Goal: Obtain resource: Download file/media

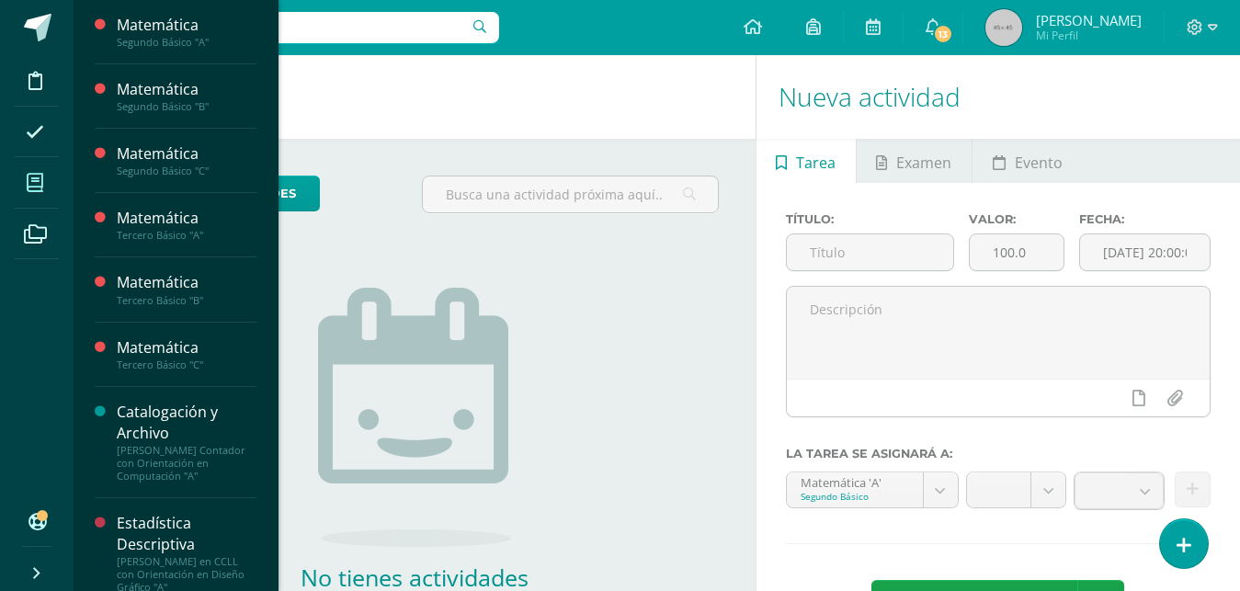
click at [24, 186] on span at bounding box center [35, 182] width 41 height 41
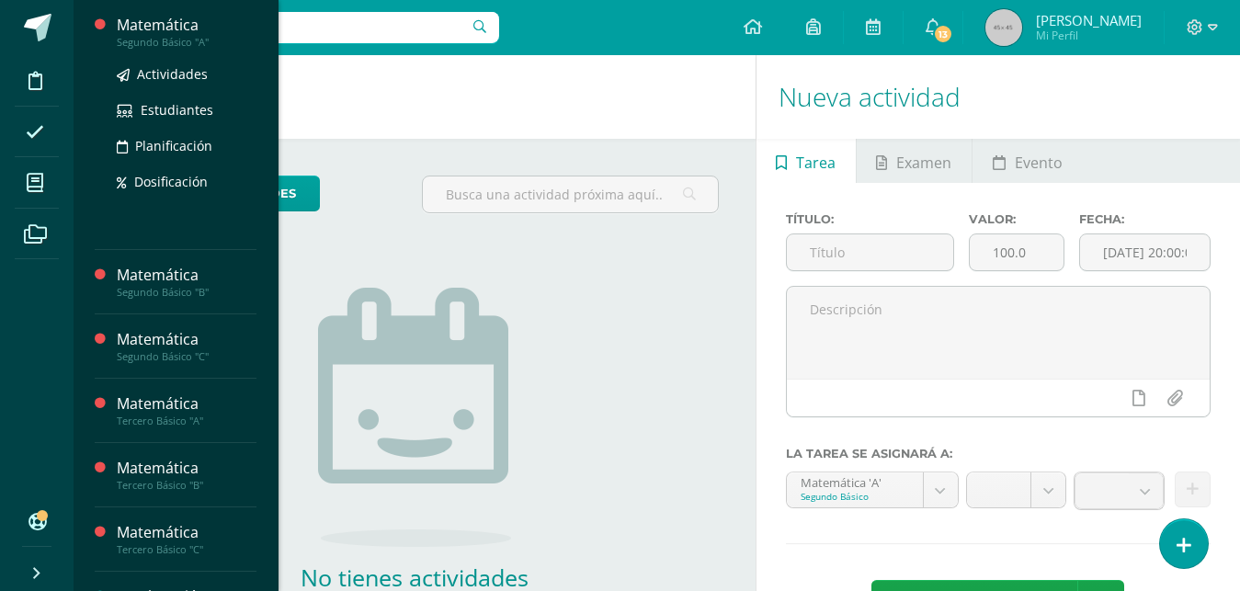
click at [186, 41] on div "Segundo Básico "A"" at bounding box center [187, 42] width 140 height 13
click at [187, 68] on span "Actividades" at bounding box center [172, 73] width 71 height 17
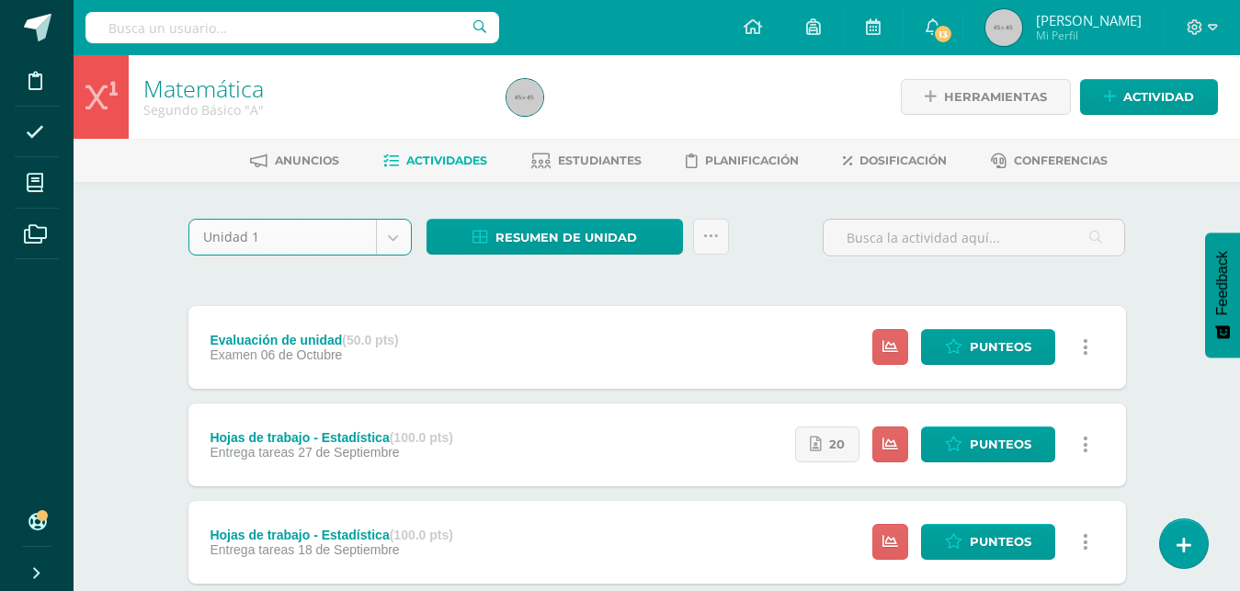
select select "Unidad 1"
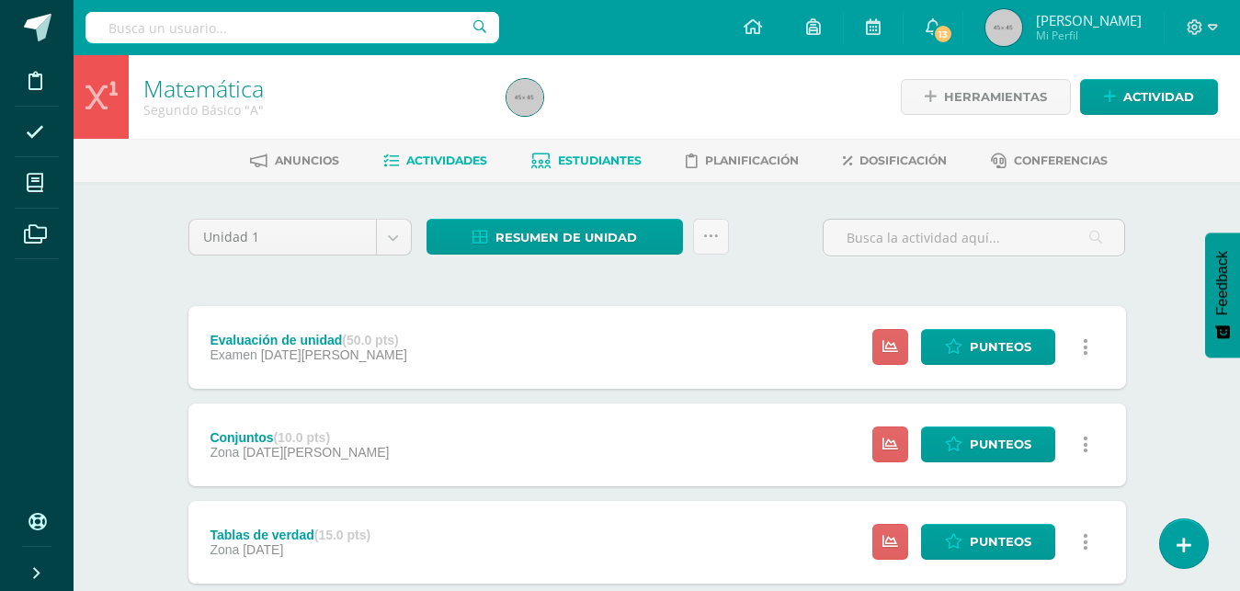
click at [611, 156] on span "Estudiantes" at bounding box center [600, 161] width 84 height 14
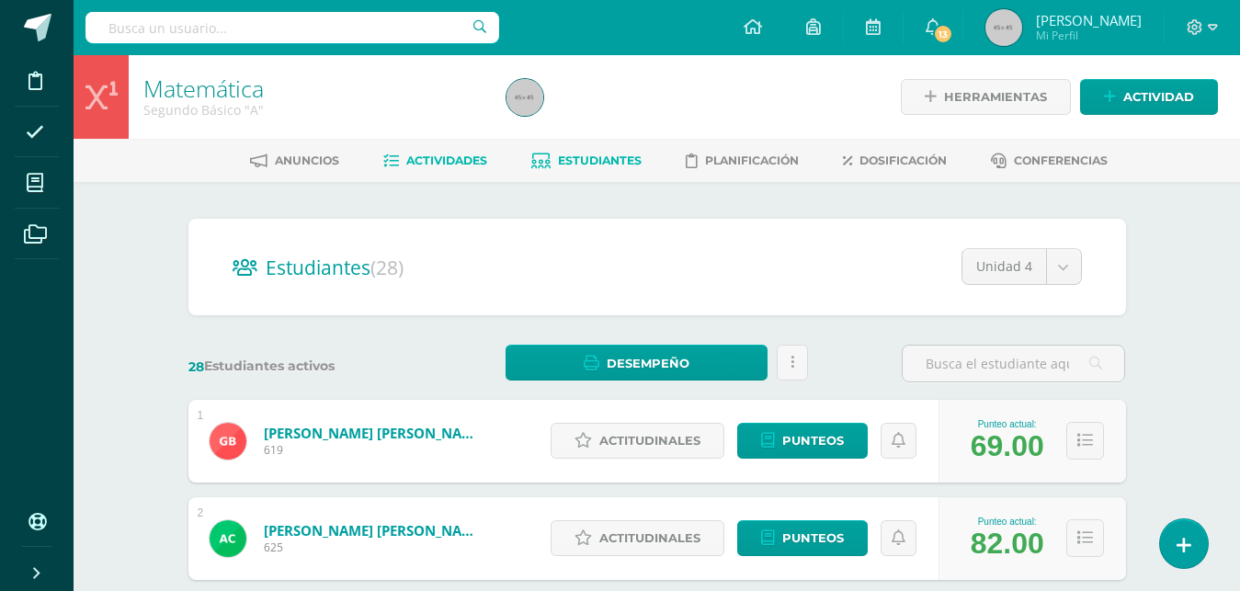
click at [443, 158] on span "Actividades" at bounding box center [446, 161] width 81 height 14
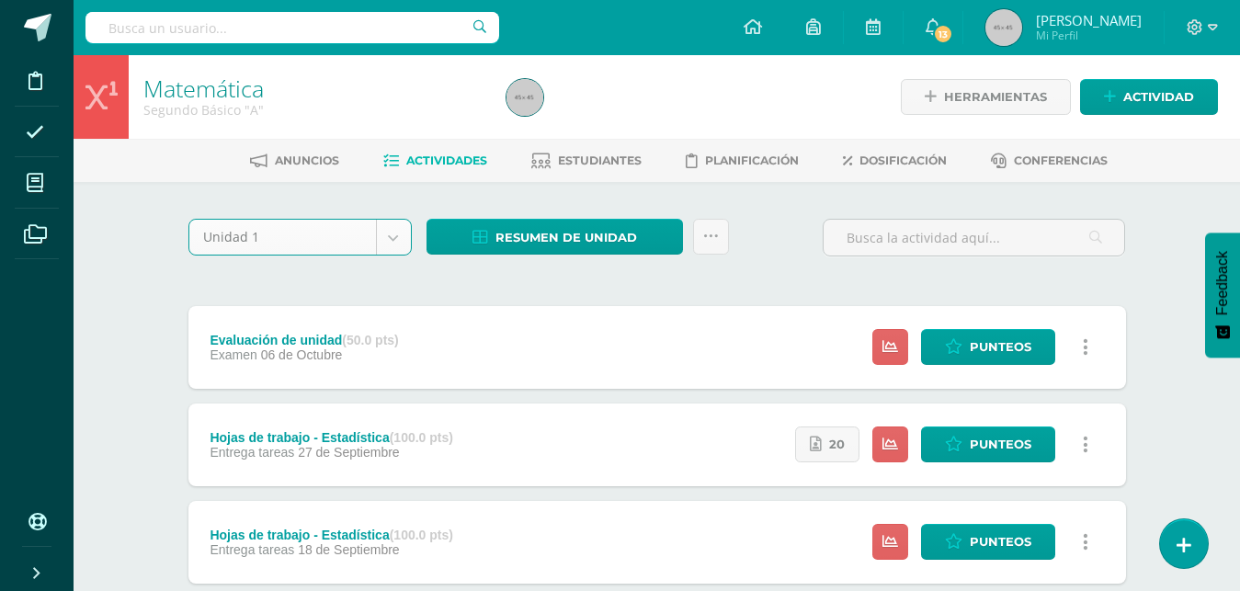
select select "Unidad 1"
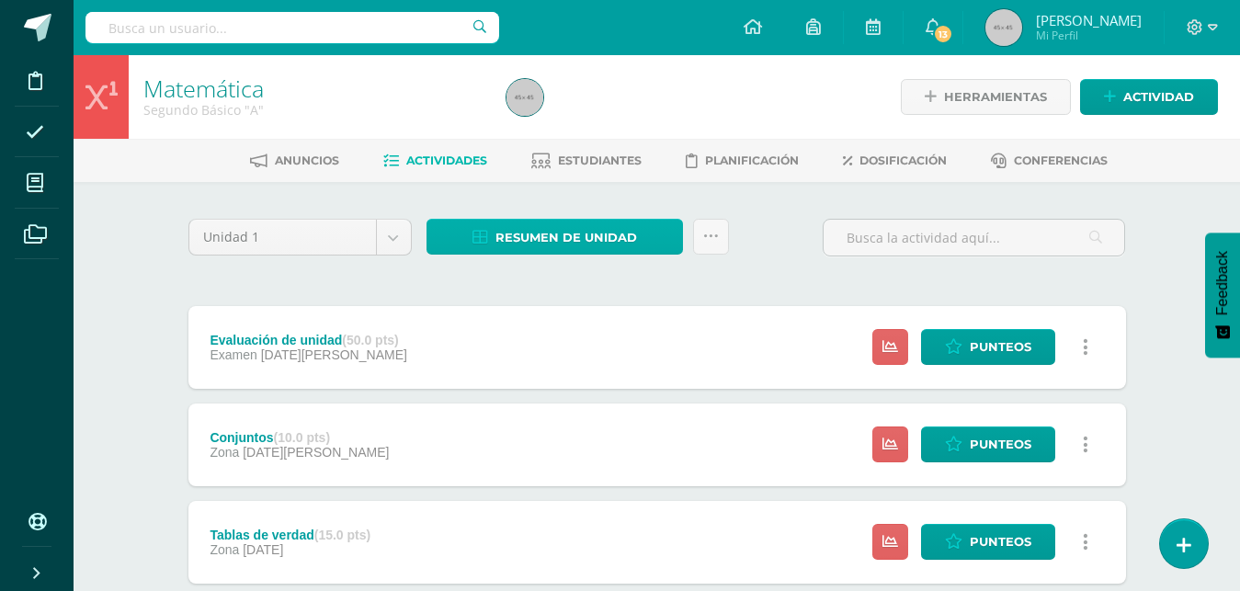
click at [560, 234] on span "Resumen de unidad" at bounding box center [567, 238] width 142 height 34
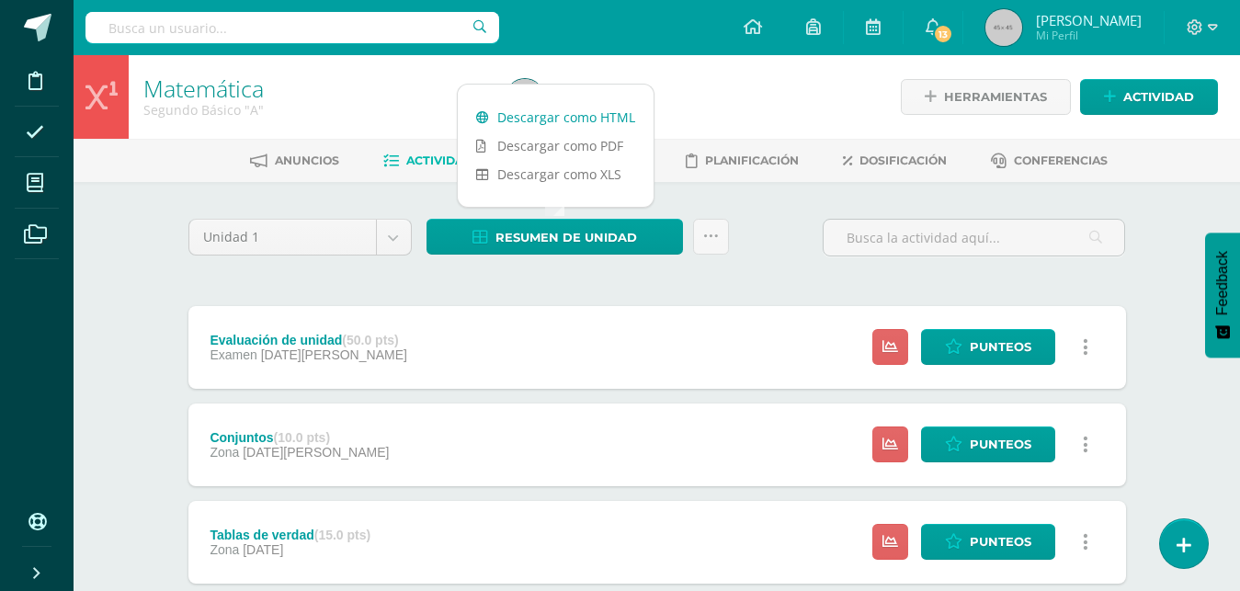
click at [558, 115] on link "Descargar como HTML" at bounding box center [556, 117] width 196 height 29
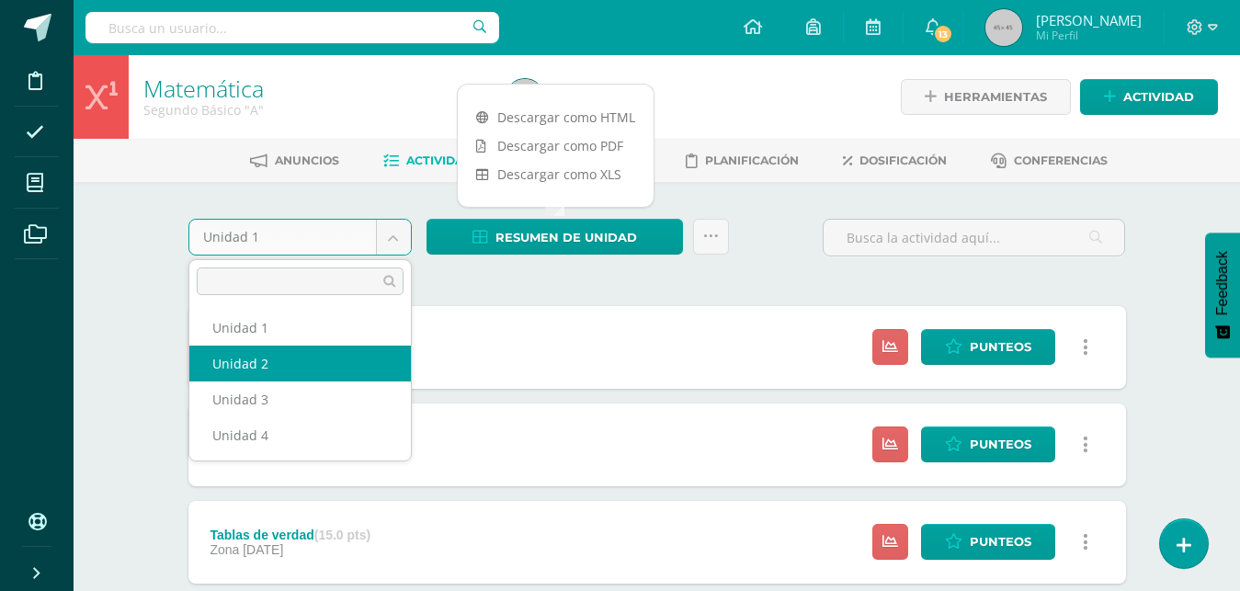
select select "Unidad 2"
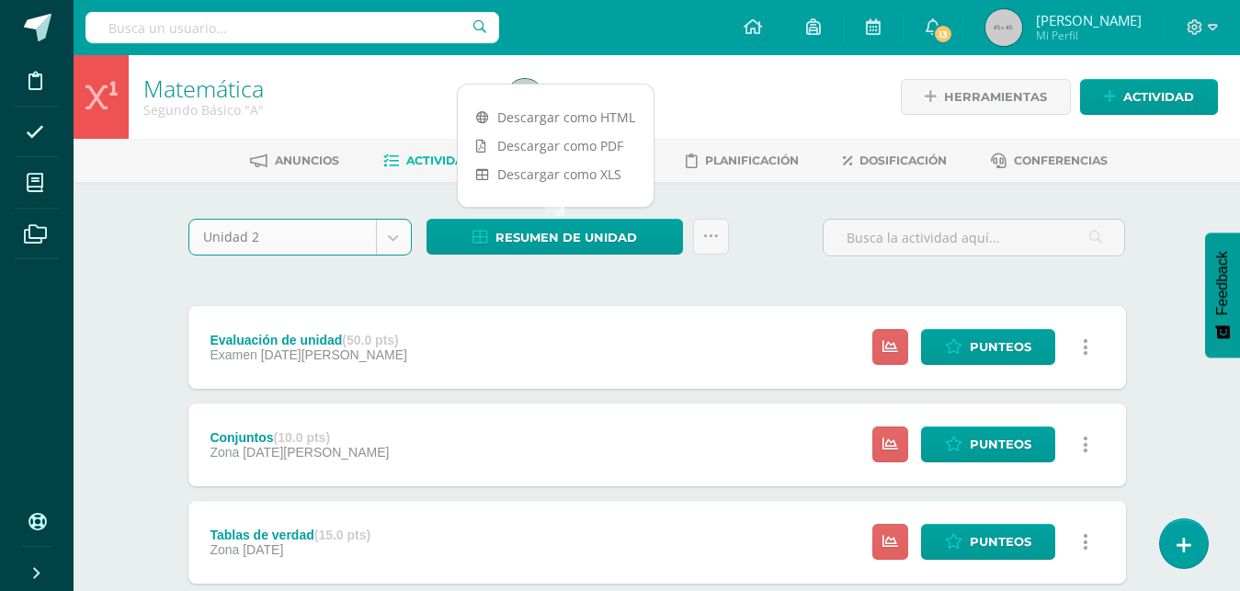
scroll to position [5, 0]
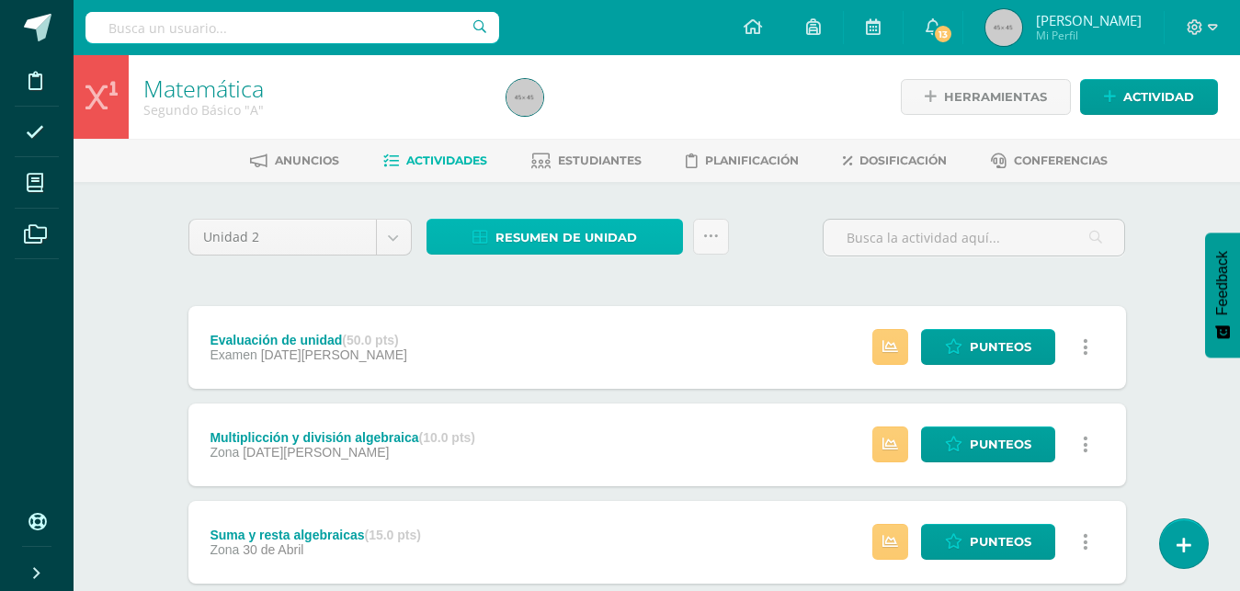
click at [585, 231] on span "Resumen de unidad" at bounding box center [567, 238] width 142 height 34
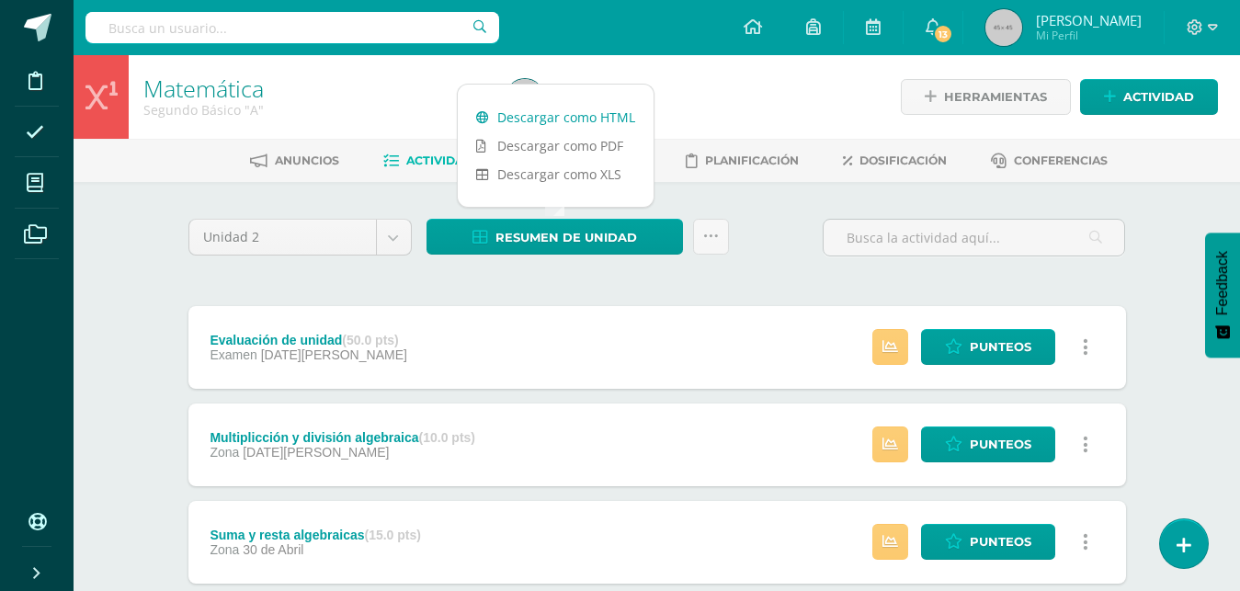
click at [585, 111] on link "Descargar como HTML" at bounding box center [556, 117] width 196 height 29
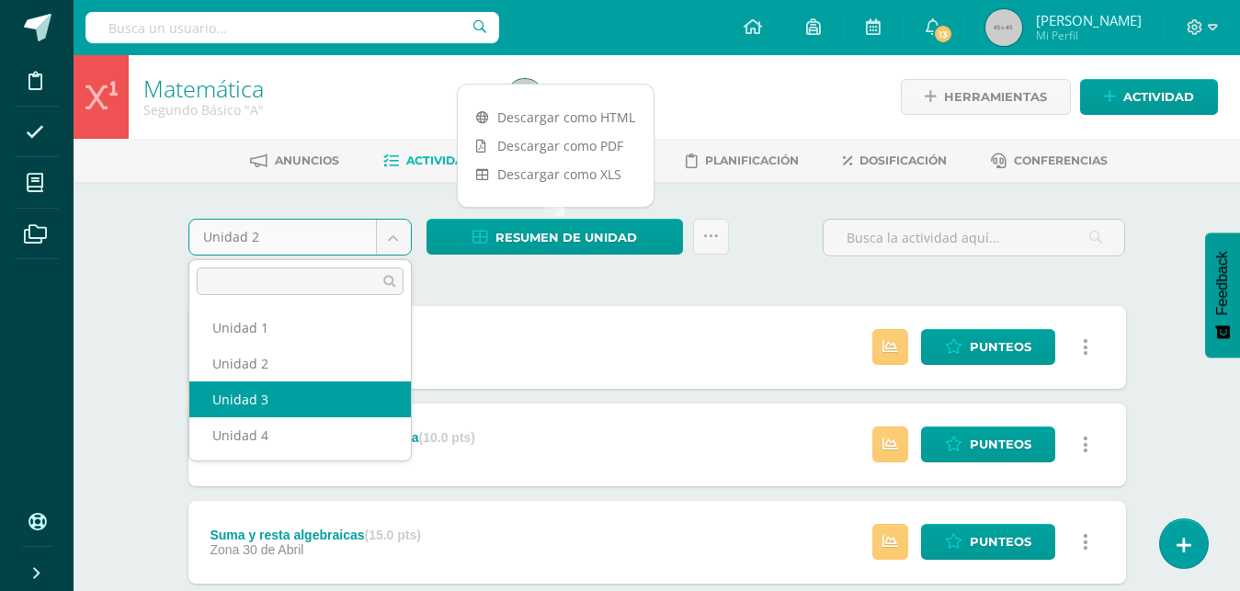
select select "Unidad 3"
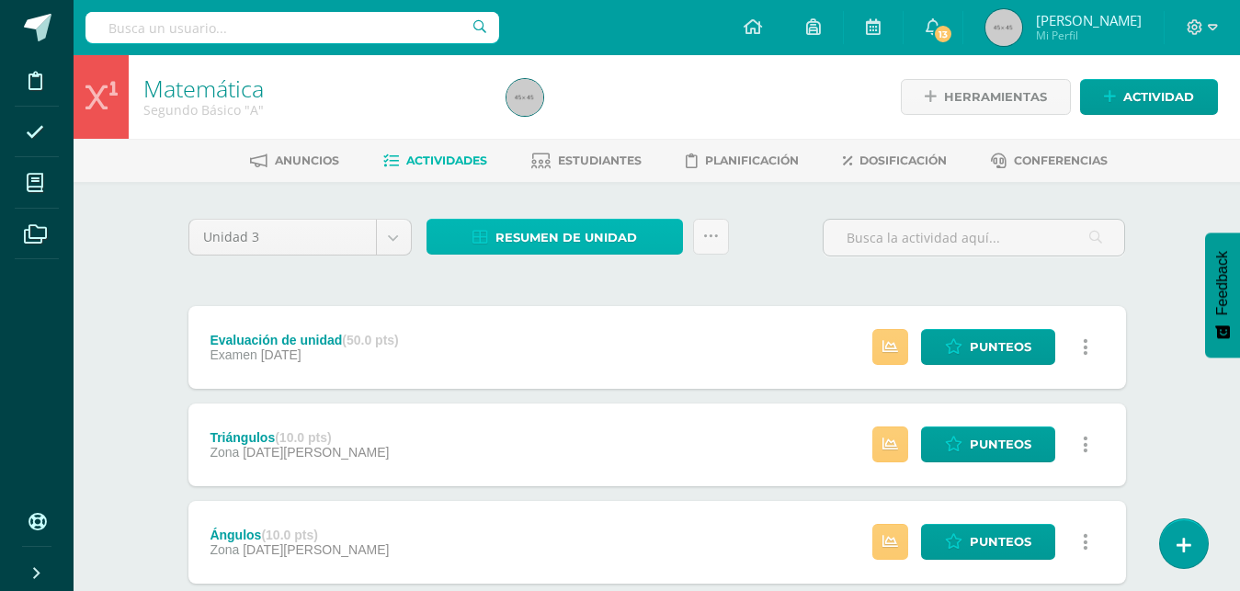
click at [531, 240] on span "Resumen de unidad" at bounding box center [567, 238] width 142 height 34
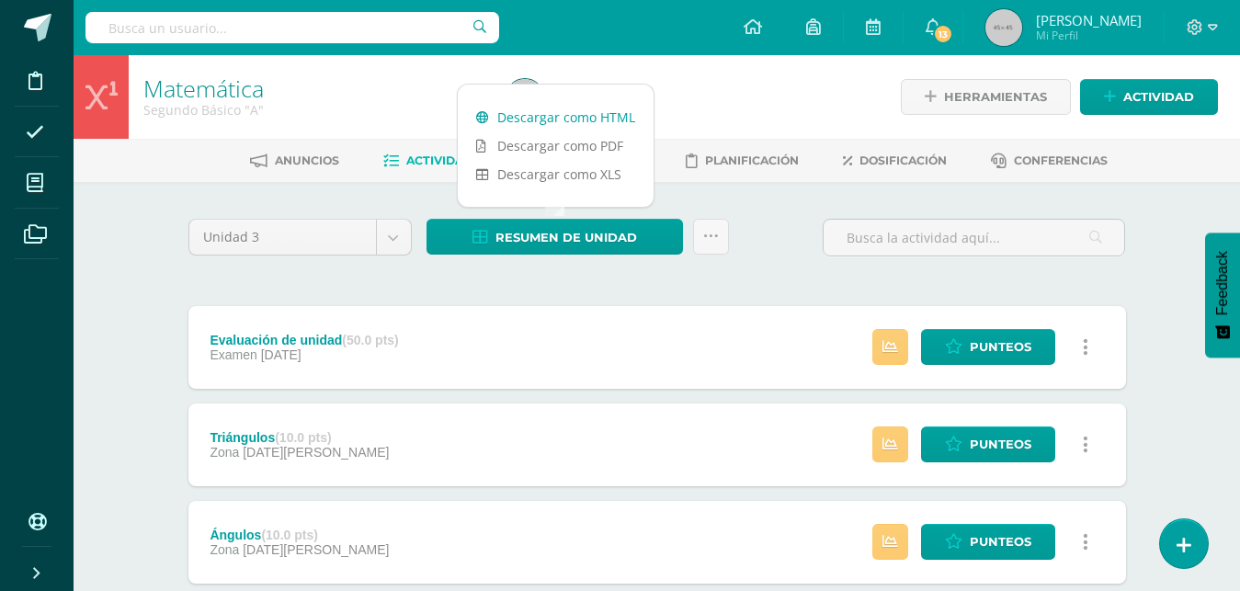
click at [547, 118] on link "Descargar como HTML" at bounding box center [556, 117] width 196 height 29
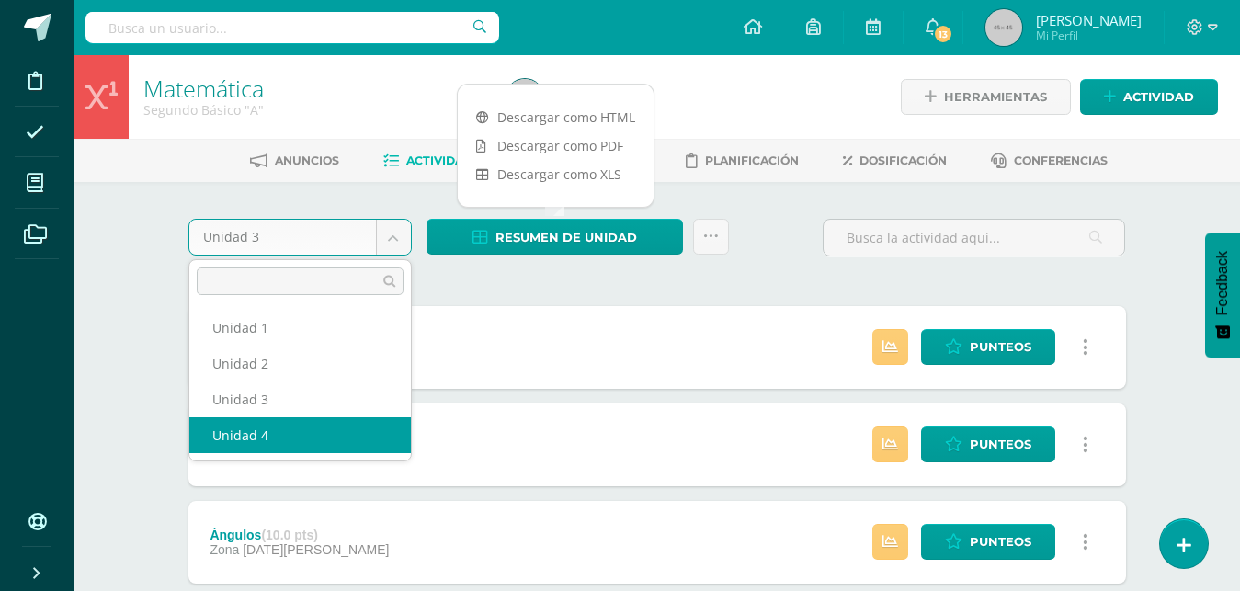
select select "Unidad 4"
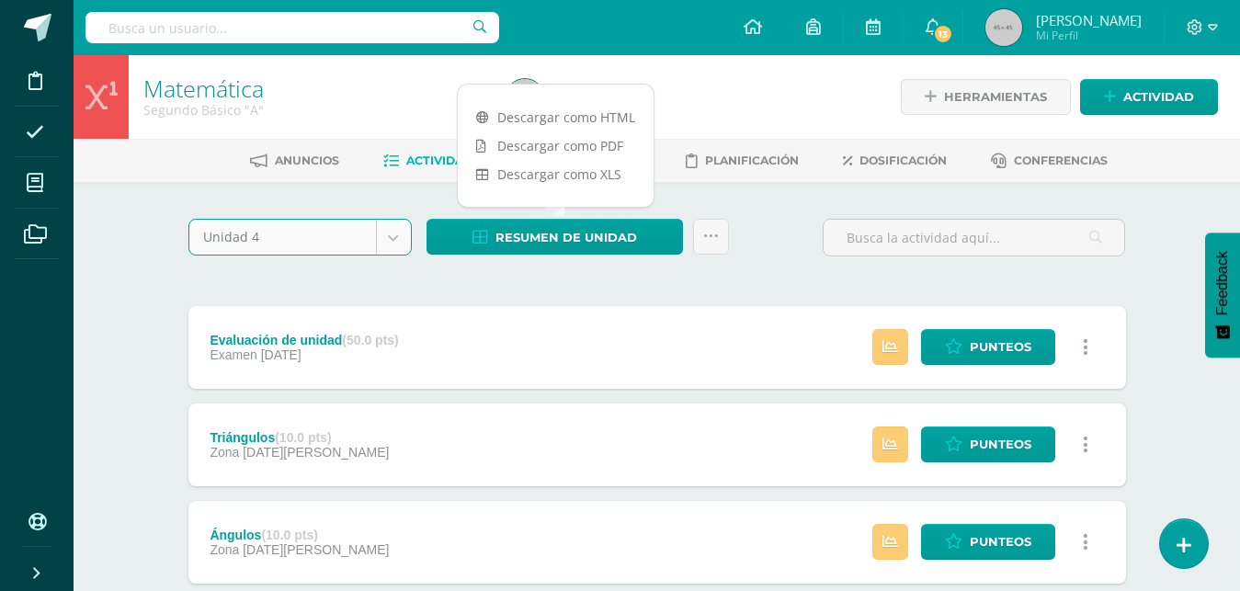
scroll to position [5, 0]
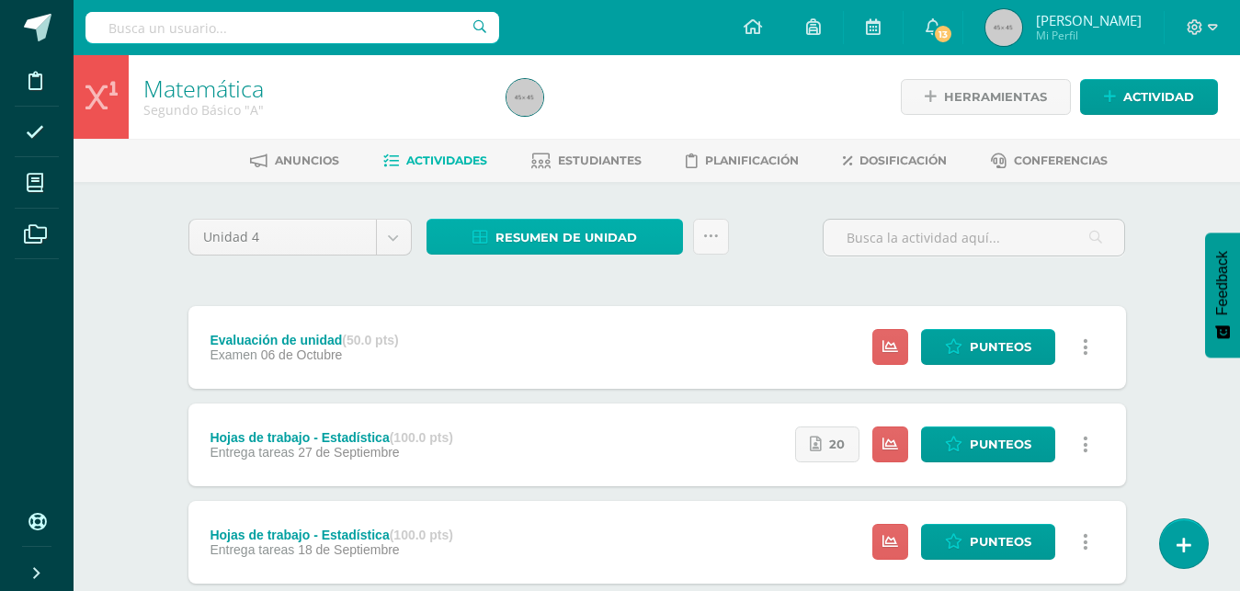
click at [586, 235] on span "Resumen de unidad" at bounding box center [567, 238] width 142 height 34
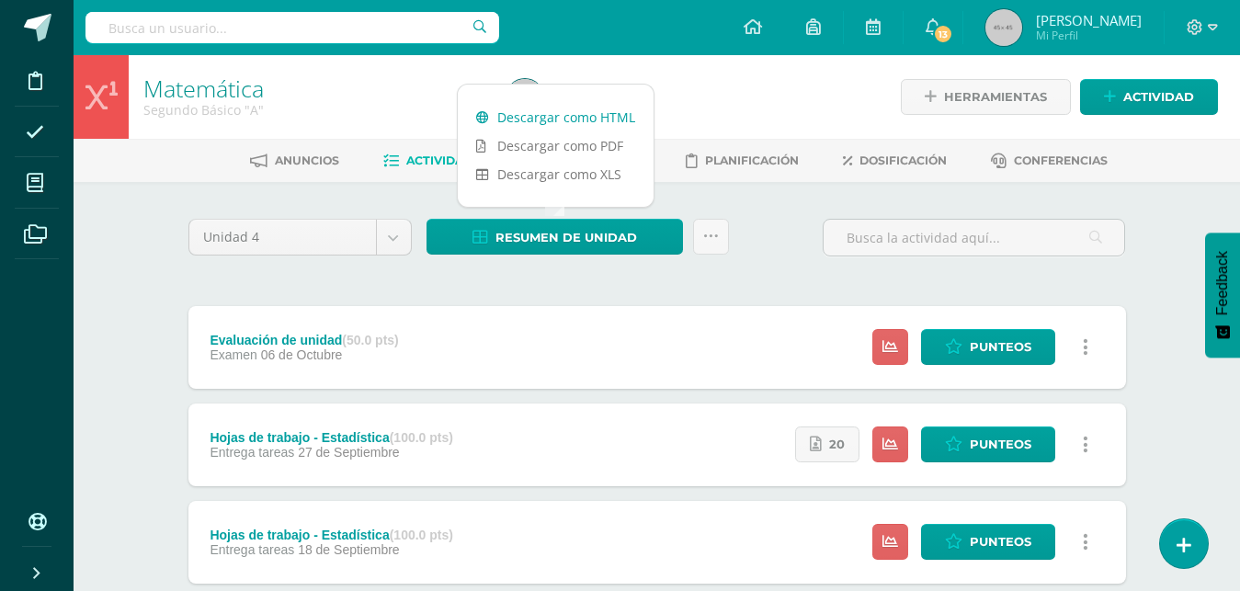
click at [549, 113] on link "Descargar como HTML" at bounding box center [556, 117] width 196 height 29
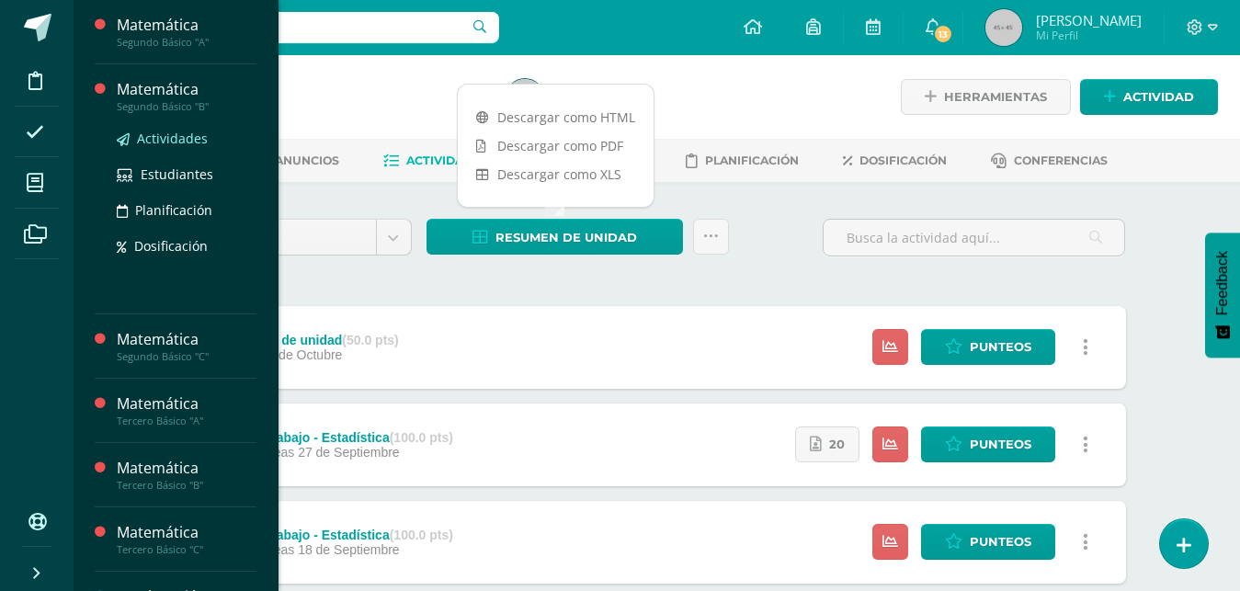
click at [158, 137] on span "Actividades" at bounding box center [172, 138] width 71 height 17
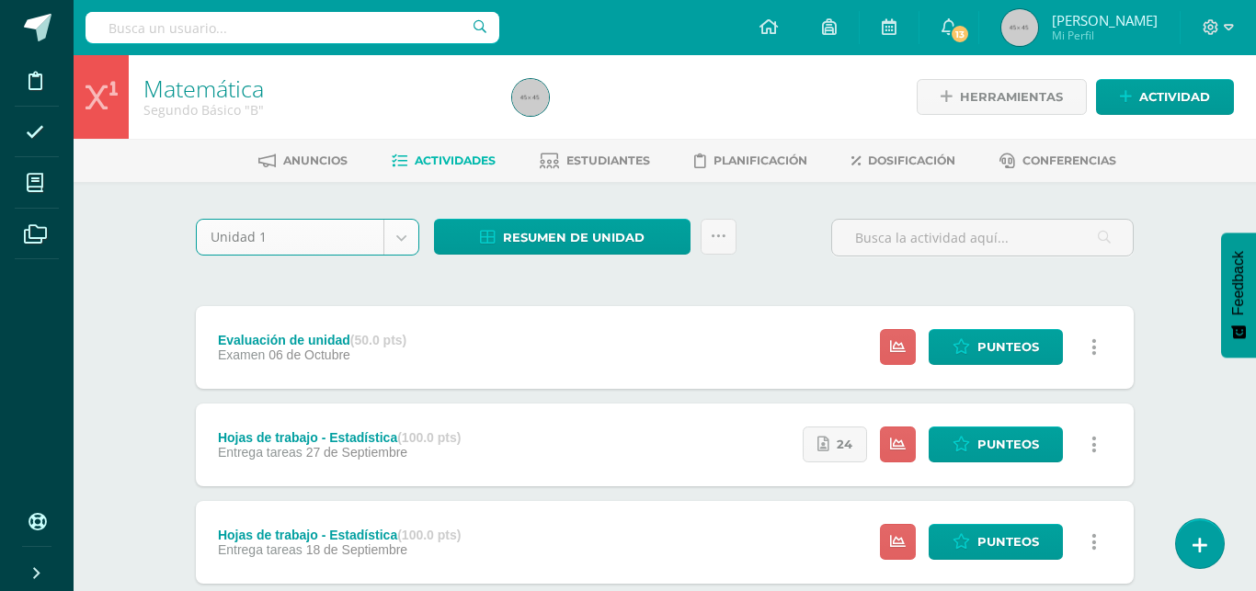
select select "Unidad 1"
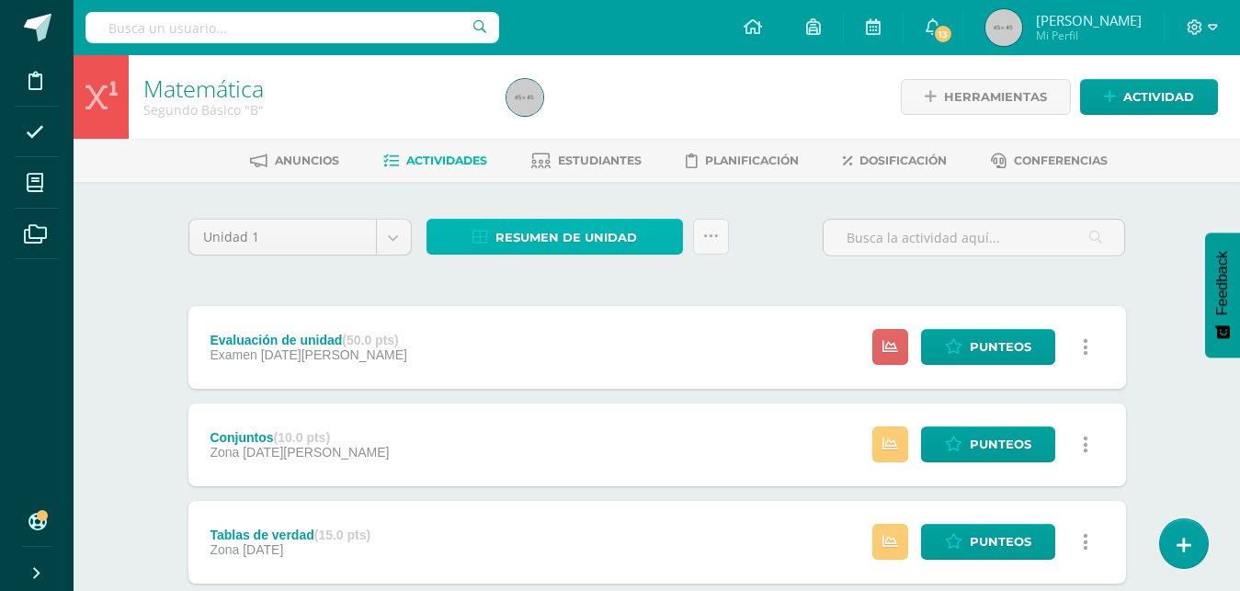
click at [577, 238] on span "Resumen de unidad" at bounding box center [567, 238] width 142 height 34
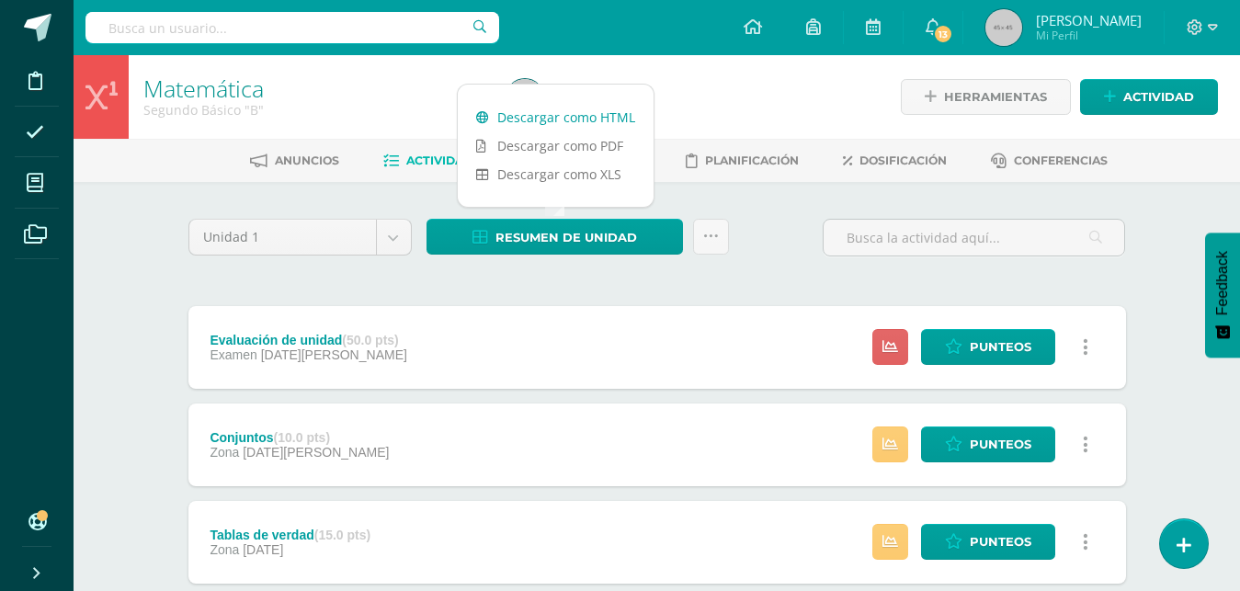
click at [553, 117] on link "Descargar como HTML" at bounding box center [556, 117] width 196 height 29
select select "Unidad 2"
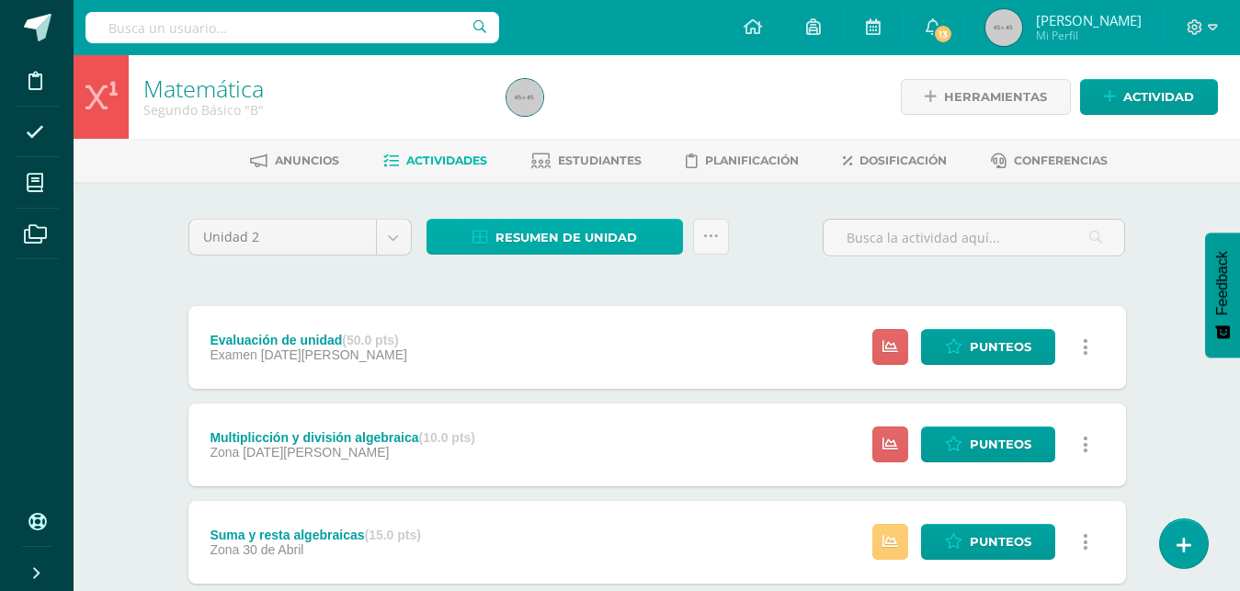
click at [519, 240] on span "Resumen de unidad" at bounding box center [567, 238] width 142 height 34
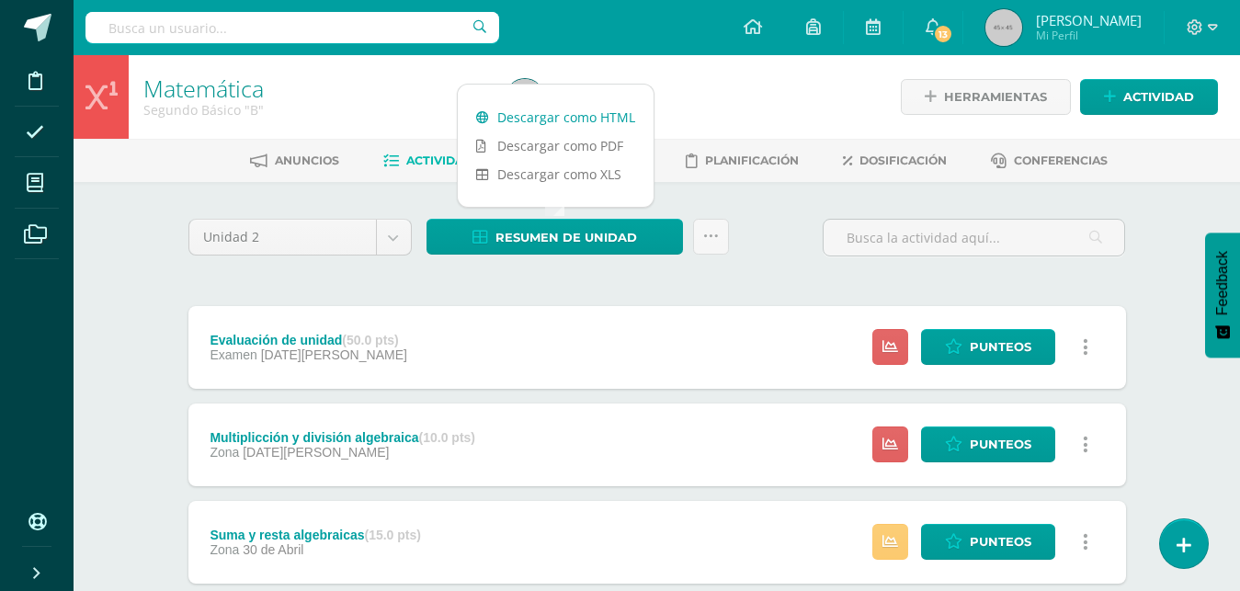
click at [538, 117] on link "Descargar como HTML" at bounding box center [556, 117] width 196 height 29
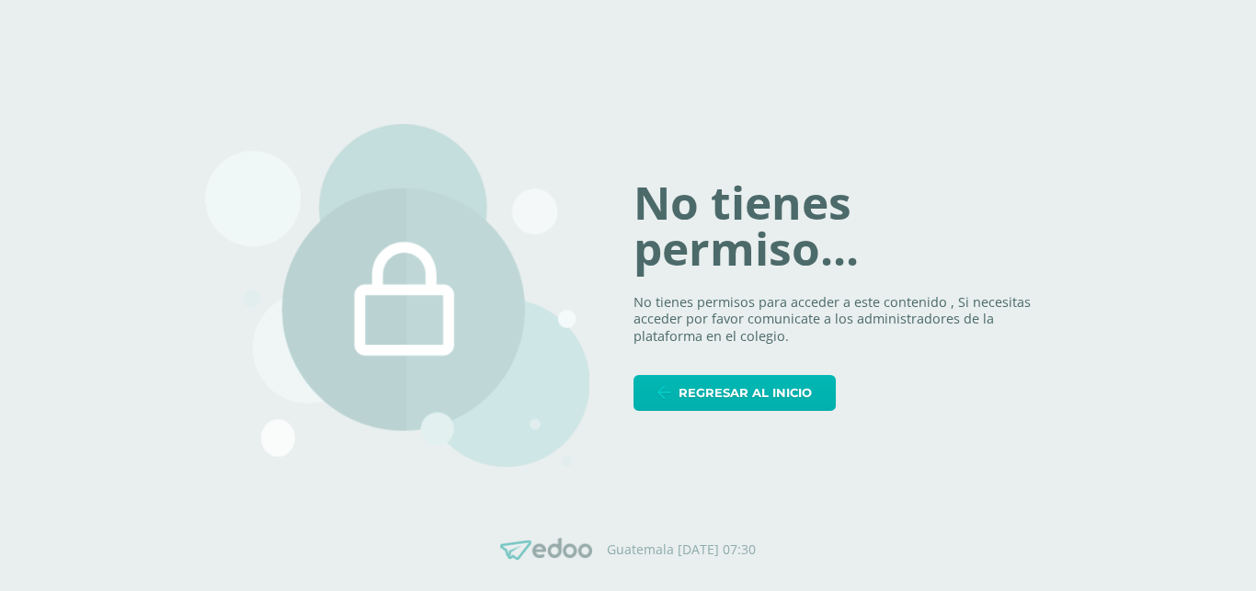
click at [743, 398] on span "Regresar al inicio" at bounding box center [745, 393] width 133 height 34
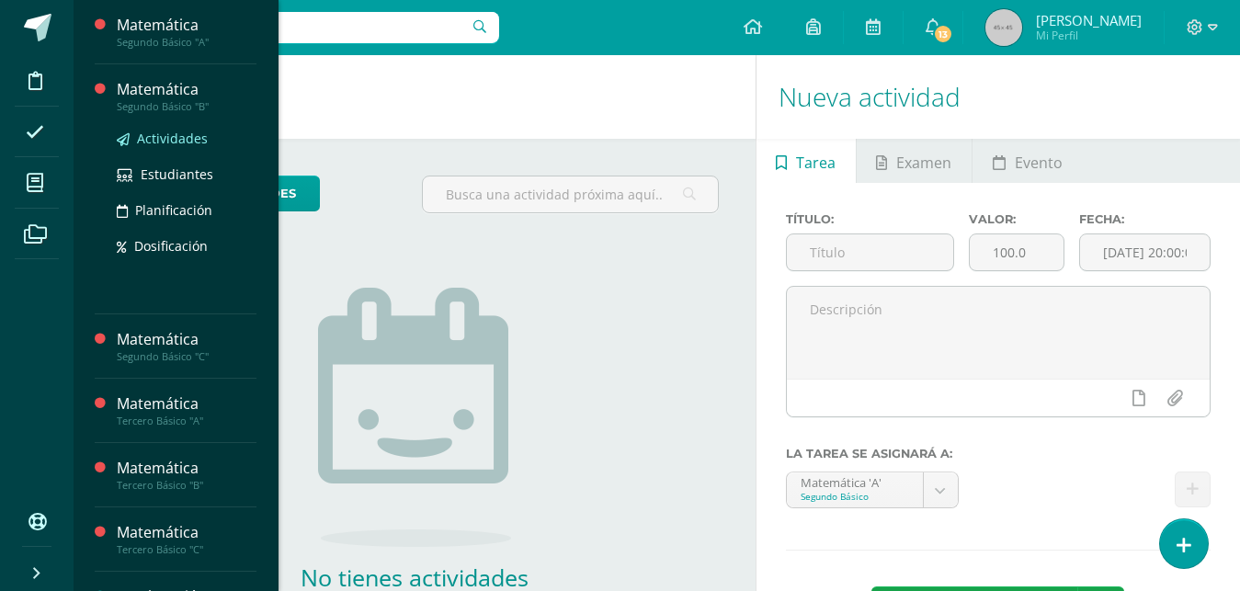
click at [149, 139] on span "Actividades" at bounding box center [172, 138] width 71 height 17
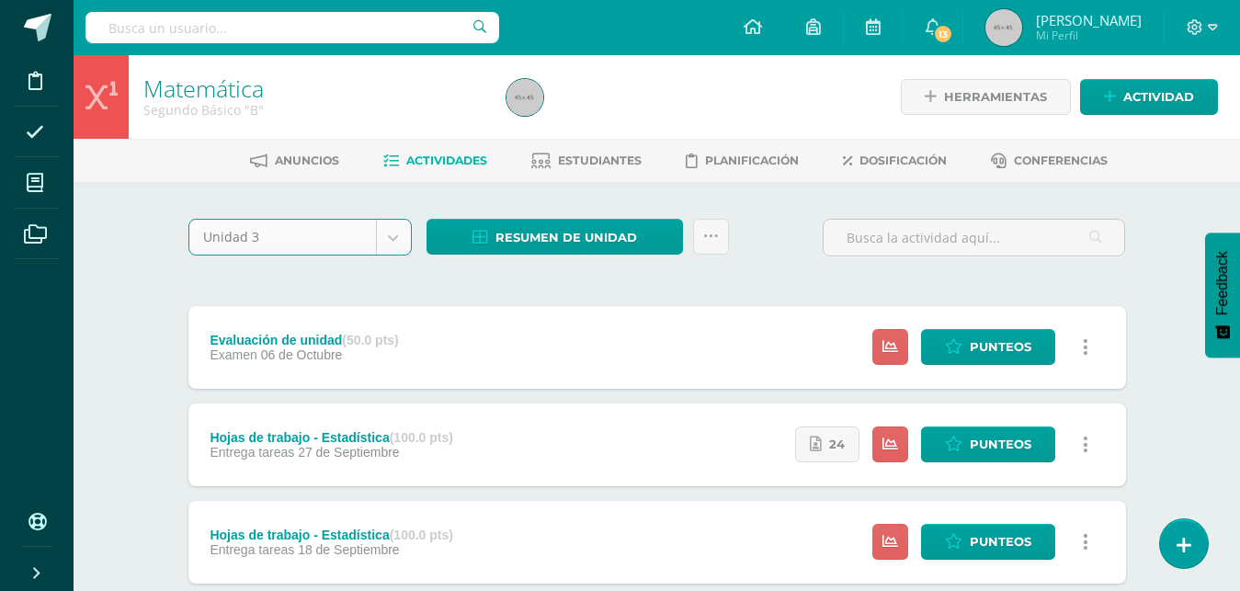
select select "Unidad 3"
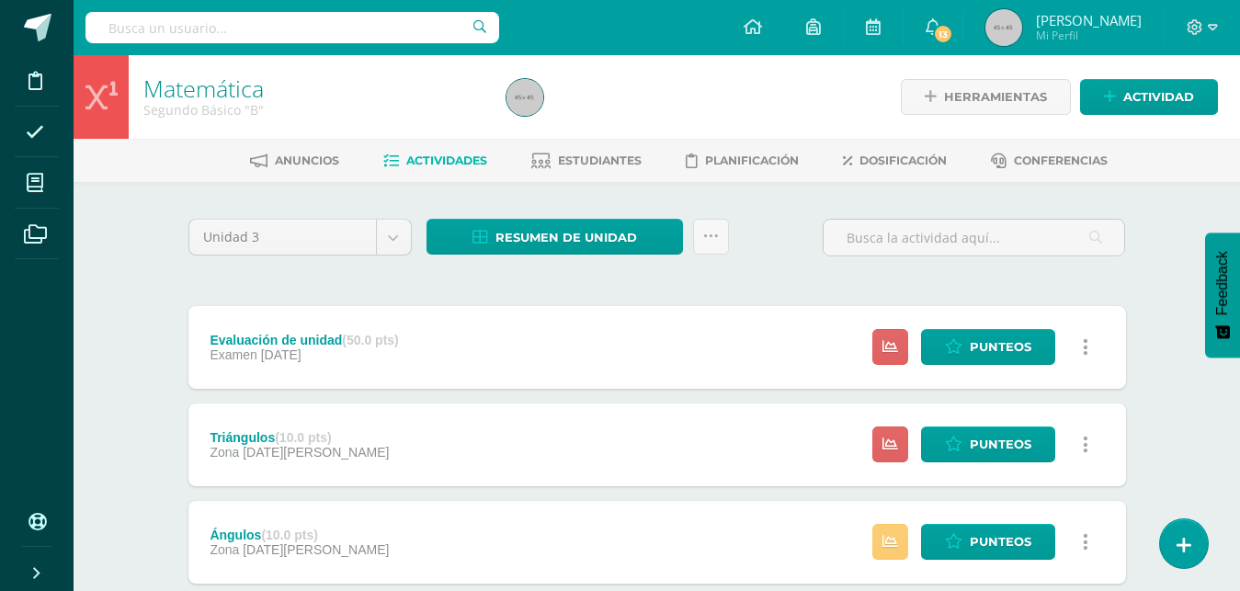
click at [597, 241] on span "Resumen de unidad" at bounding box center [567, 238] width 142 height 34
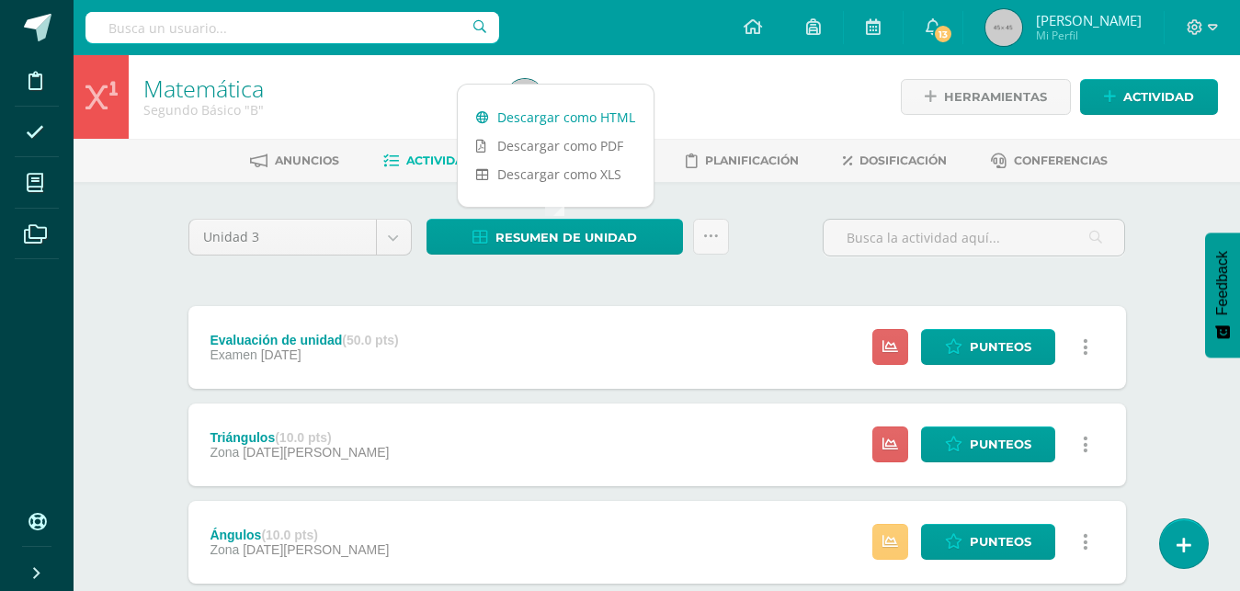
click at [578, 122] on link "Descargar como HTML" at bounding box center [556, 117] width 196 height 29
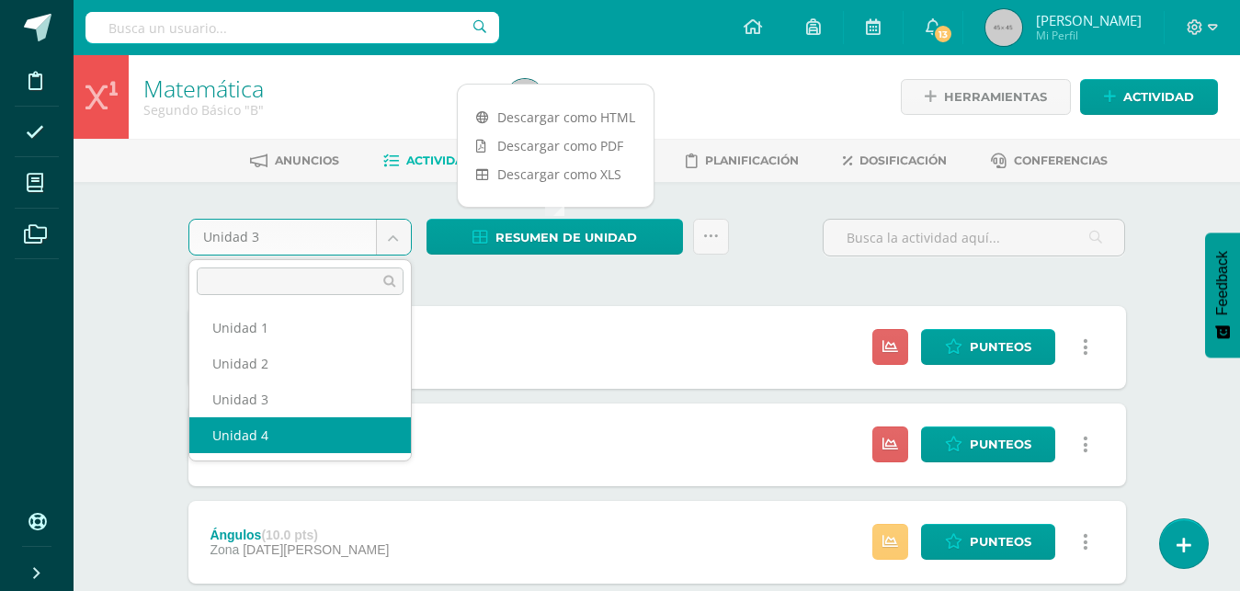
select select "Unidad 4"
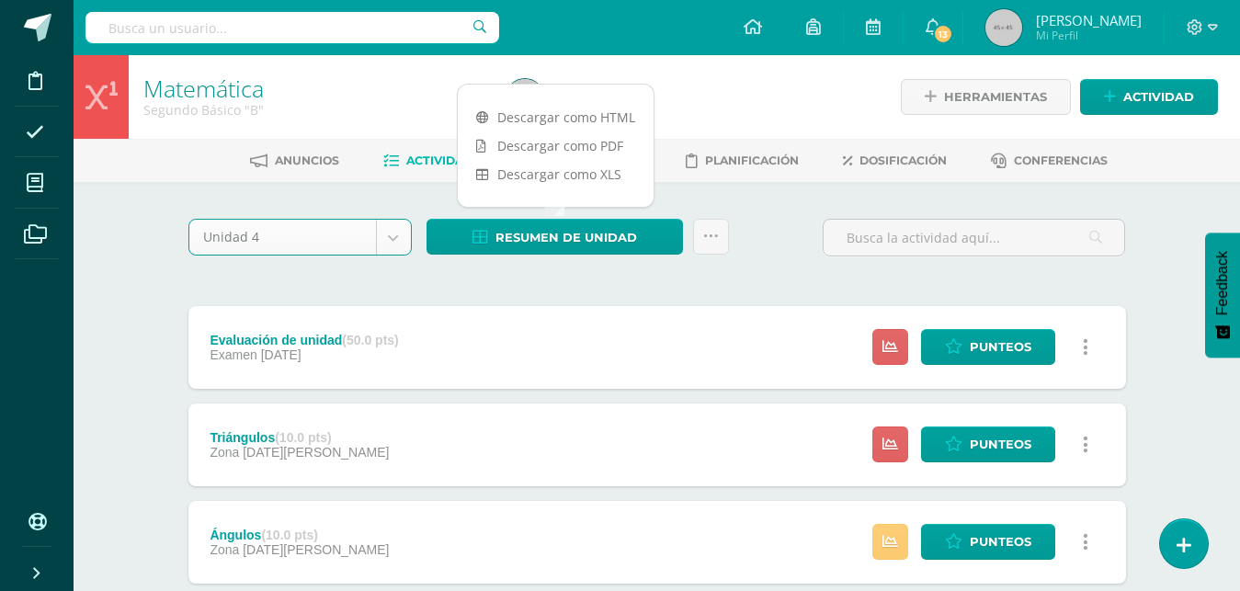
scroll to position [5, 0]
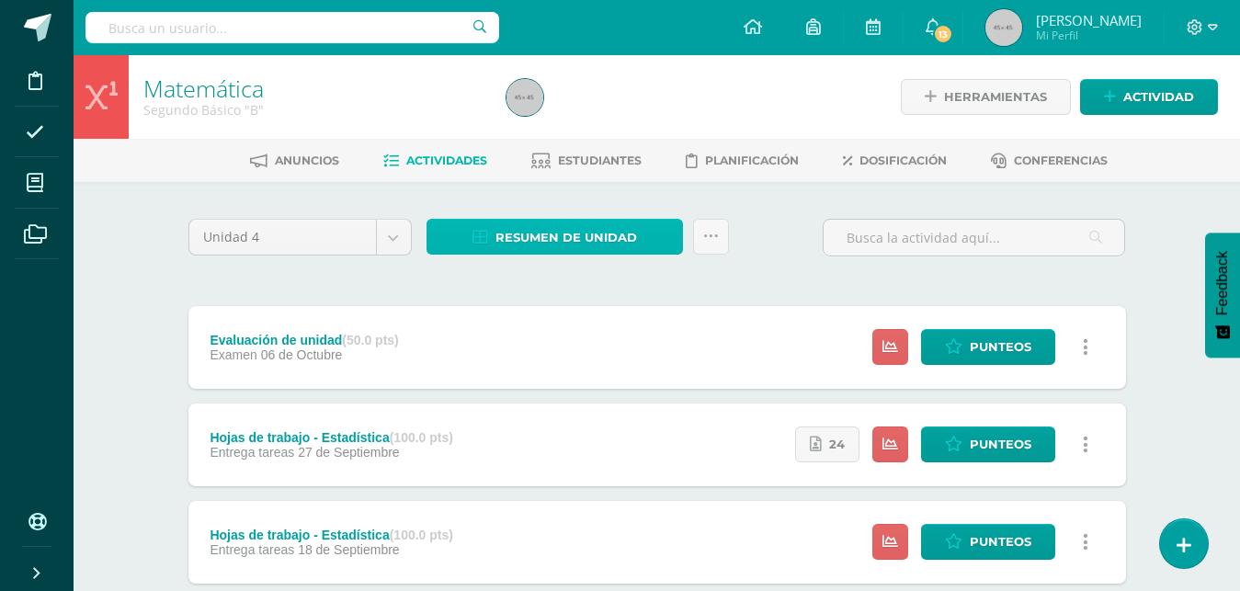
click at [546, 230] on span "Resumen de unidad" at bounding box center [567, 238] width 142 height 34
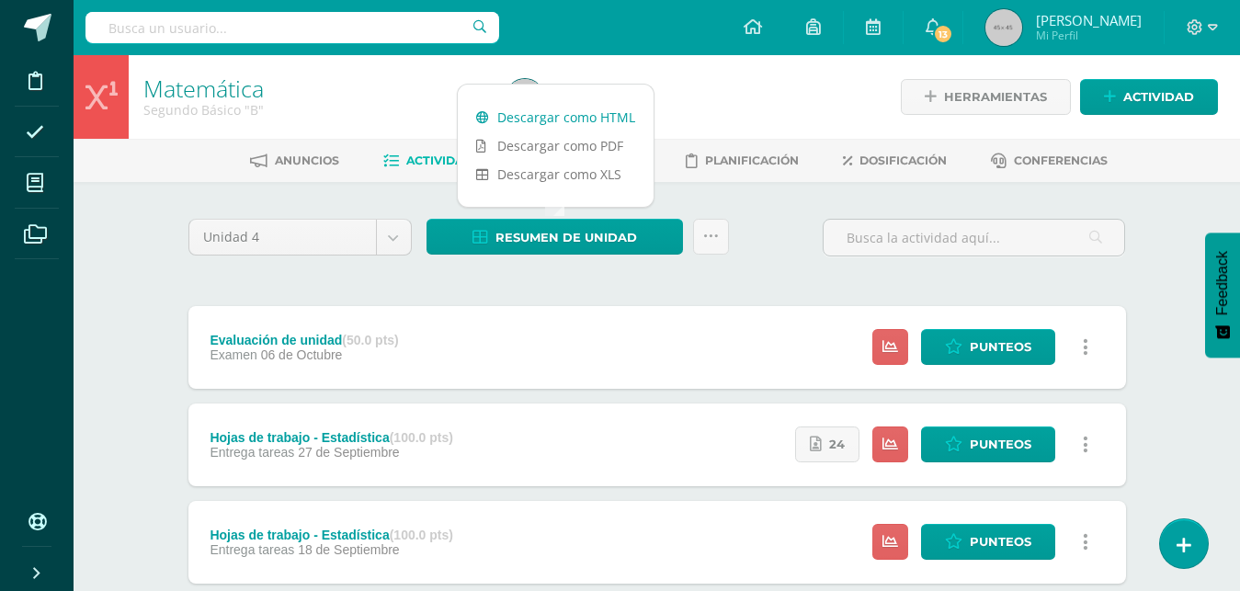
click at [580, 120] on link "Descargar como HTML" at bounding box center [556, 117] width 196 height 29
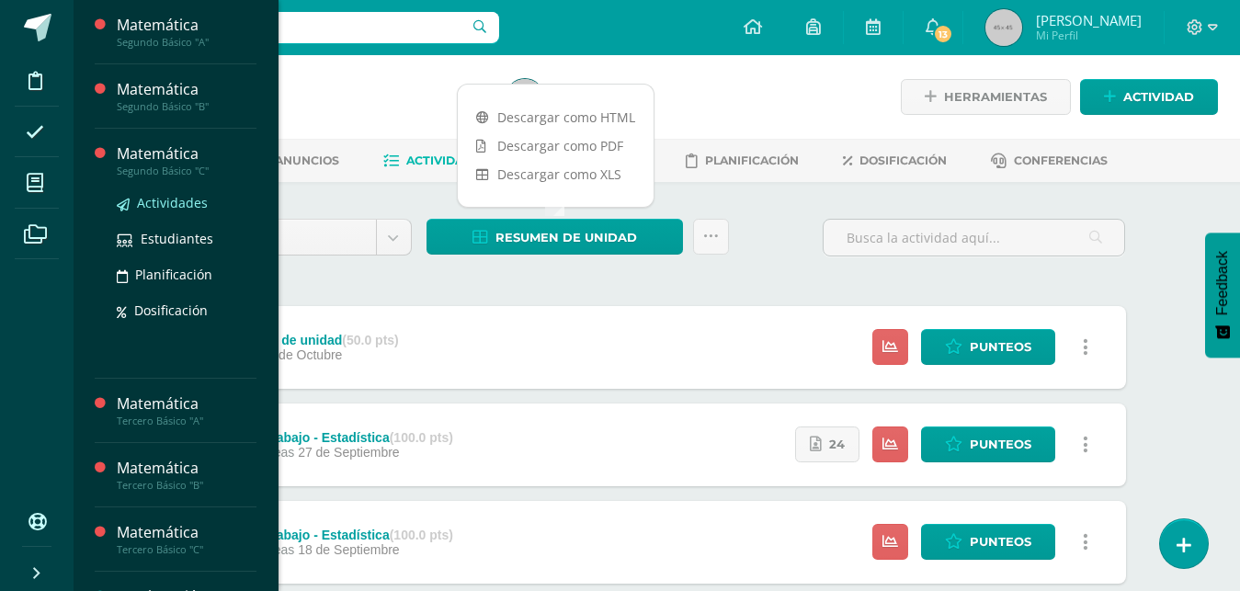
click at [138, 203] on span "Actividades" at bounding box center [172, 202] width 71 height 17
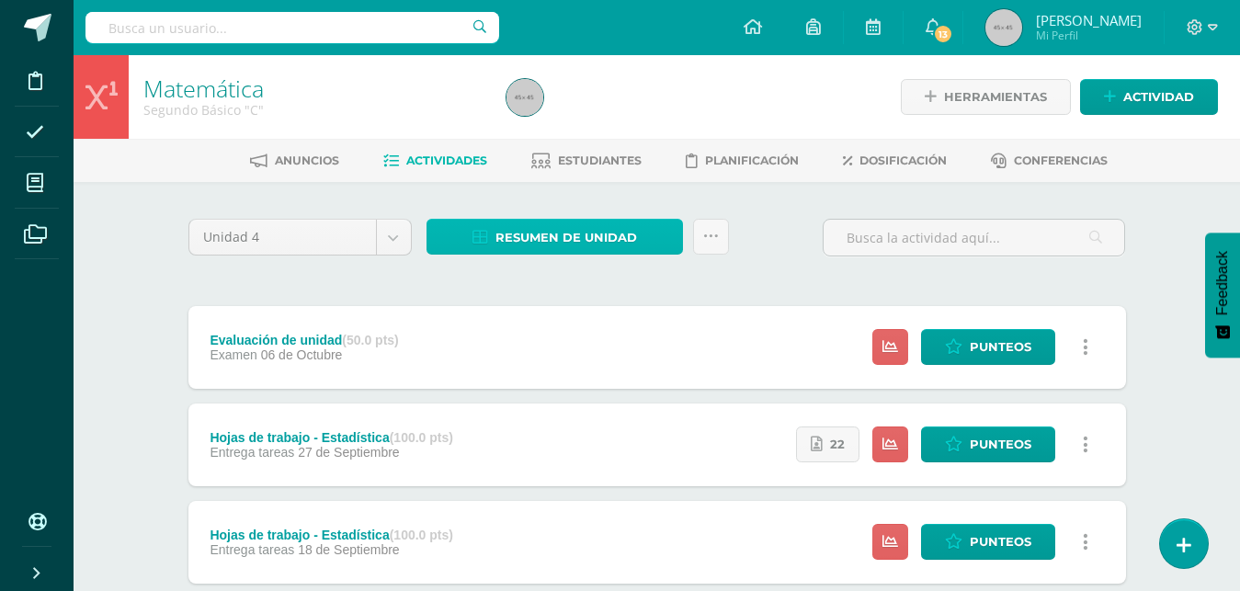
click at [548, 240] on span "Resumen de unidad" at bounding box center [567, 238] width 142 height 34
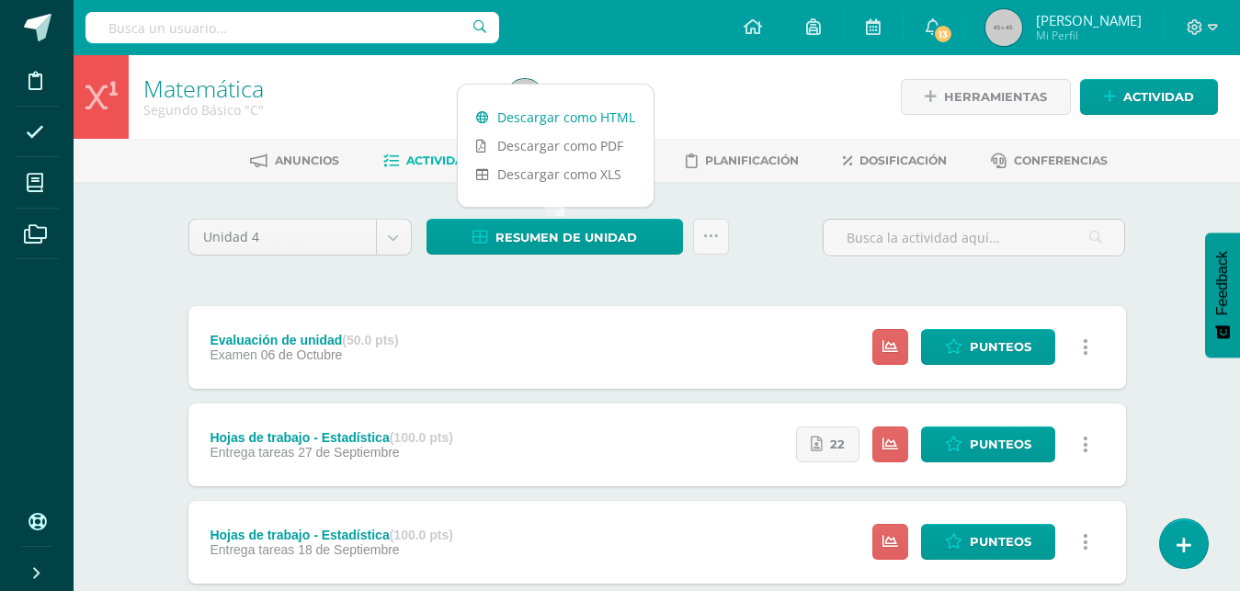
click at [576, 122] on link "Descargar como HTML" at bounding box center [556, 117] width 196 height 29
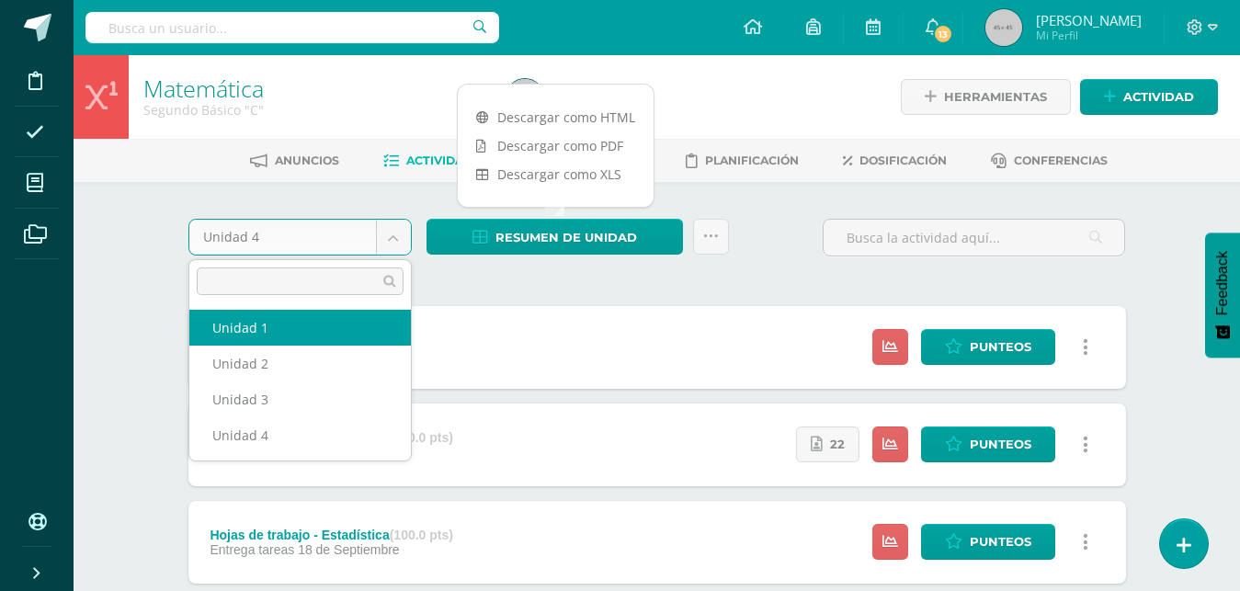
select select "Unidad 1"
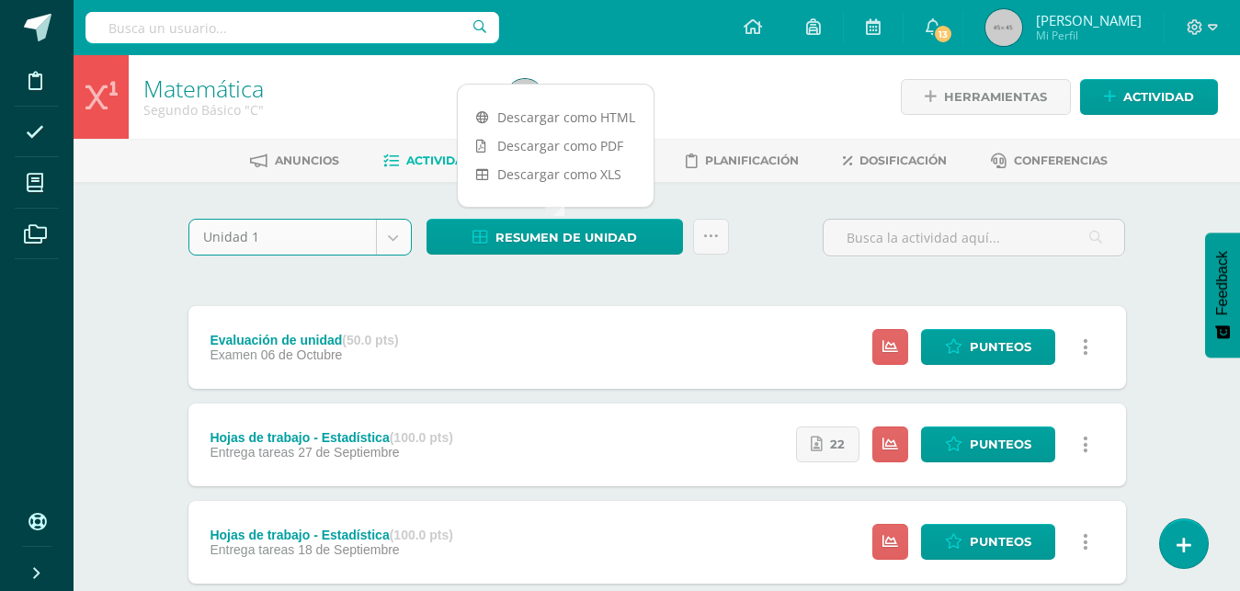
scroll to position [5, 0]
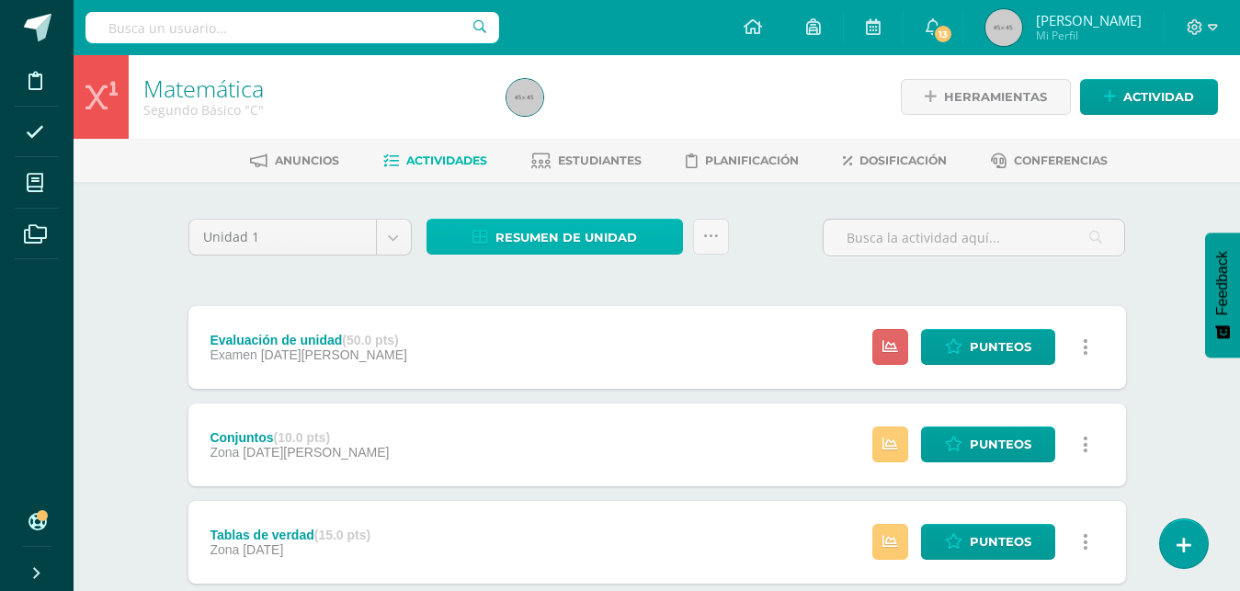
click at [505, 234] on span "Resumen de unidad" at bounding box center [567, 238] width 142 height 34
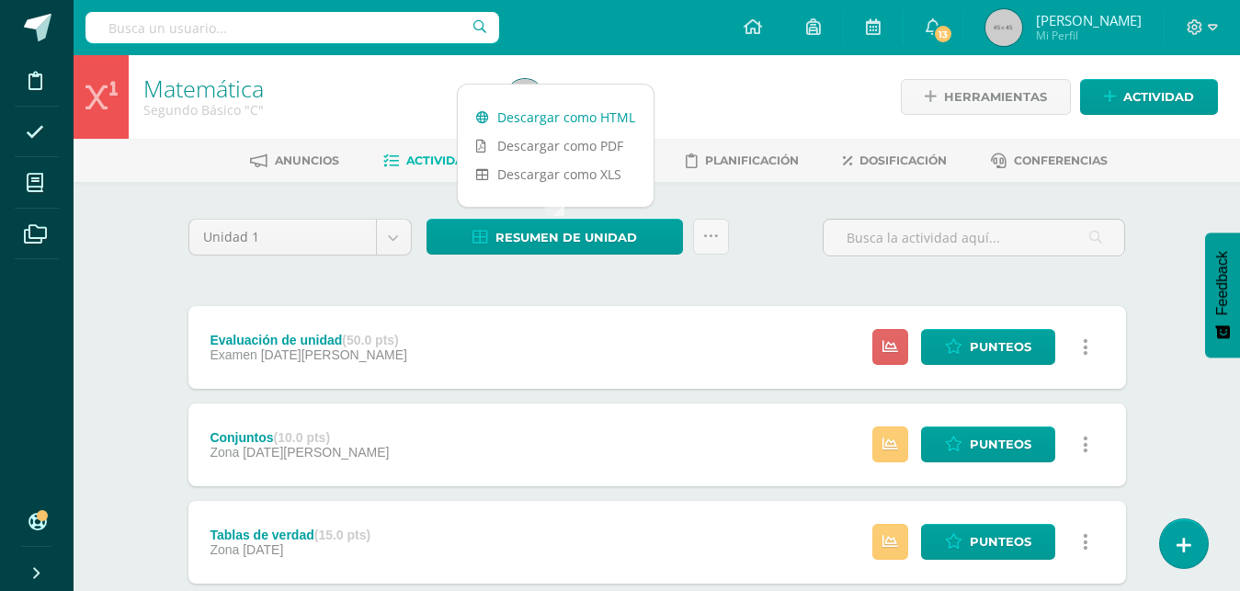
click at [588, 119] on link "Descargar como HTML" at bounding box center [556, 117] width 196 height 29
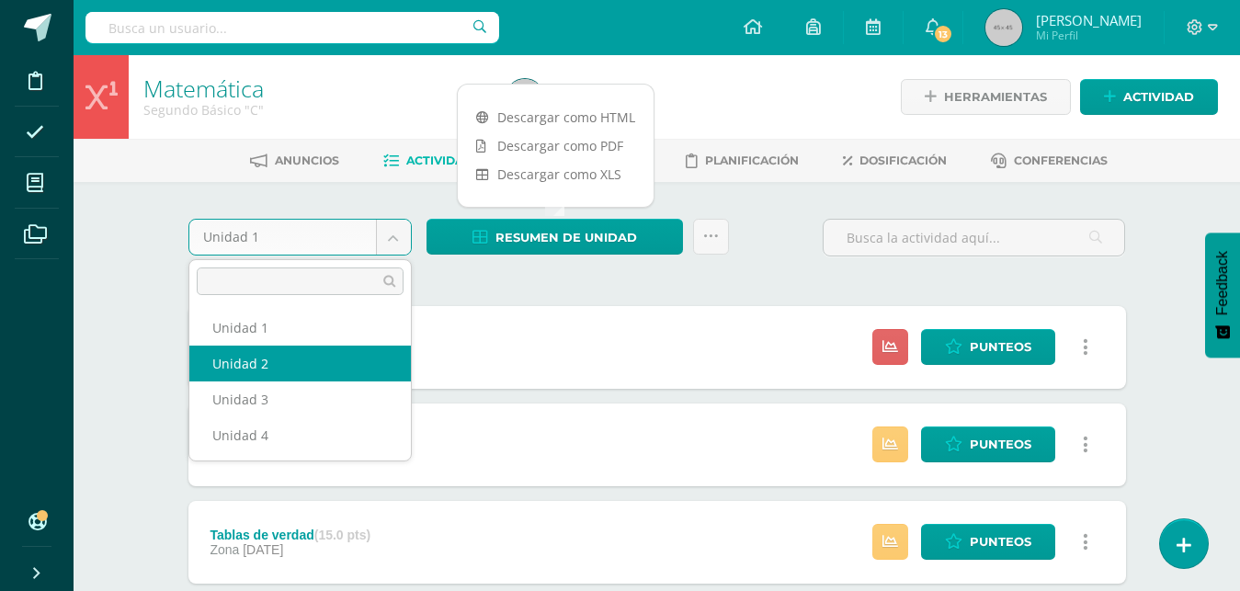
select select "Unidad 2"
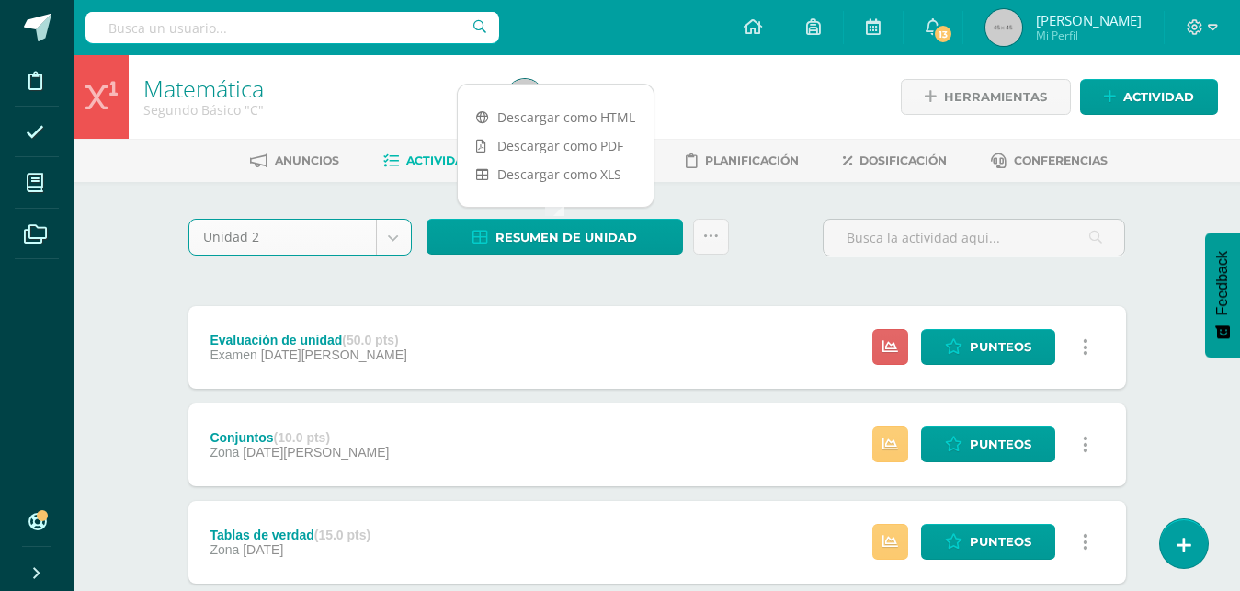
scroll to position [5, 0]
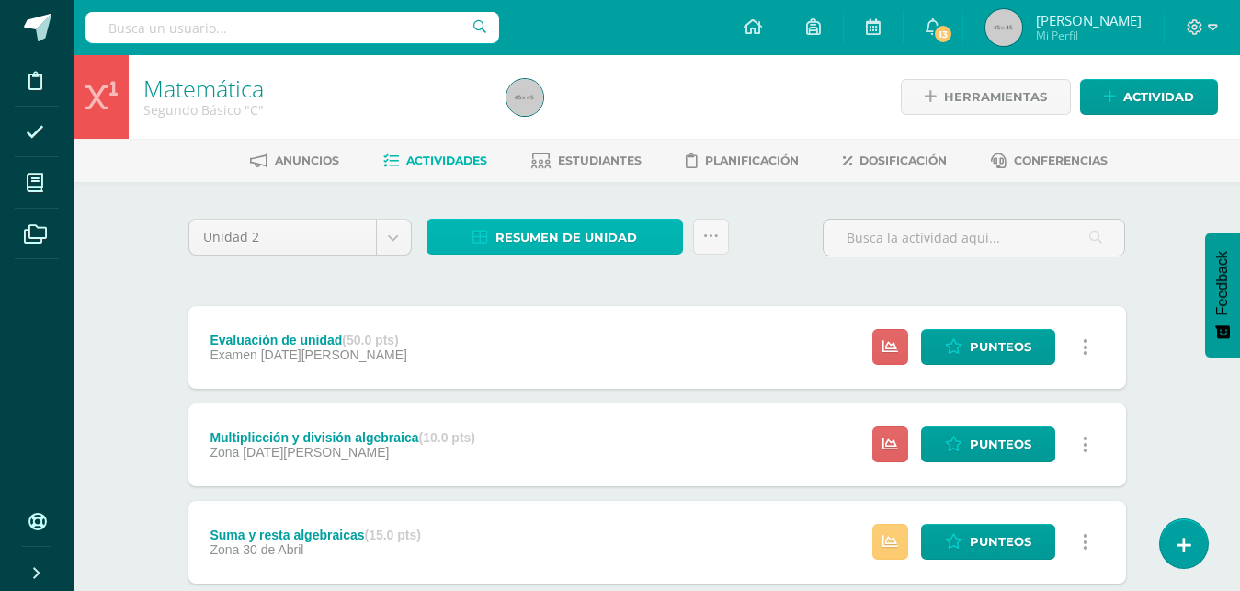
click at [568, 237] on span "Resumen de unidad" at bounding box center [567, 238] width 142 height 34
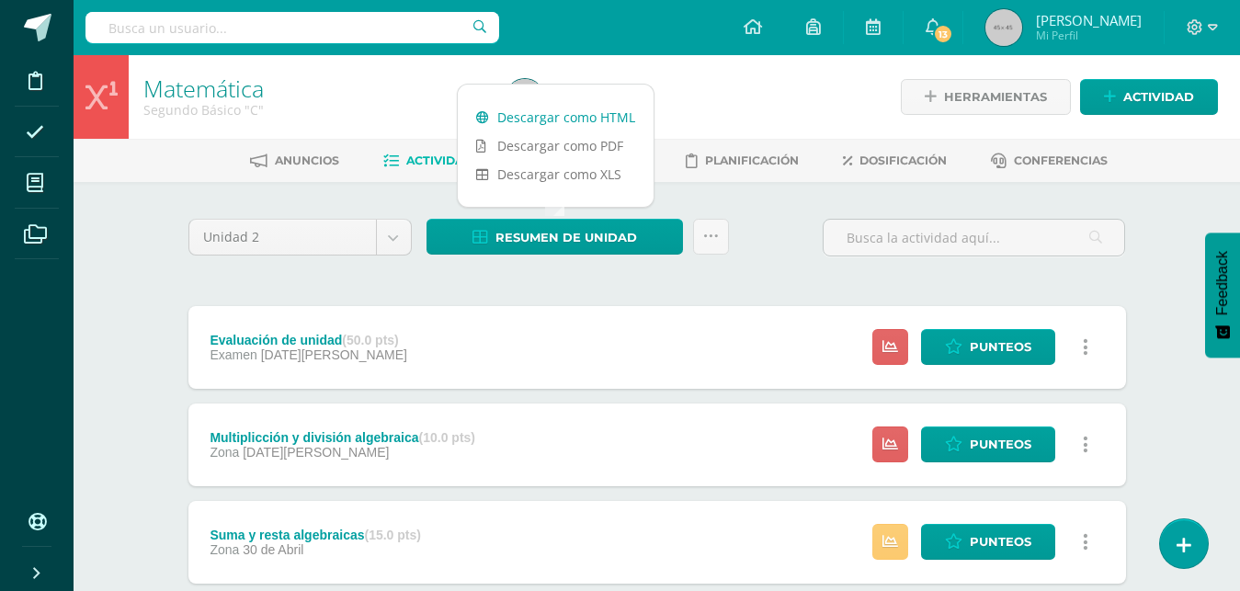
click at [587, 113] on link "Descargar como HTML" at bounding box center [556, 117] width 196 height 29
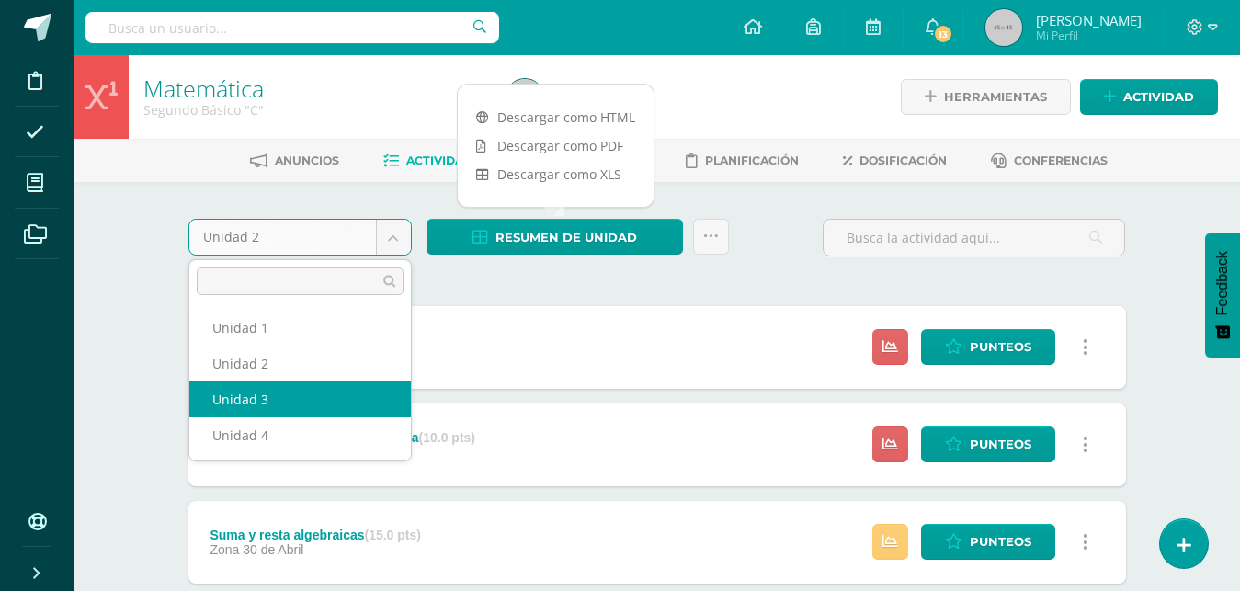
select select "Unidad 3"
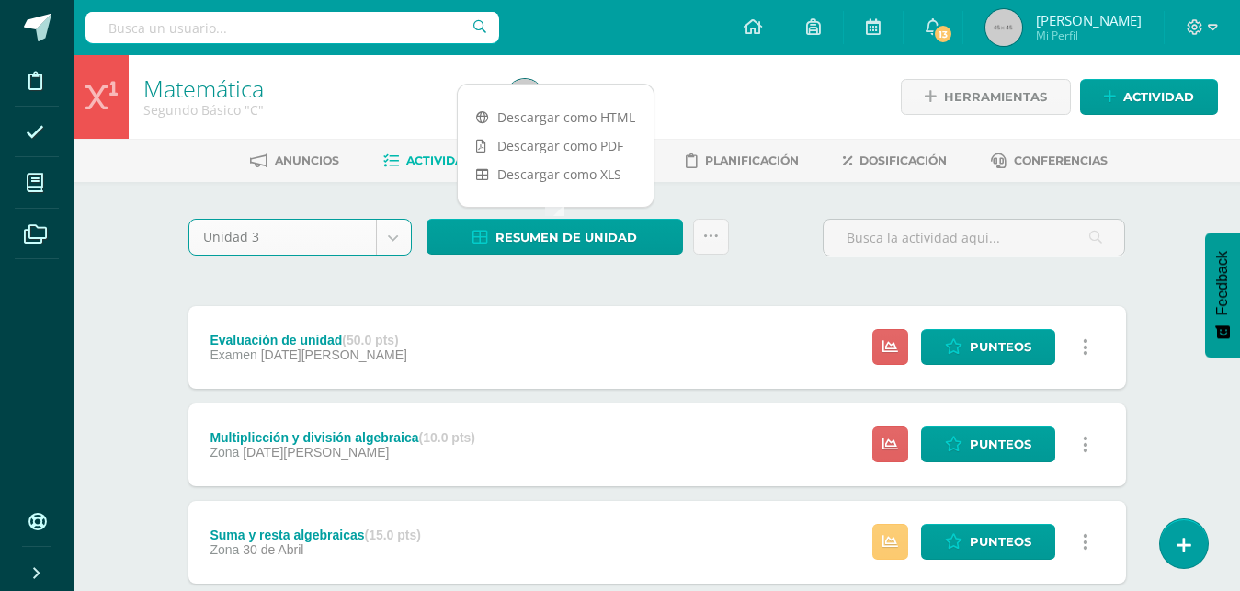
scroll to position [5, 0]
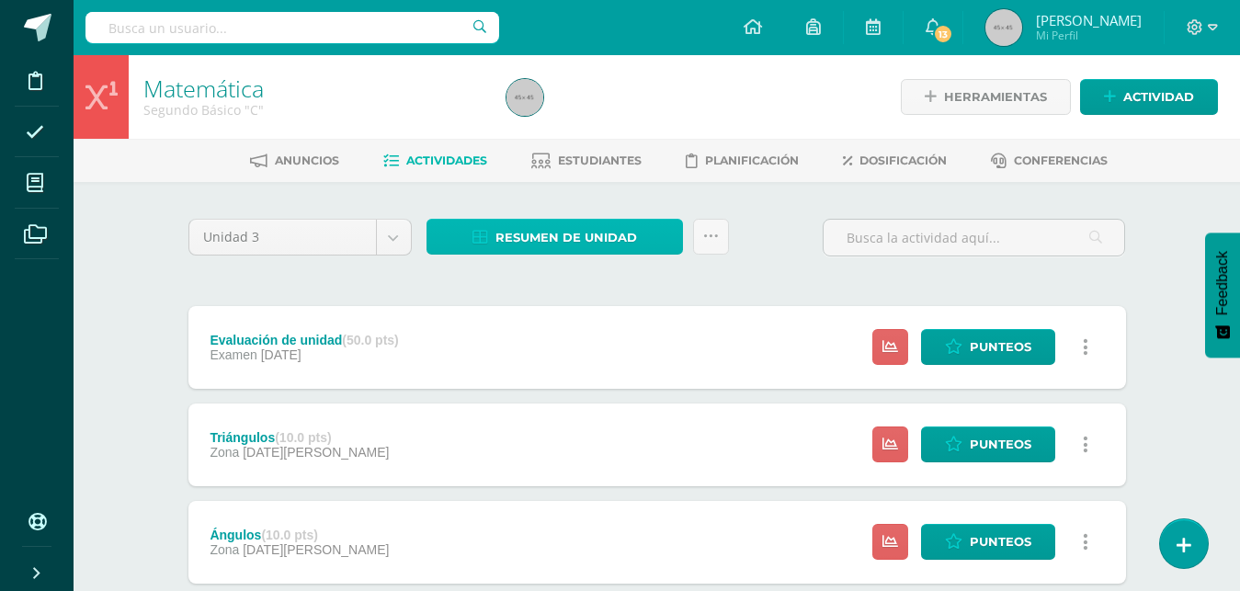
click at [542, 238] on span "Resumen de unidad" at bounding box center [567, 238] width 142 height 34
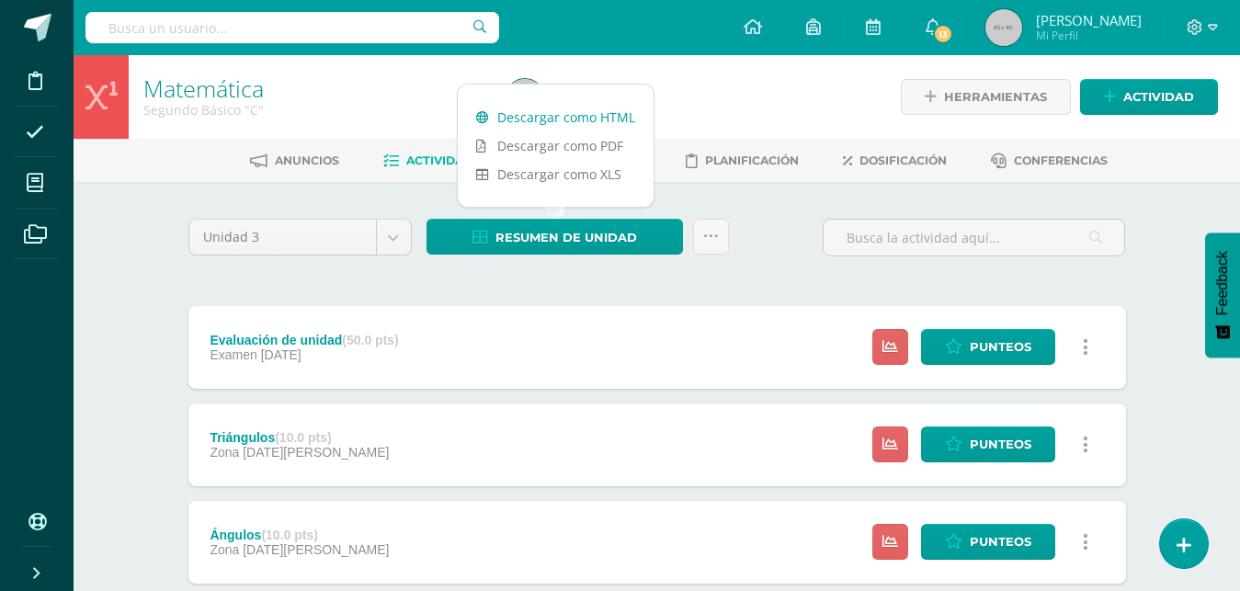
click at [570, 119] on link "Descargar como HTML" at bounding box center [556, 117] width 196 height 29
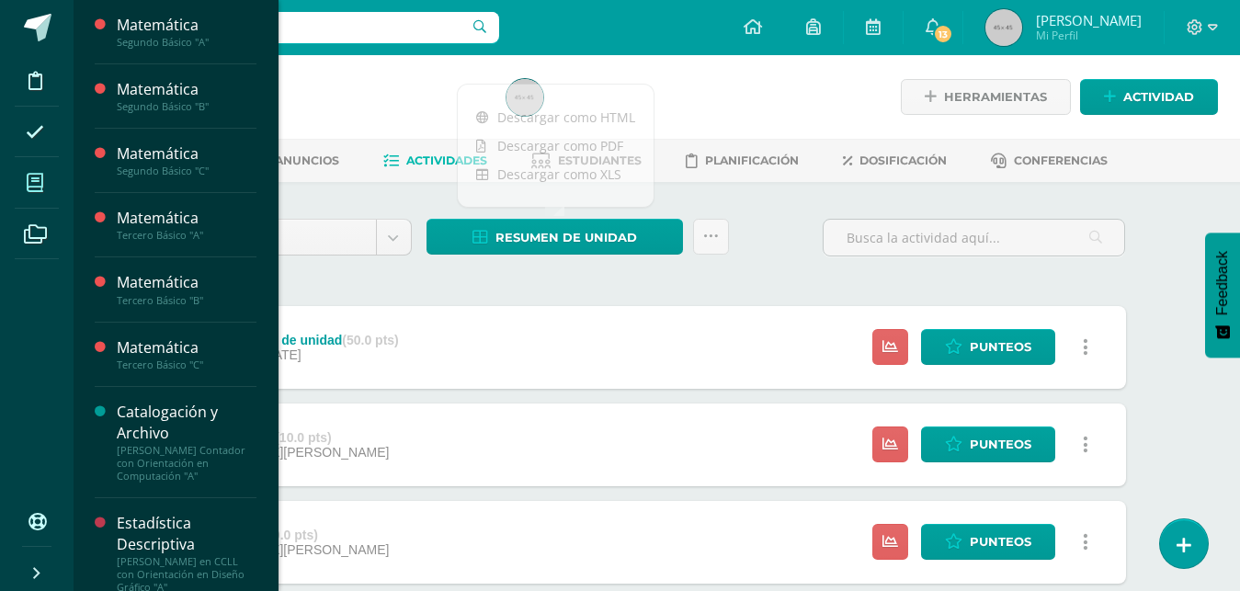
click at [33, 178] on icon at bounding box center [35, 183] width 17 height 18
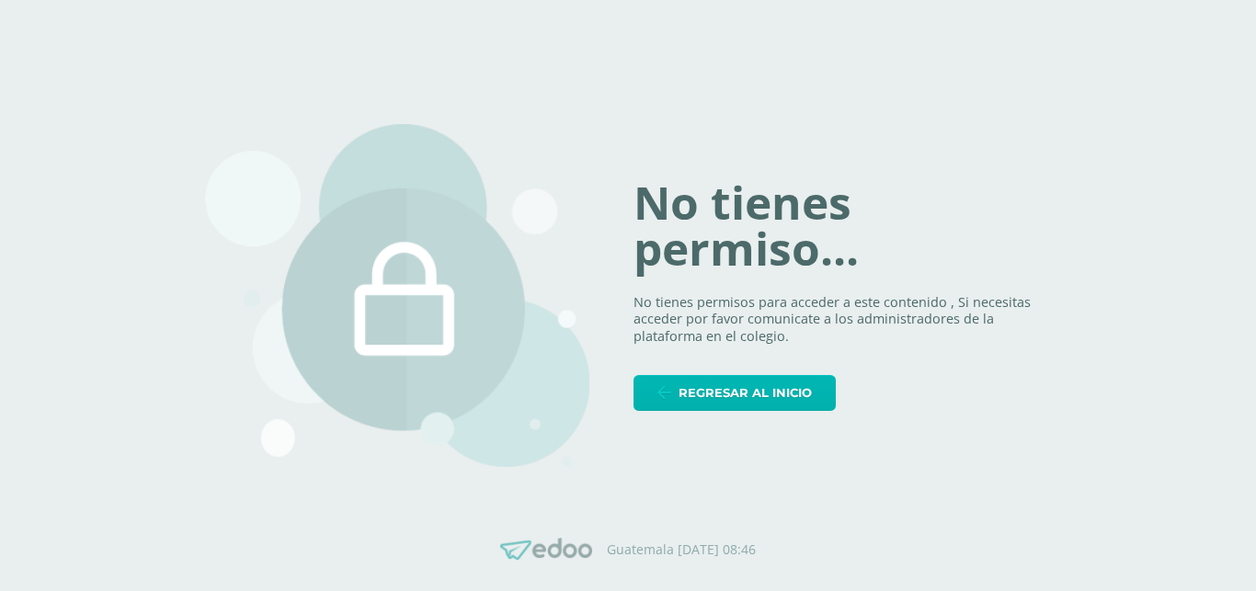
click at [719, 390] on span "Regresar al inicio" at bounding box center [745, 393] width 133 height 34
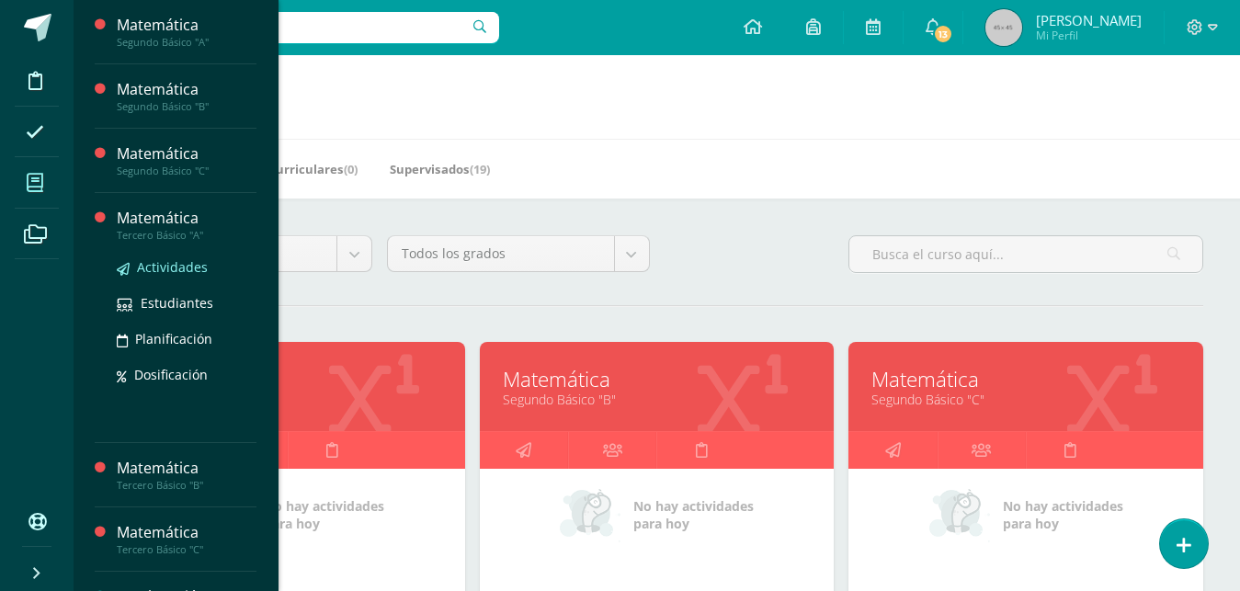
click at [171, 265] on span "Actividades" at bounding box center [172, 266] width 71 height 17
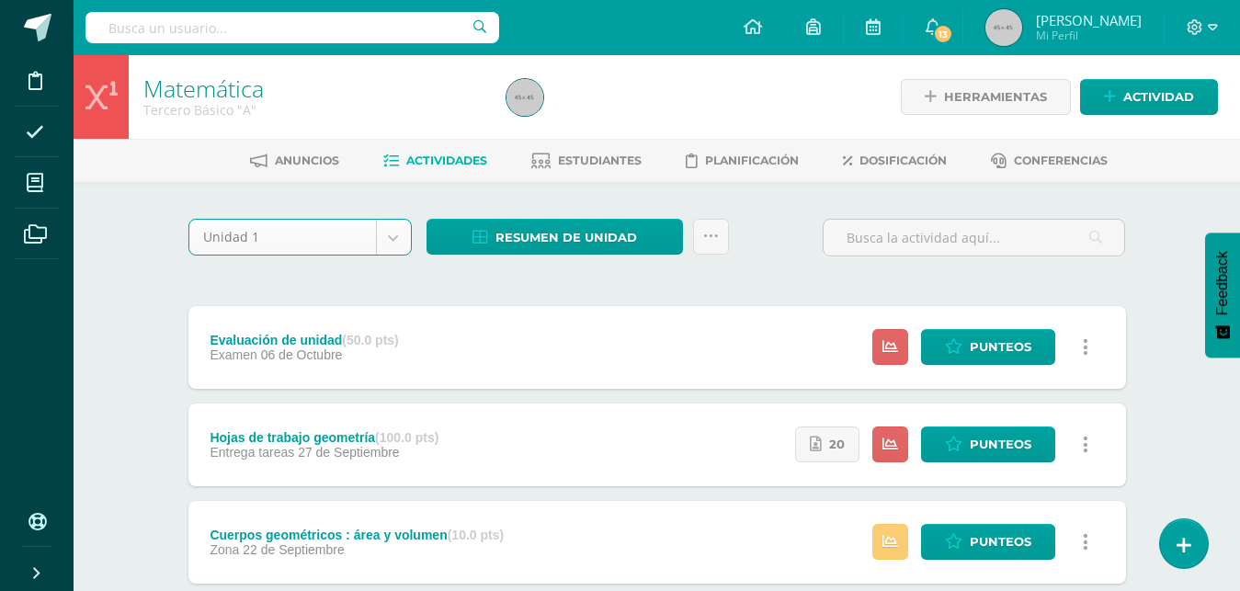
select select "Unidad 1"
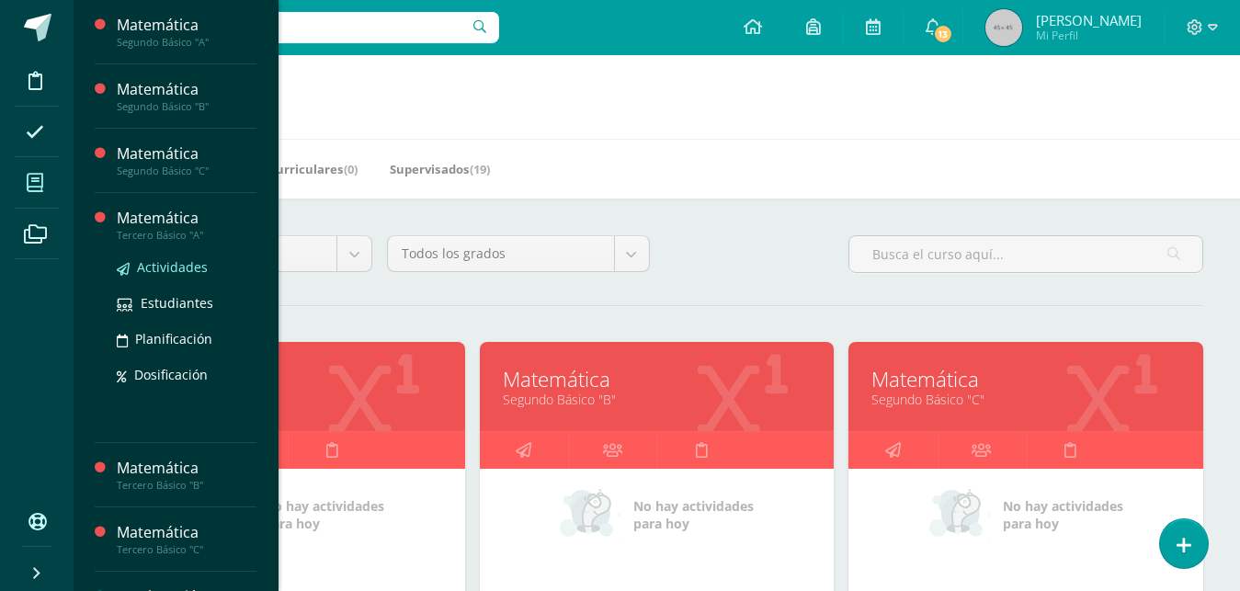
click at [165, 270] on span "Actividades" at bounding box center [172, 266] width 71 height 17
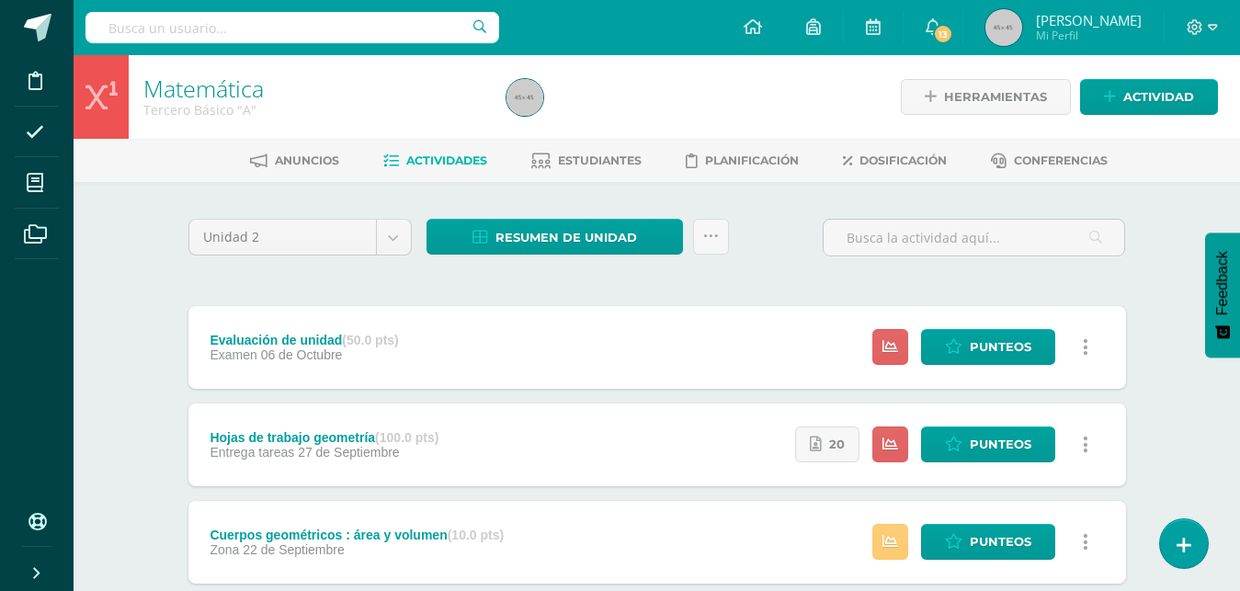
select select "Unidad 2"
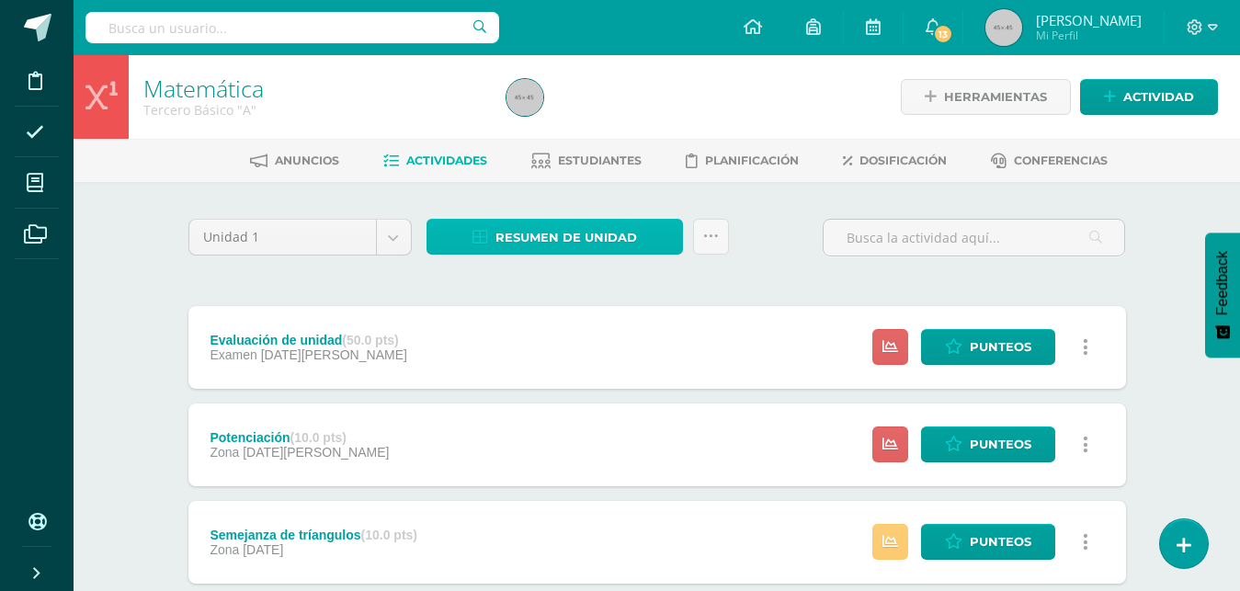
click at [593, 239] on span "Resumen de unidad" at bounding box center [567, 238] width 142 height 34
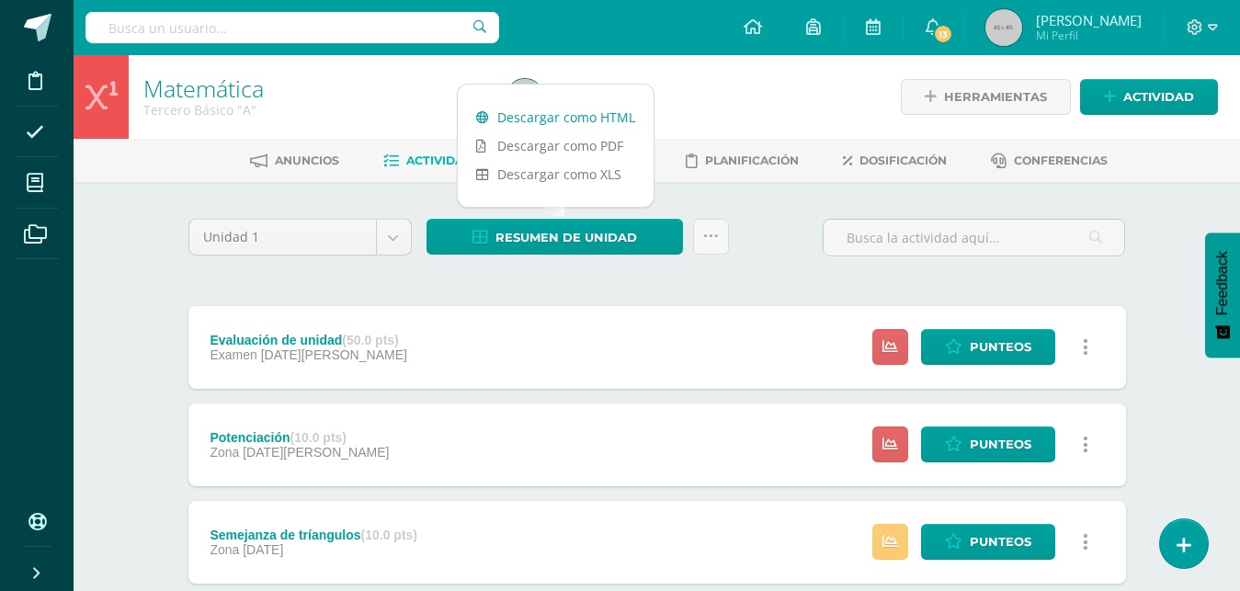
click at [533, 119] on link "Descargar como HTML" at bounding box center [556, 117] width 196 height 29
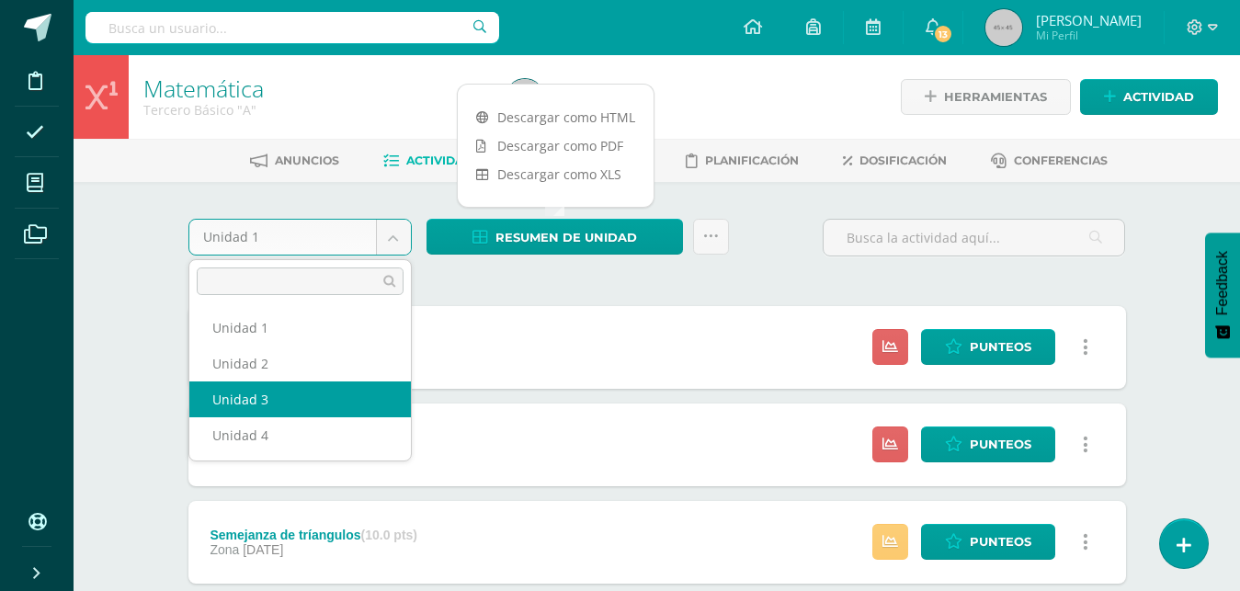
select select "Unidad 3"
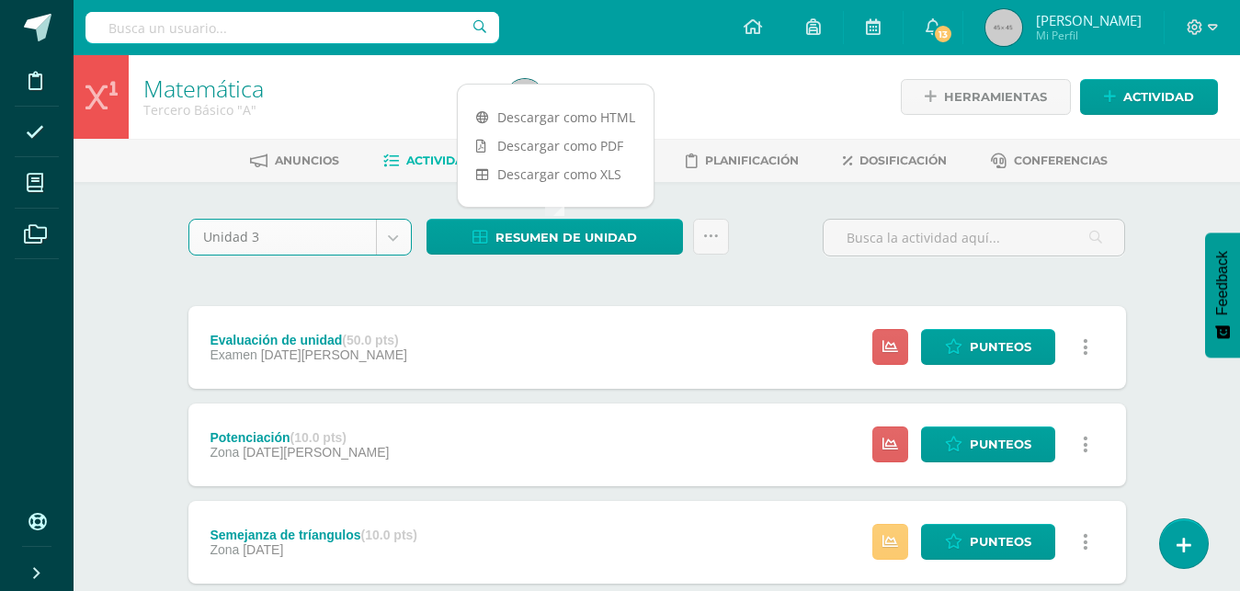
scroll to position [5, 0]
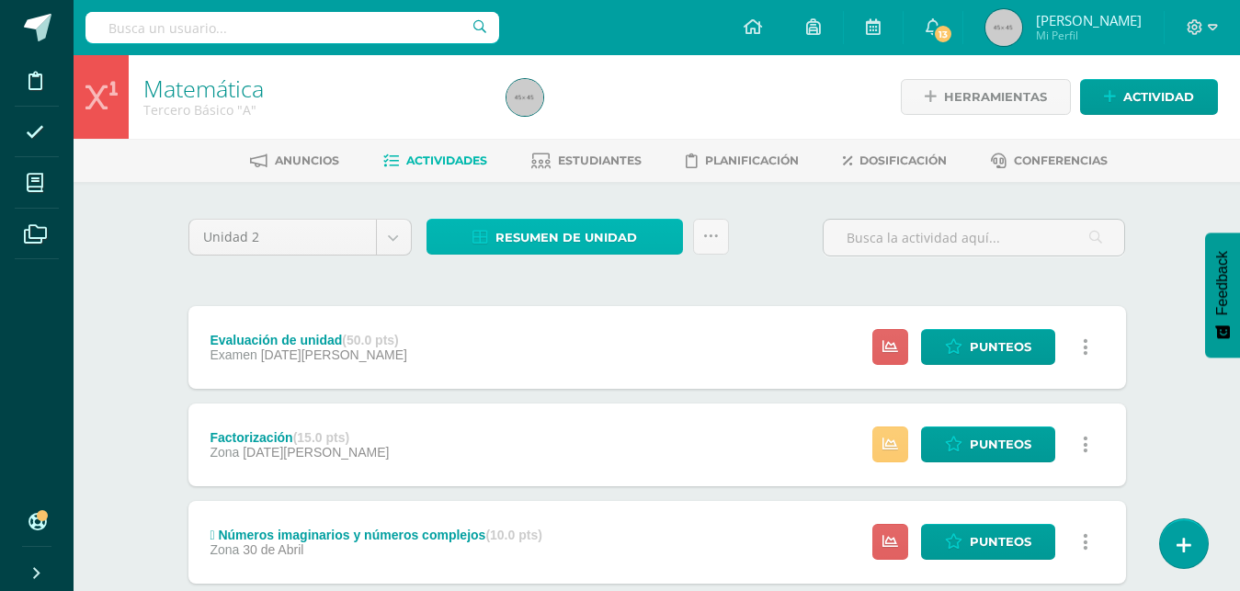
click at [581, 238] on span "Resumen de unidad" at bounding box center [567, 238] width 142 height 34
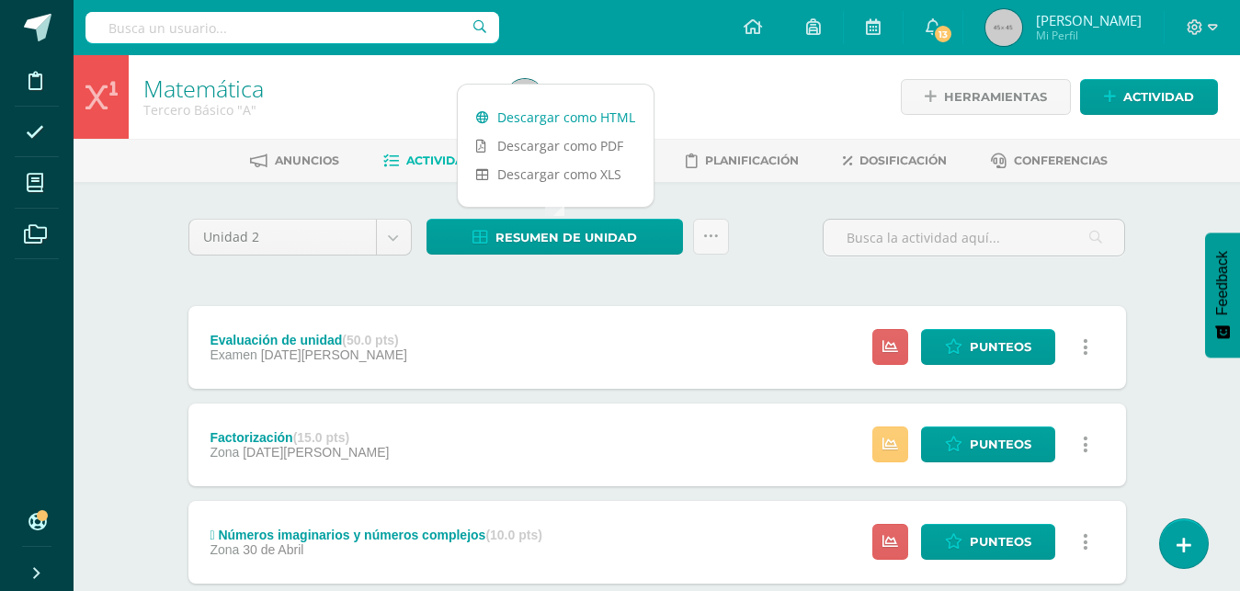
click at [565, 118] on link "Descargar como HTML" at bounding box center [556, 117] width 196 height 29
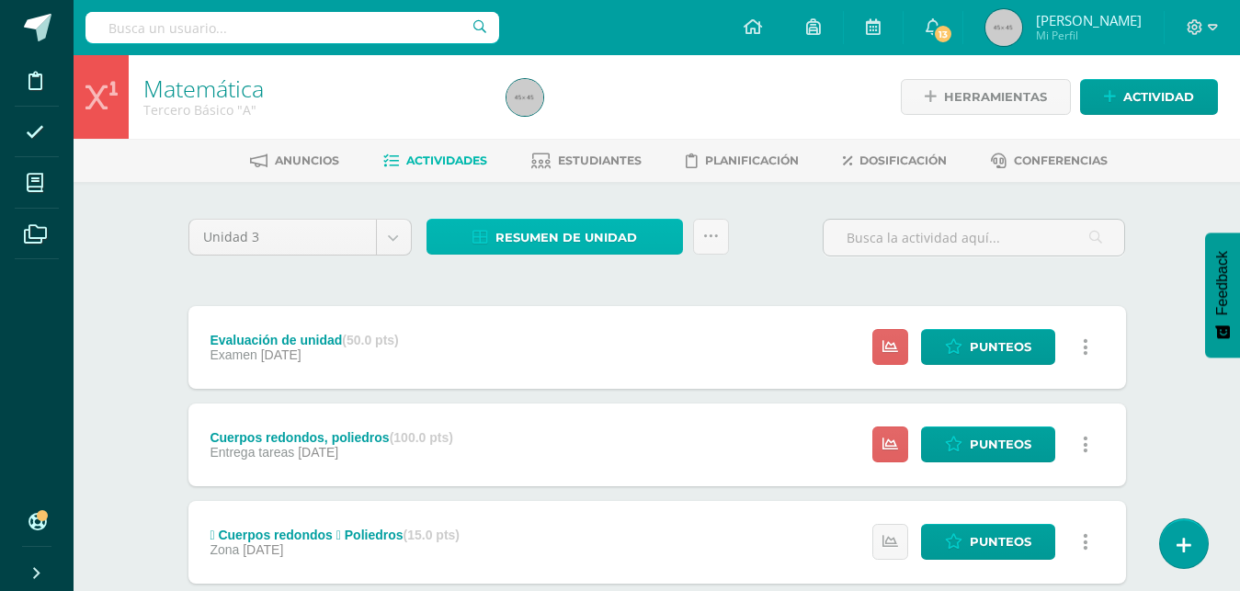
click at [536, 245] on span "Resumen de unidad" at bounding box center [567, 238] width 142 height 34
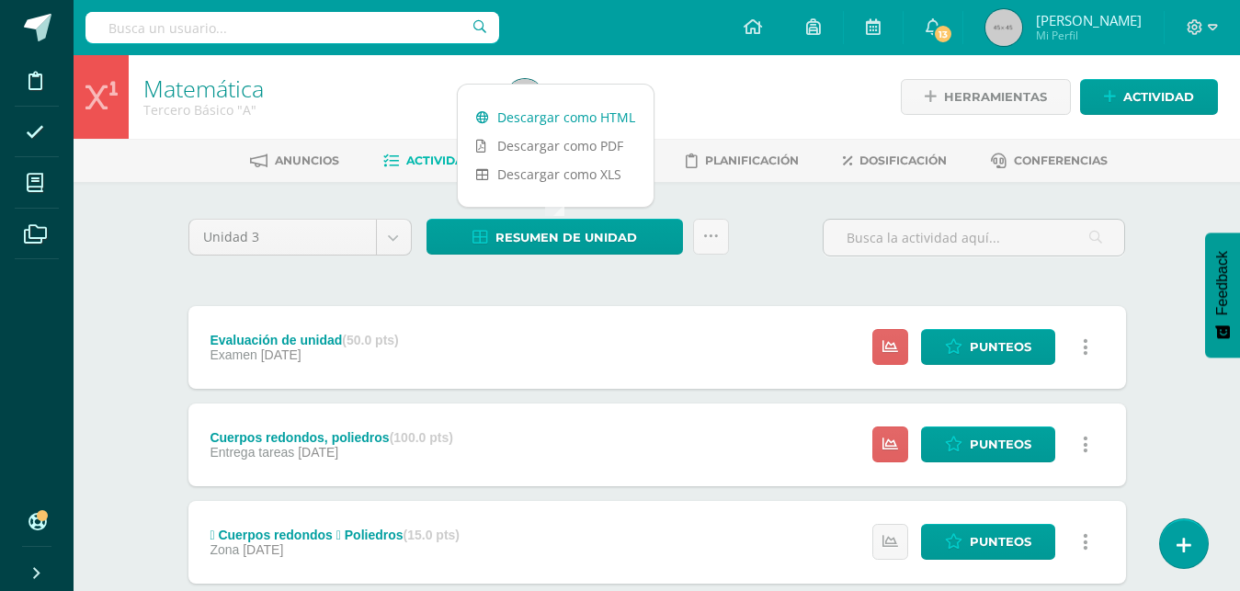
click at [541, 115] on link "Descargar como HTML" at bounding box center [556, 117] width 196 height 29
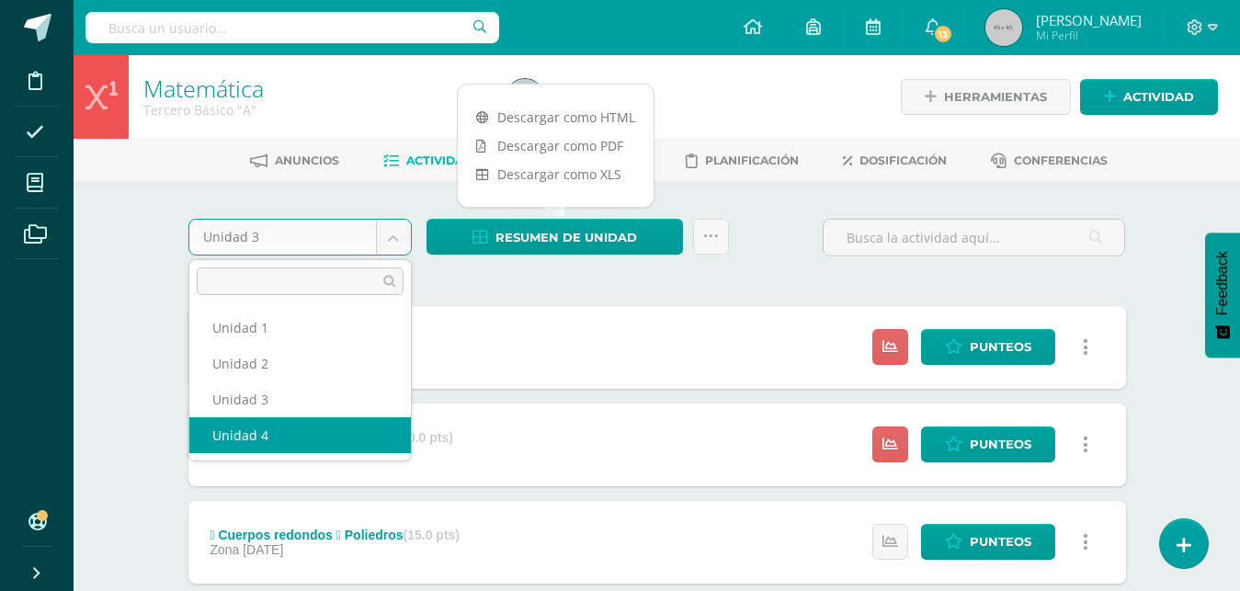
select select "Unidad 4"
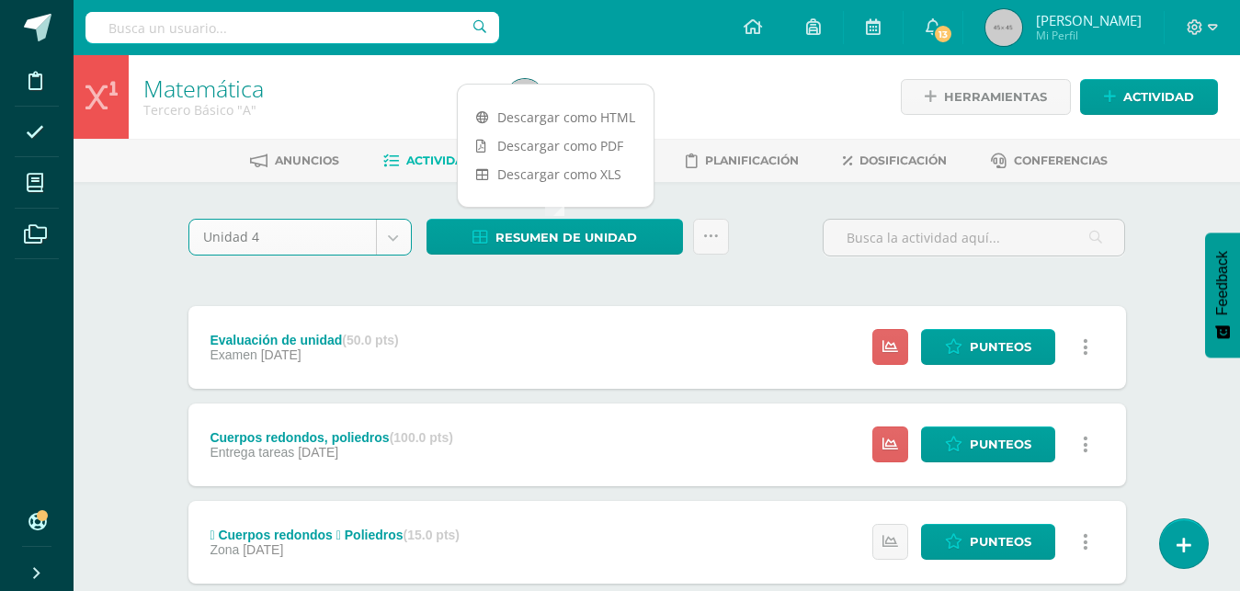
scroll to position [5, 0]
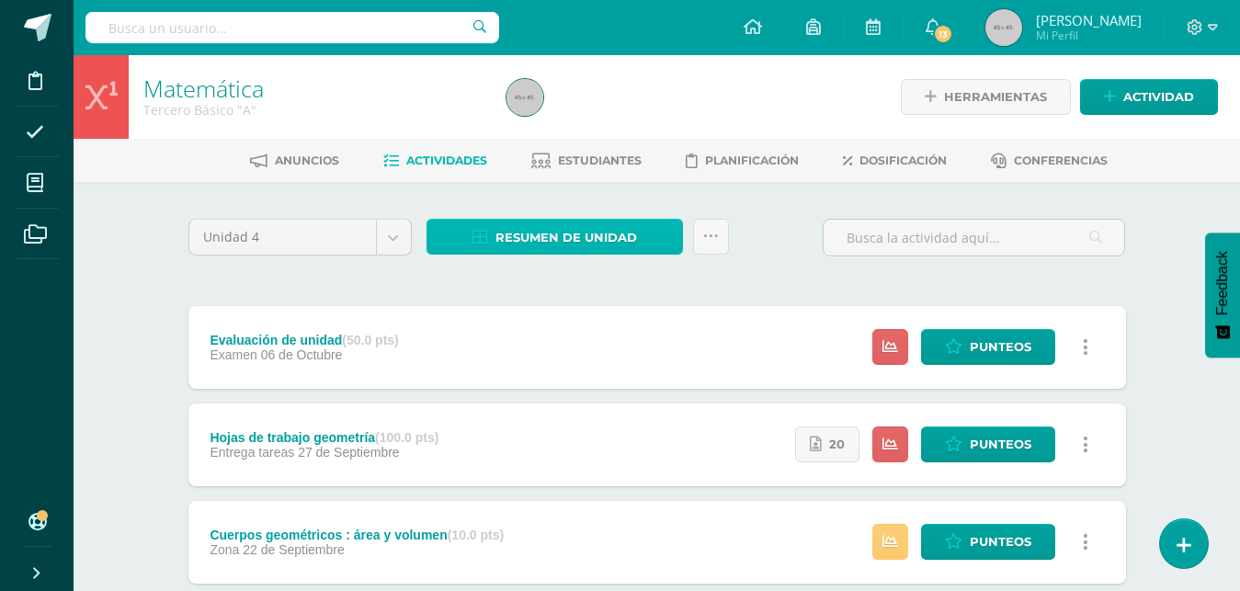
click at [539, 236] on span "Resumen de unidad" at bounding box center [567, 238] width 142 height 34
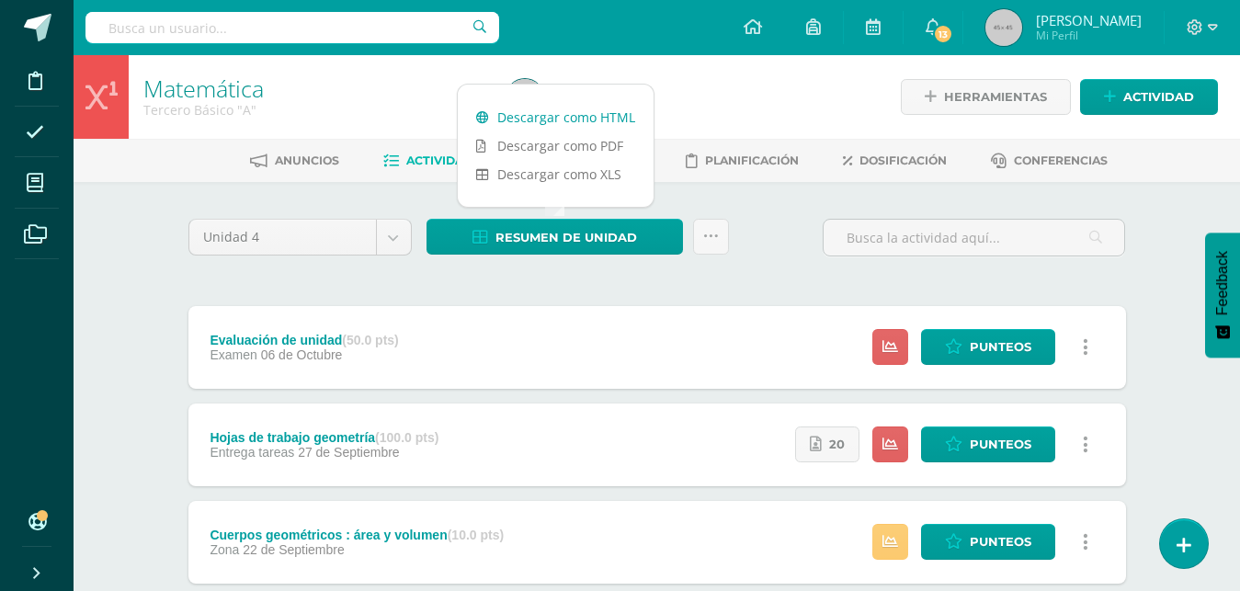
click at [564, 121] on link "Descargar como HTML" at bounding box center [556, 117] width 196 height 29
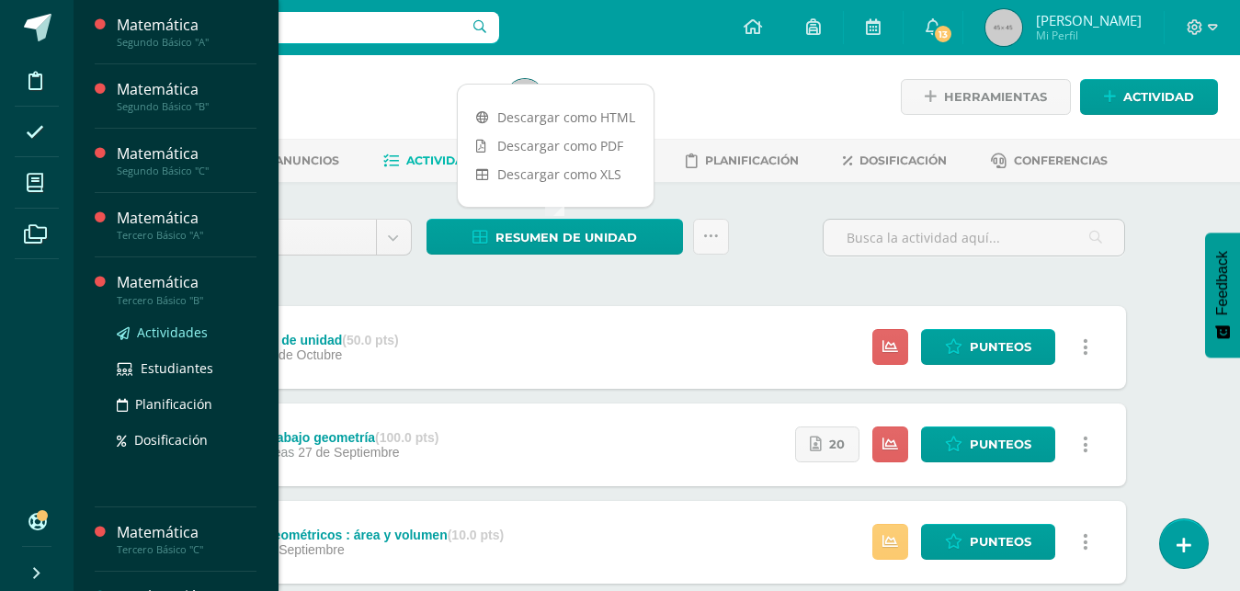
click at [170, 335] on span "Actividades" at bounding box center [172, 332] width 71 height 17
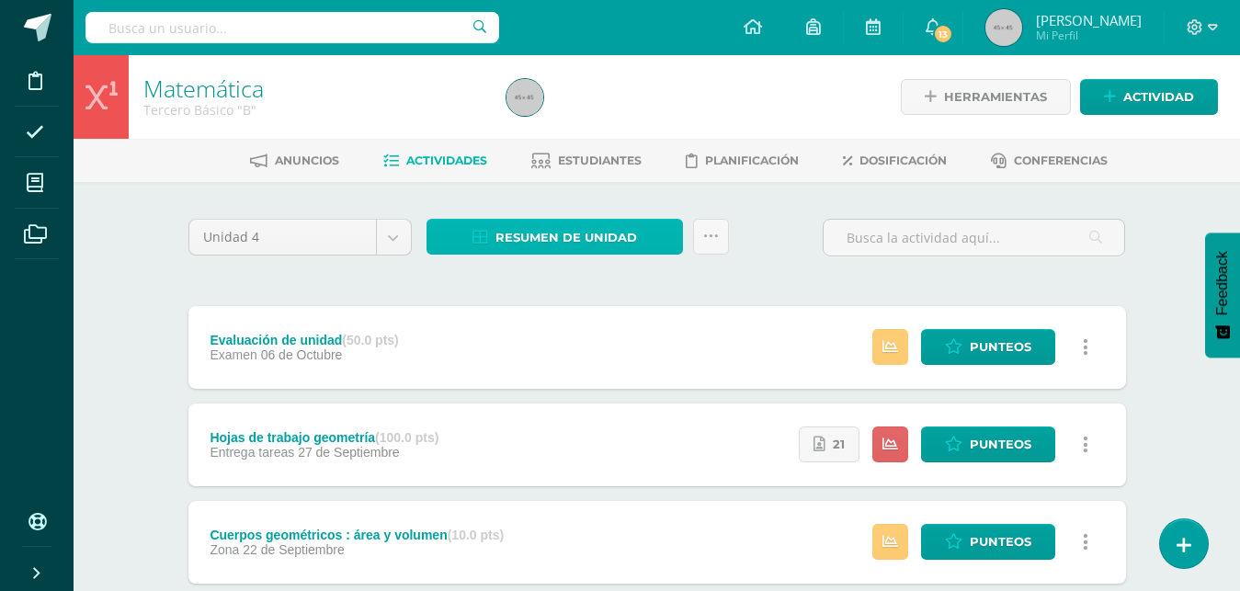
click at [528, 237] on span "Resumen de unidad" at bounding box center [567, 238] width 142 height 34
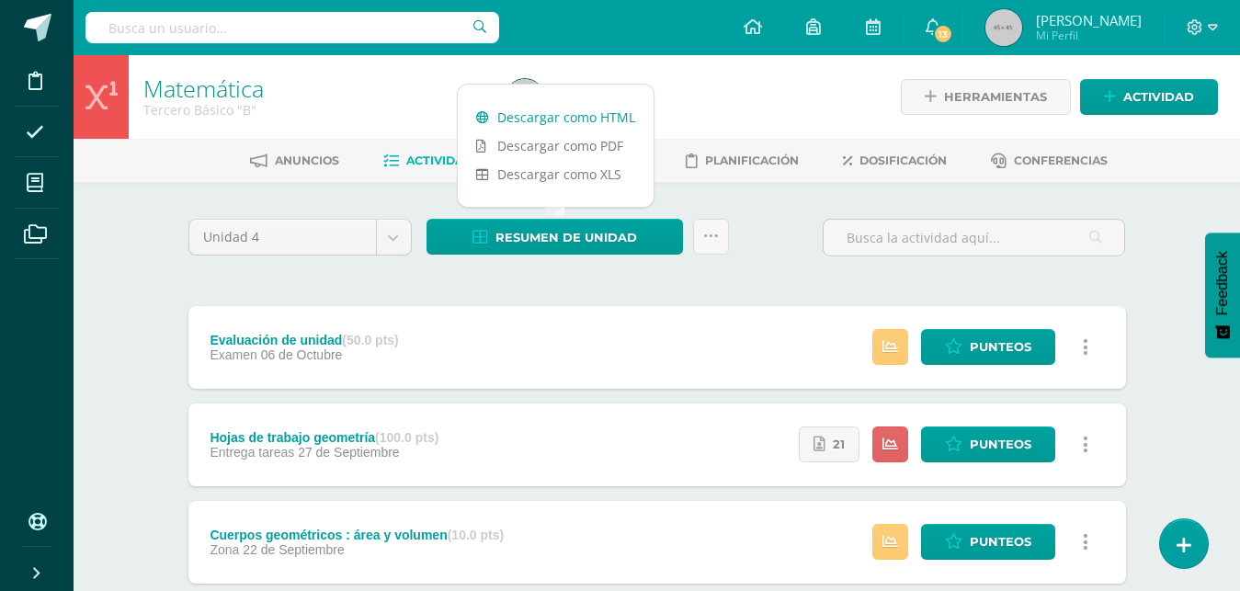
click at [541, 115] on link "Descargar como HTML" at bounding box center [556, 117] width 196 height 29
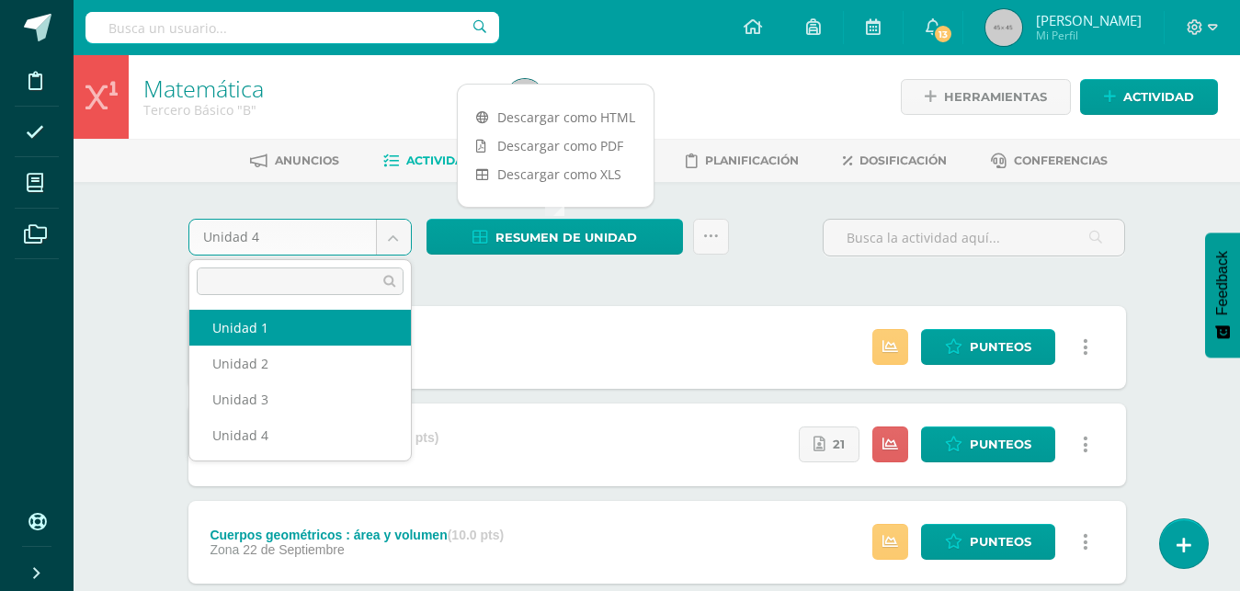
select select "Unidad 1"
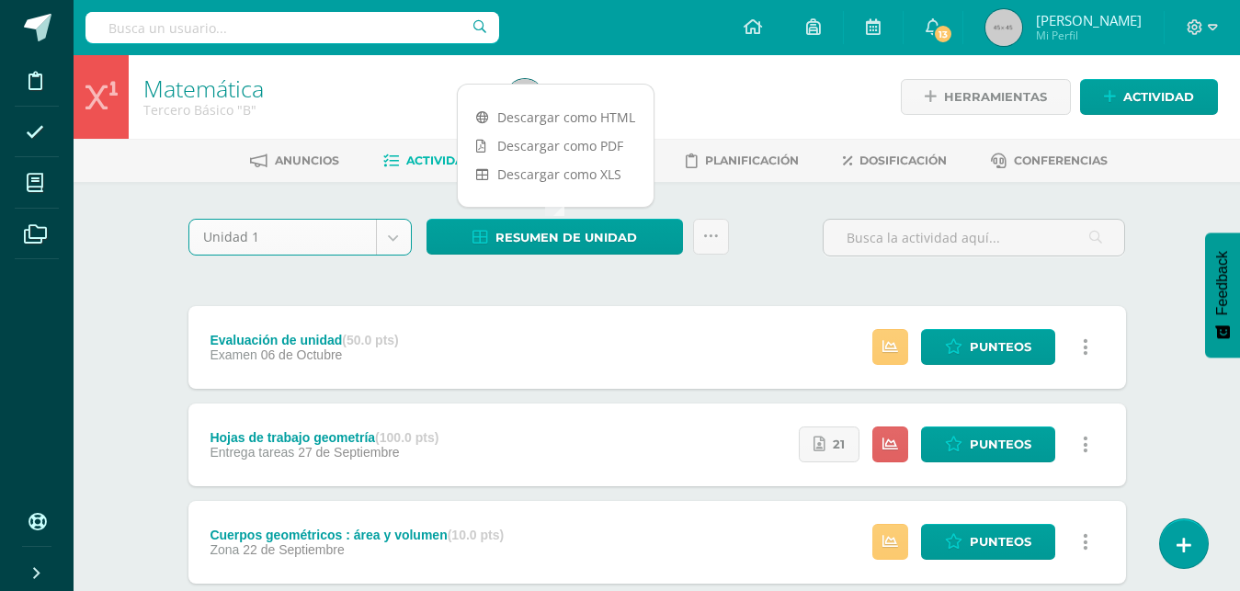
scroll to position [5, 0]
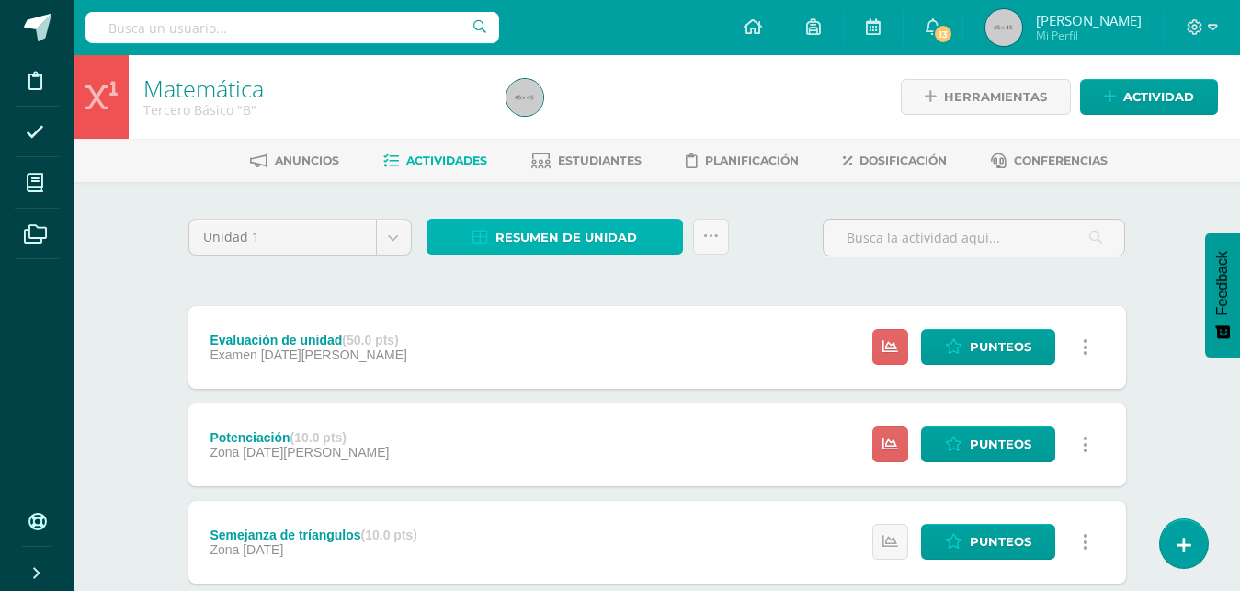
click at [517, 231] on span "Resumen de unidad" at bounding box center [567, 238] width 142 height 34
click at [534, 242] on span "Resumen de unidad" at bounding box center [567, 238] width 142 height 34
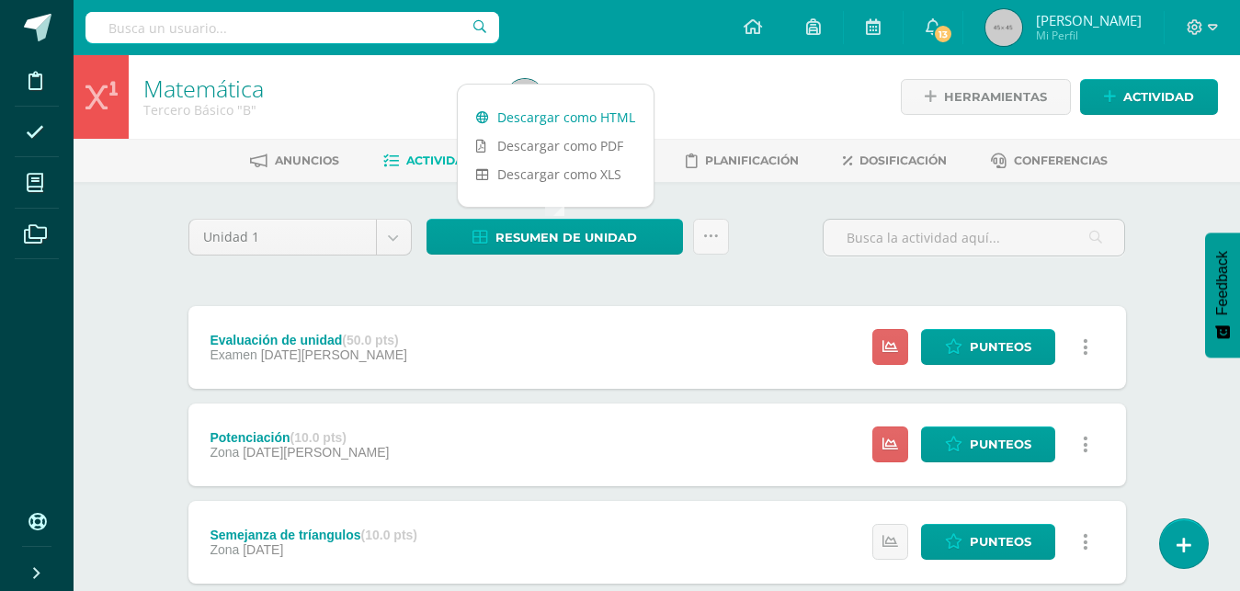
click at [589, 116] on link "Descargar como HTML" at bounding box center [556, 117] width 196 height 29
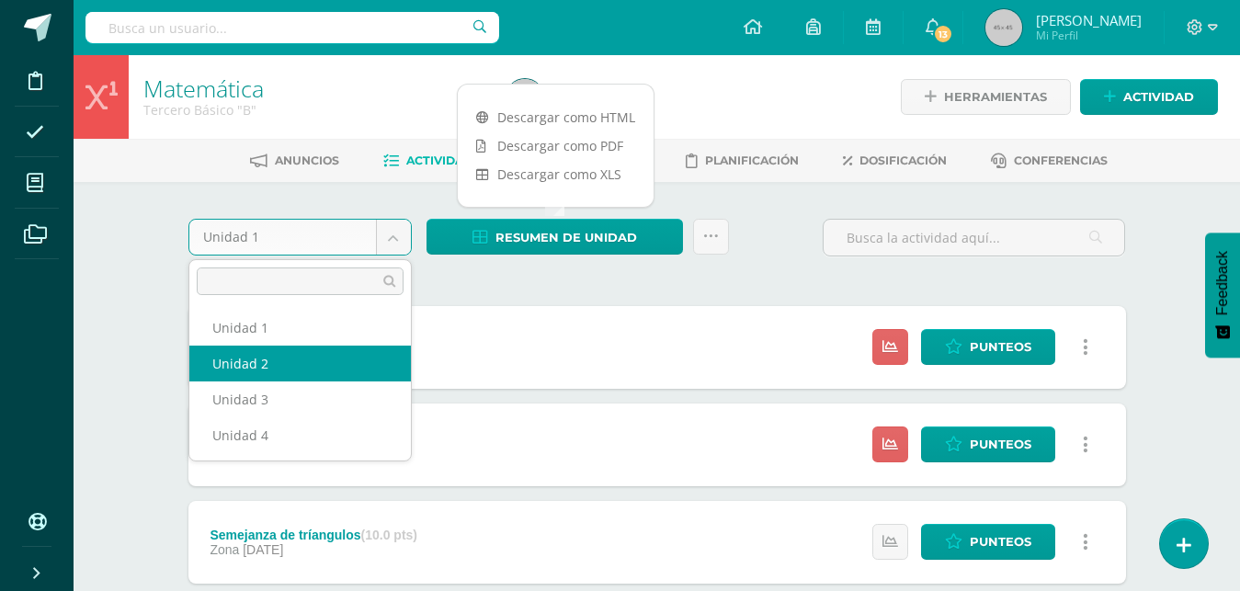
select select "Unidad 2"
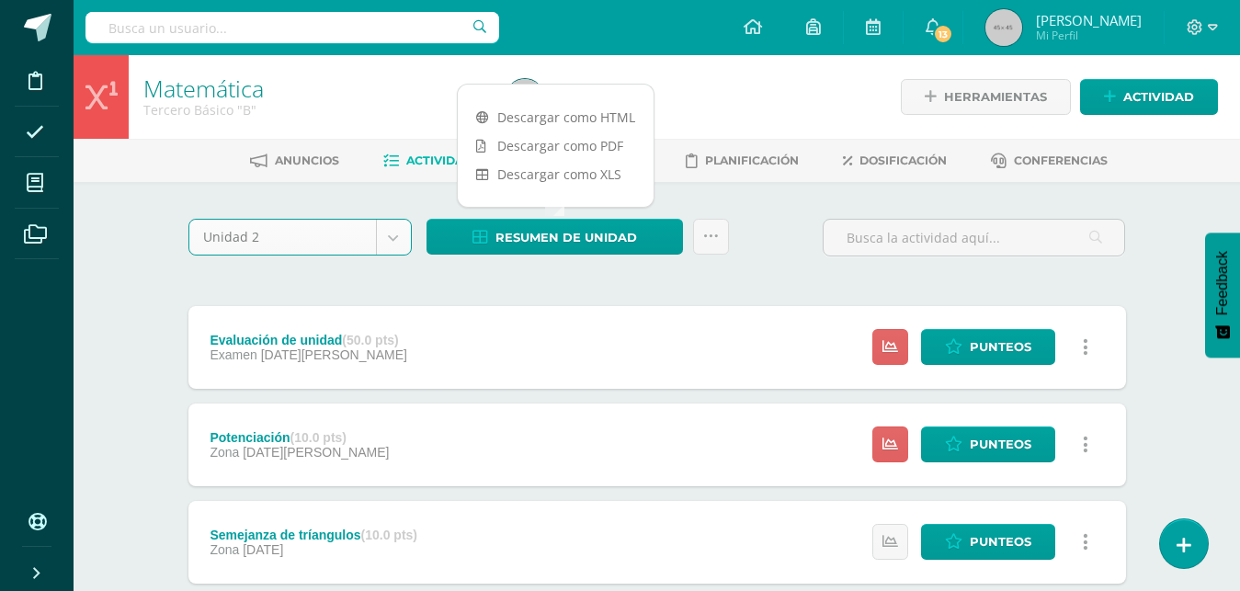
scroll to position [5, 0]
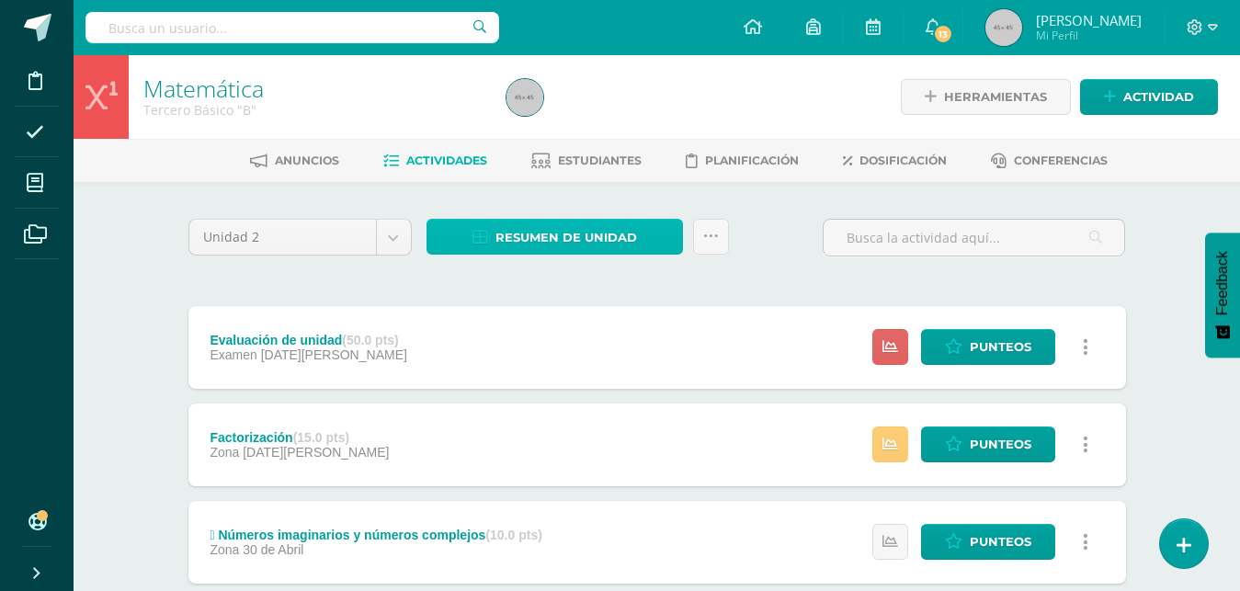
click at [553, 235] on span "Resumen de unidad" at bounding box center [567, 238] width 142 height 34
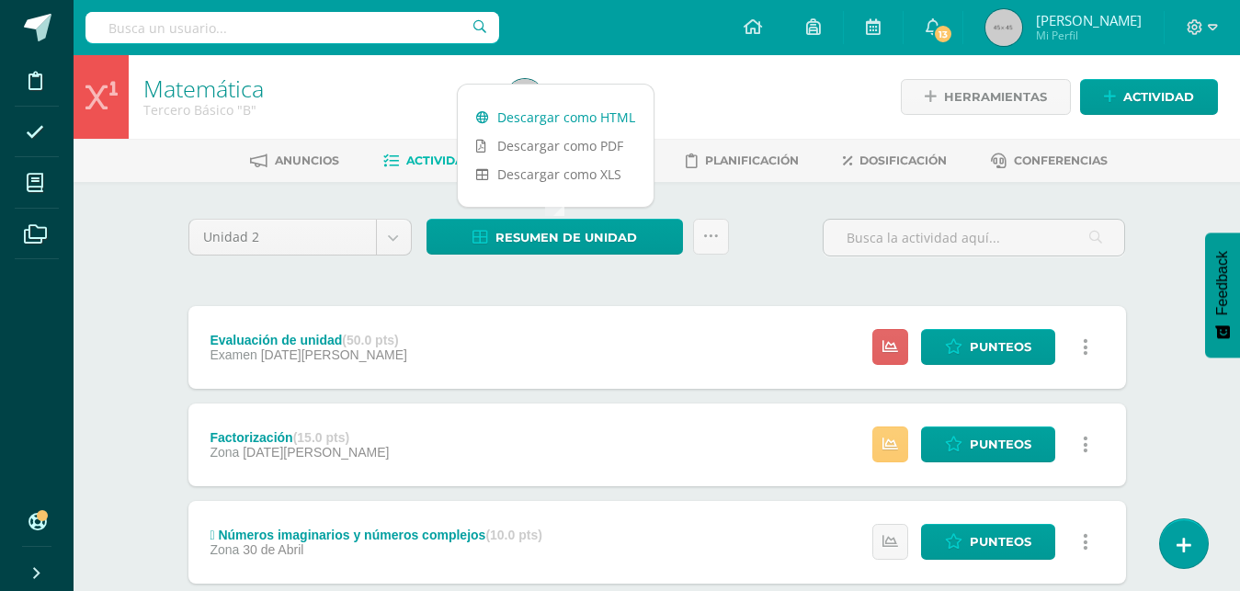
click at [563, 118] on link "Descargar como HTML" at bounding box center [556, 117] width 196 height 29
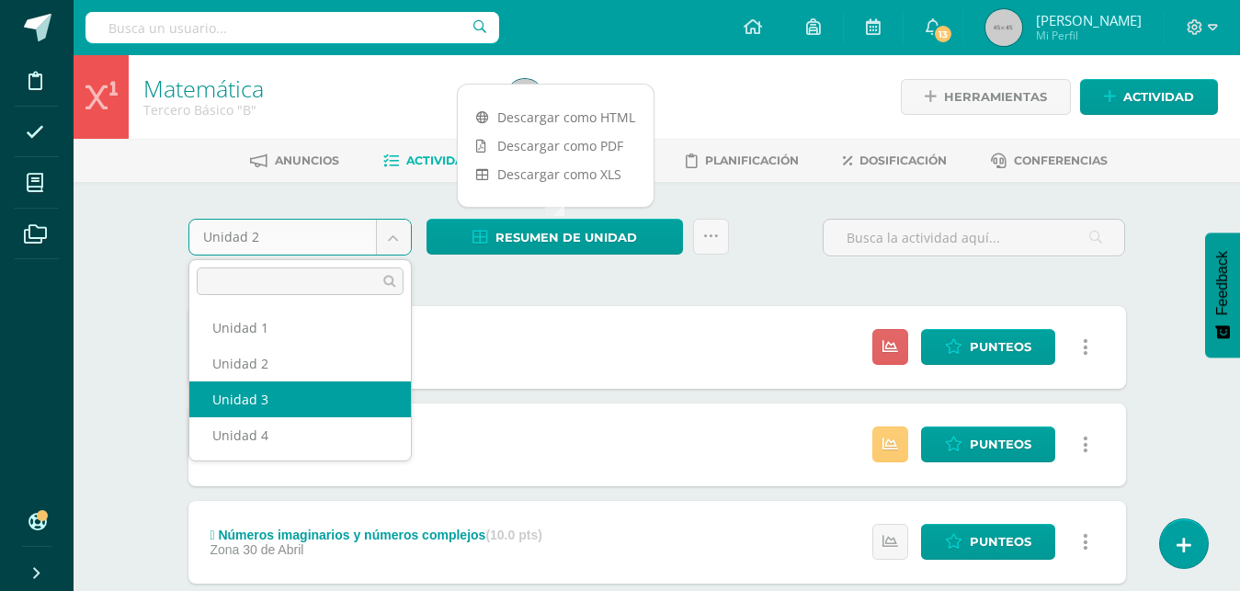
select select "Unidad 3"
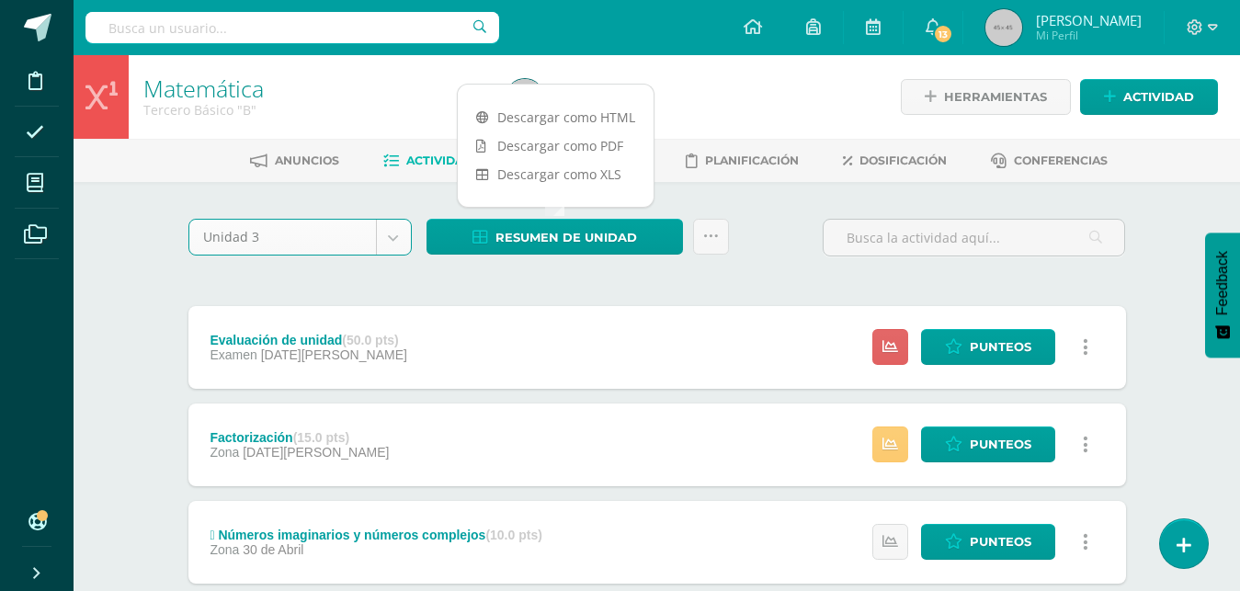
scroll to position [5, 0]
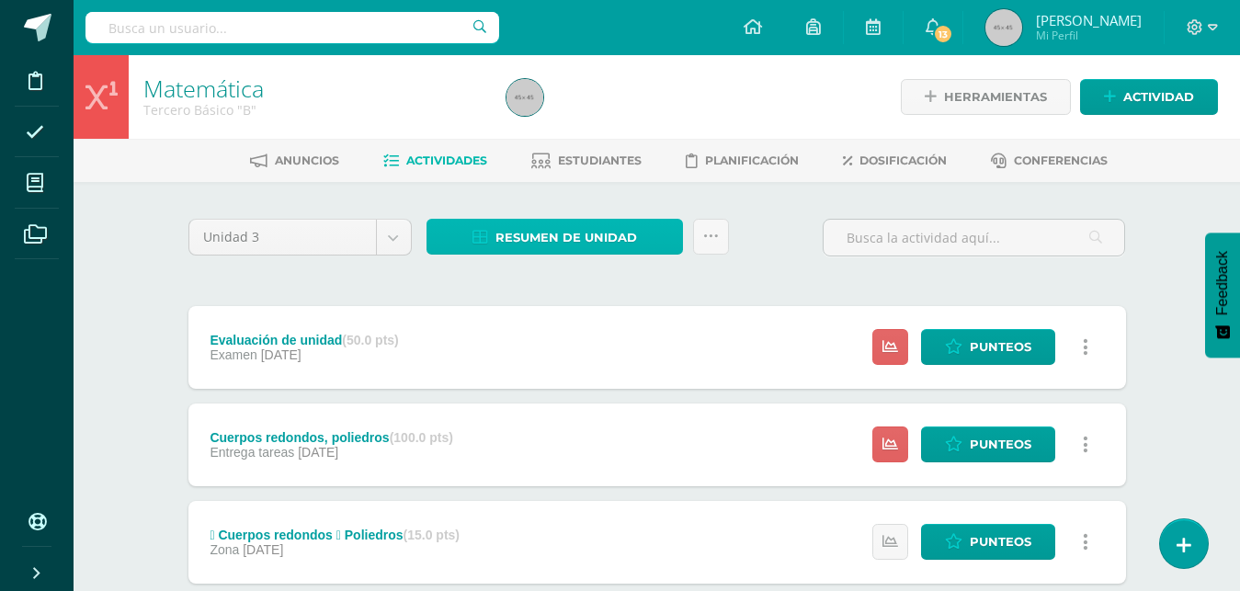
click at [602, 240] on span "Resumen de unidad" at bounding box center [567, 238] width 142 height 34
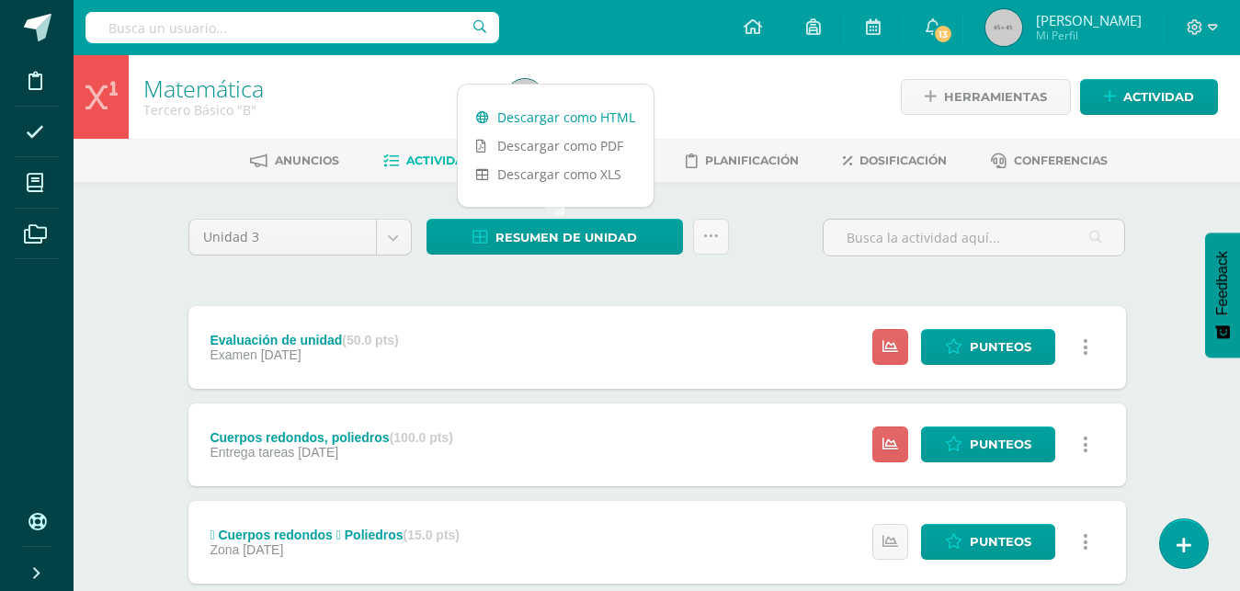
click at [605, 124] on link "Descargar como HTML" at bounding box center [556, 117] width 196 height 29
click at [608, 123] on link "Descargar como HTML" at bounding box center [556, 117] width 196 height 29
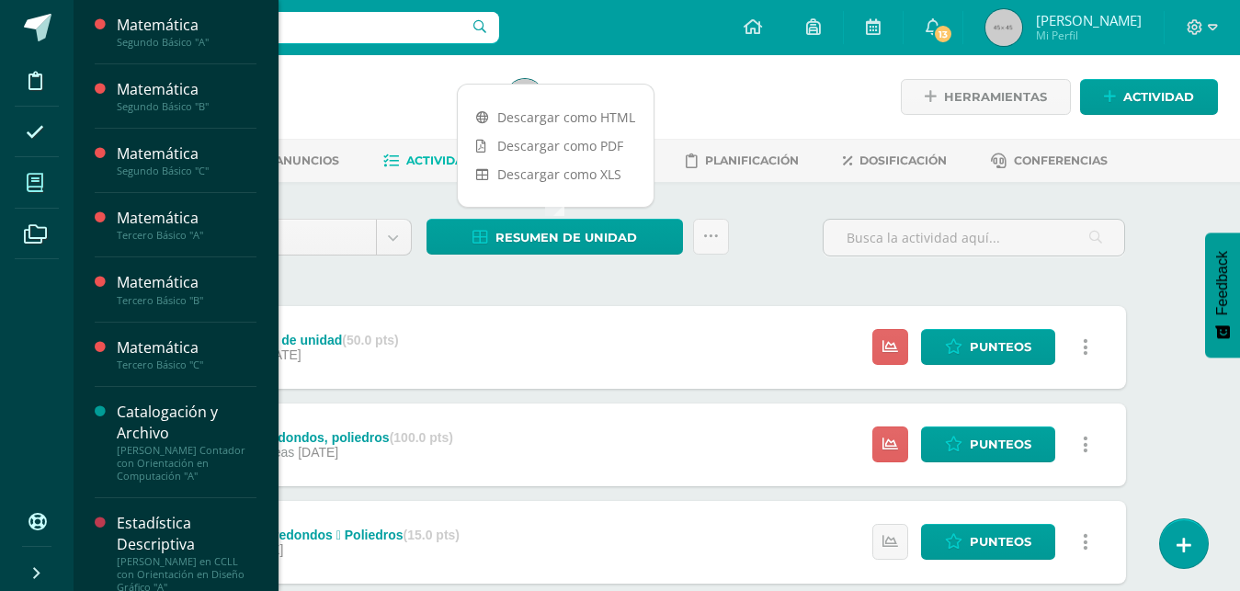
click at [40, 186] on icon at bounding box center [35, 183] width 17 height 18
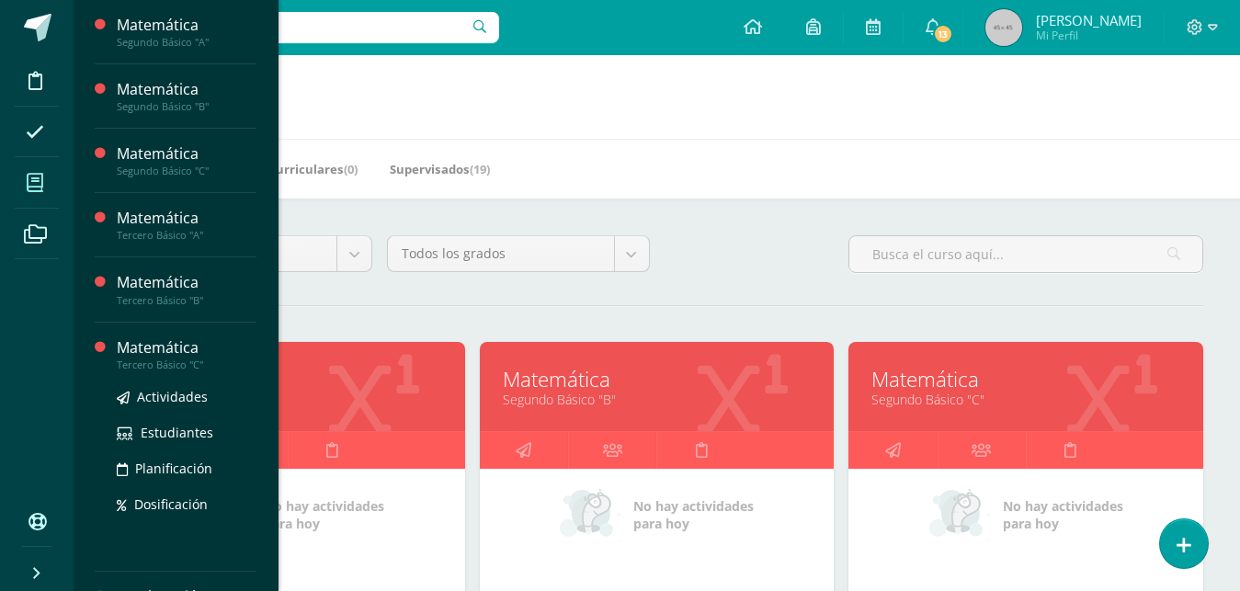
click at [158, 355] on div "Matemática" at bounding box center [187, 347] width 140 height 21
click at [158, 397] on span "Actividades" at bounding box center [172, 396] width 71 height 17
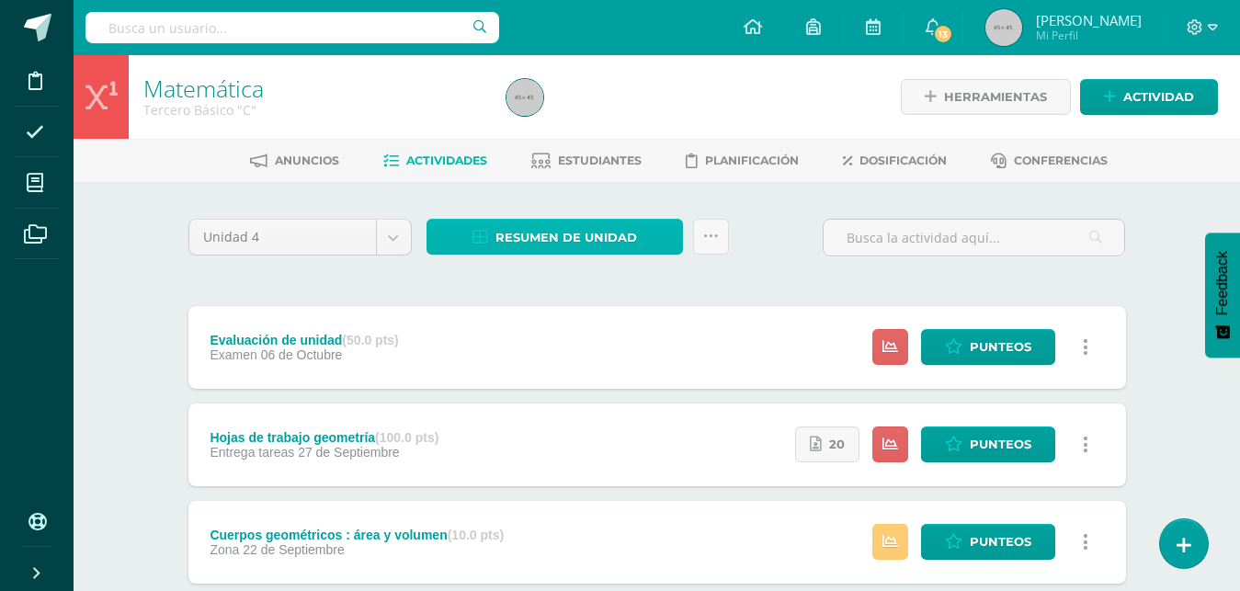
click at [541, 237] on span "Resumen de unidad" at bounding box center [567, 238] width 142 height 34
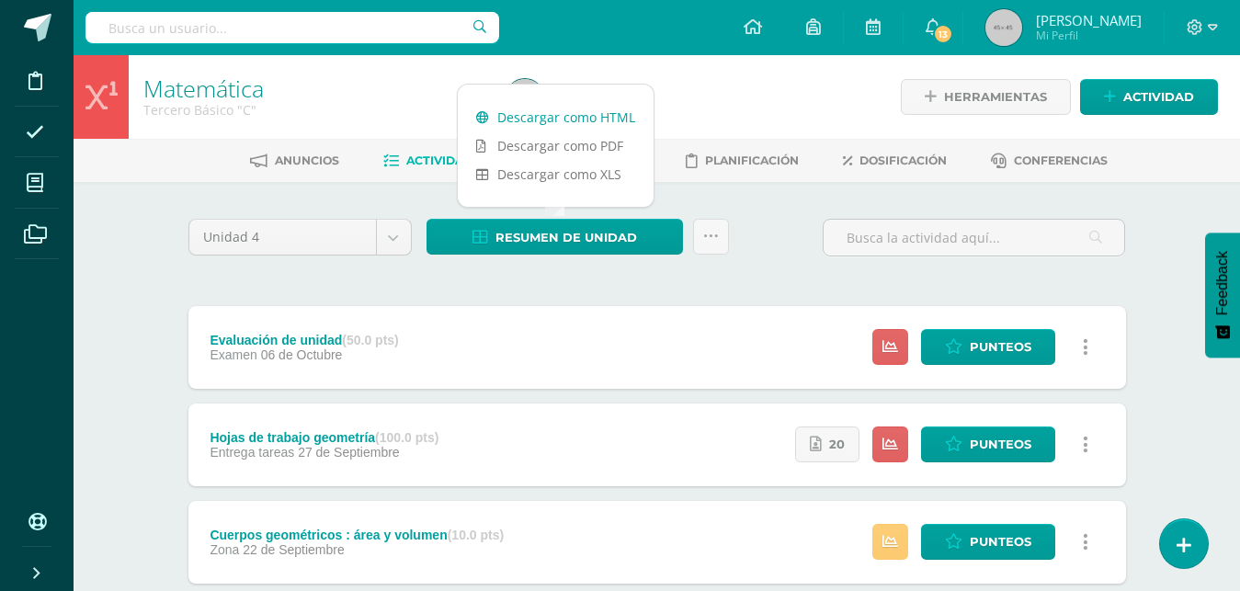
click at [559, 119] on link "Descargar como HTML" at bounding box center [556, 117] width 196 height 29
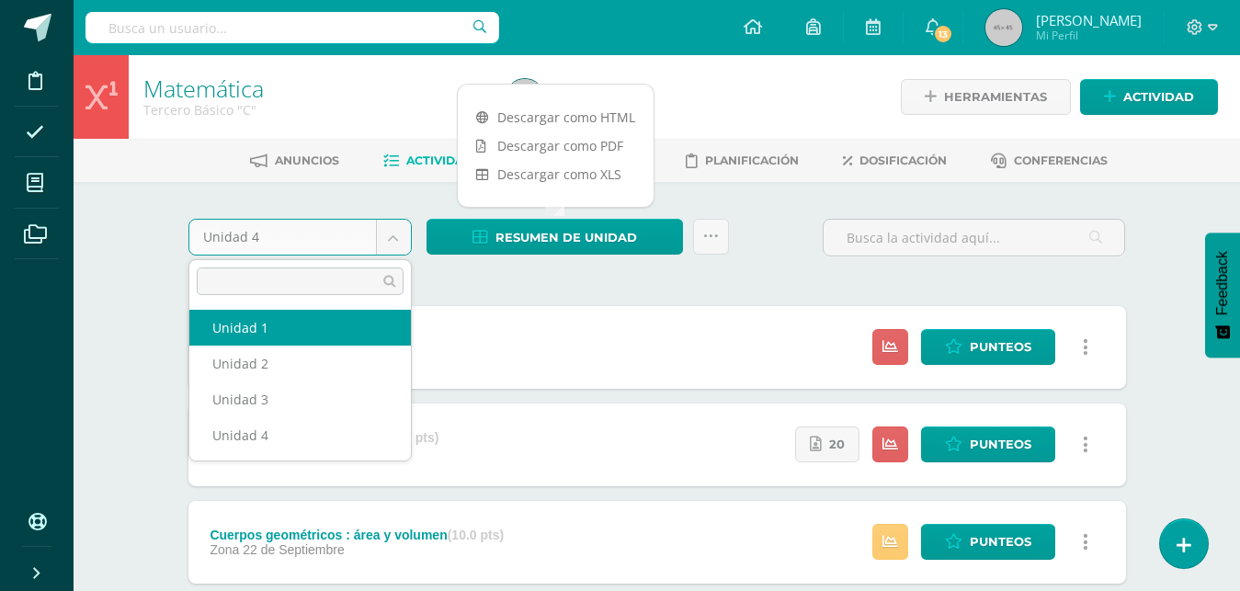
select select "Unidad 1"
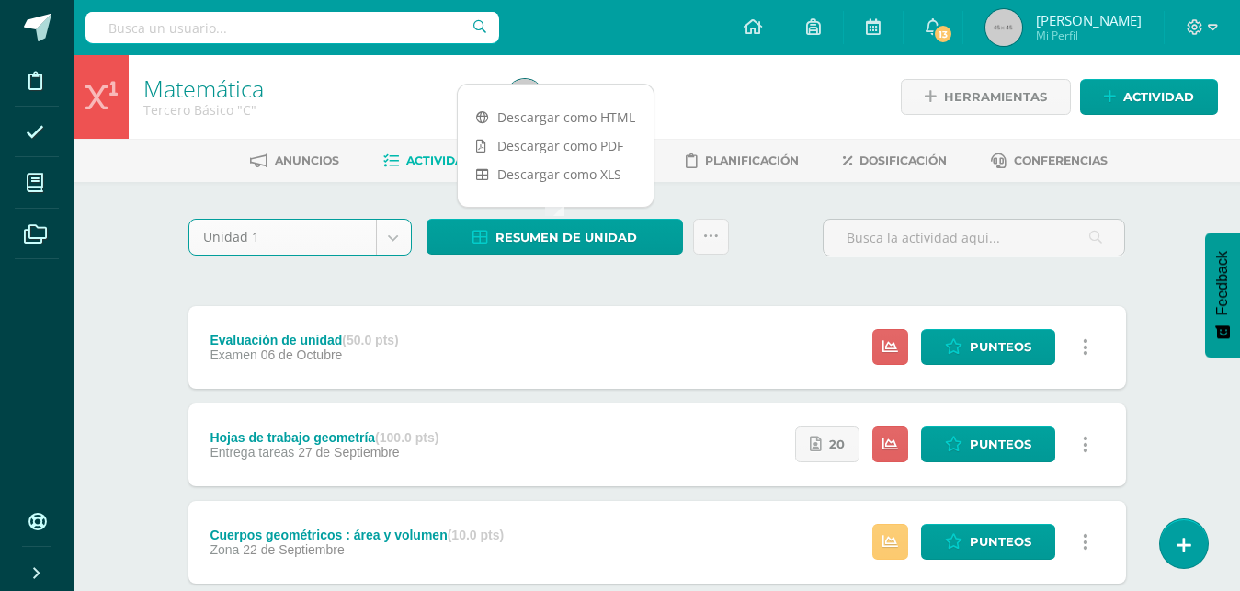
scroll to position [5, 0]
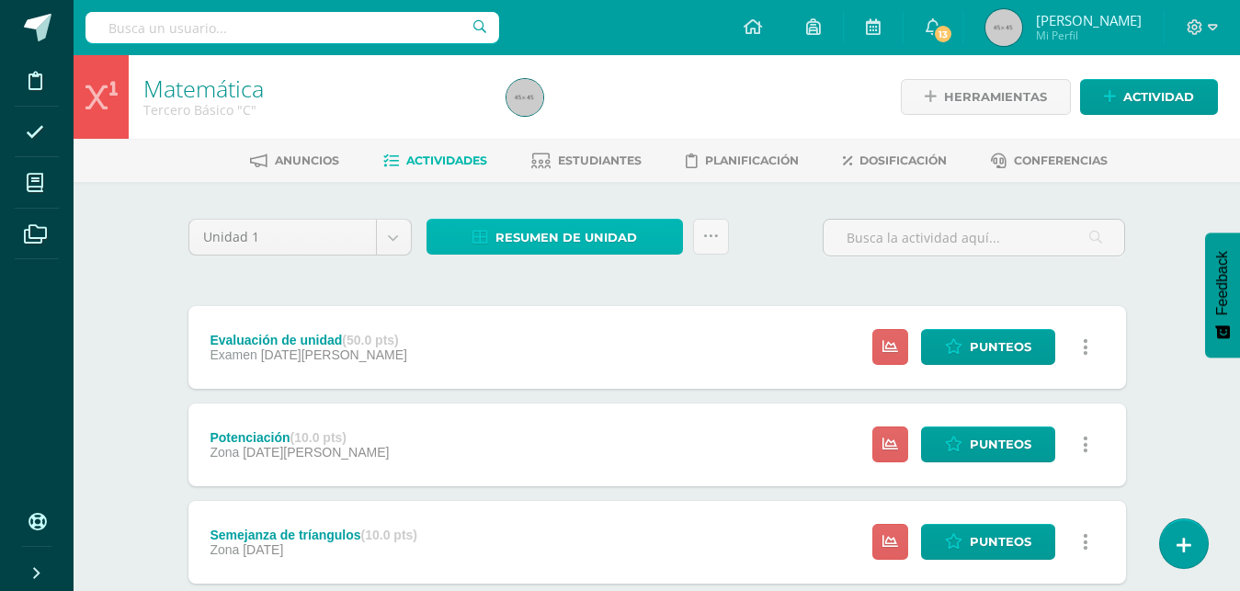
click at [530, 229] on span "Resumen de unidad" at bounding box center [567, 238] width 142 height 34
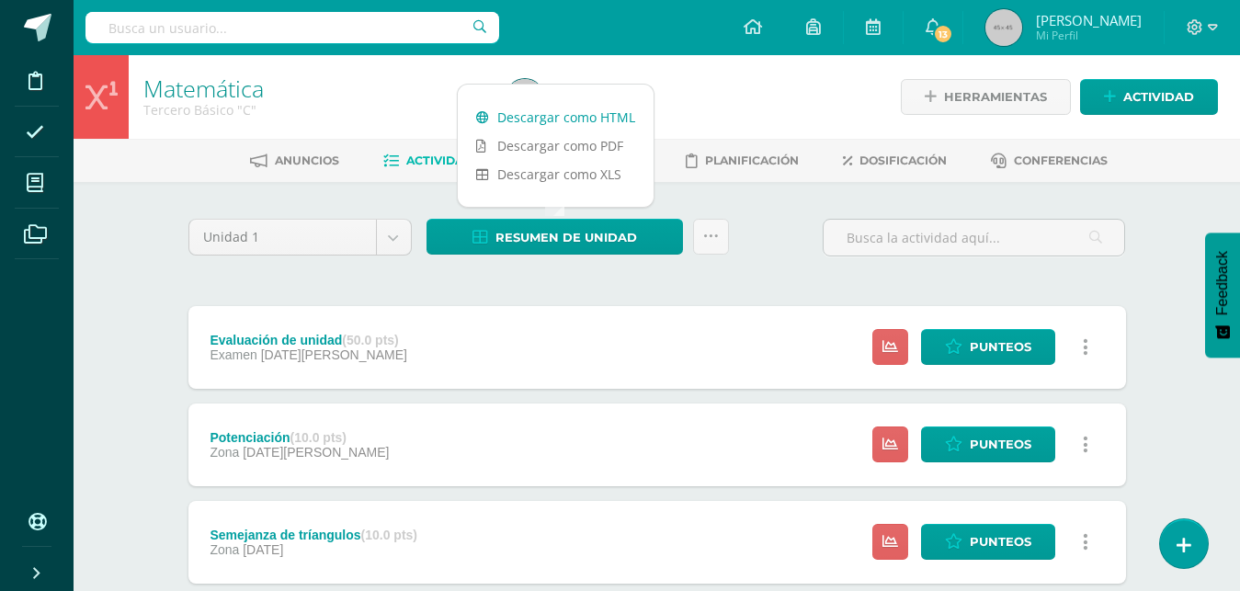
click at [565, 119] on link "Descargar como HTML" at bounding box center [556, 117] width 196 height 29
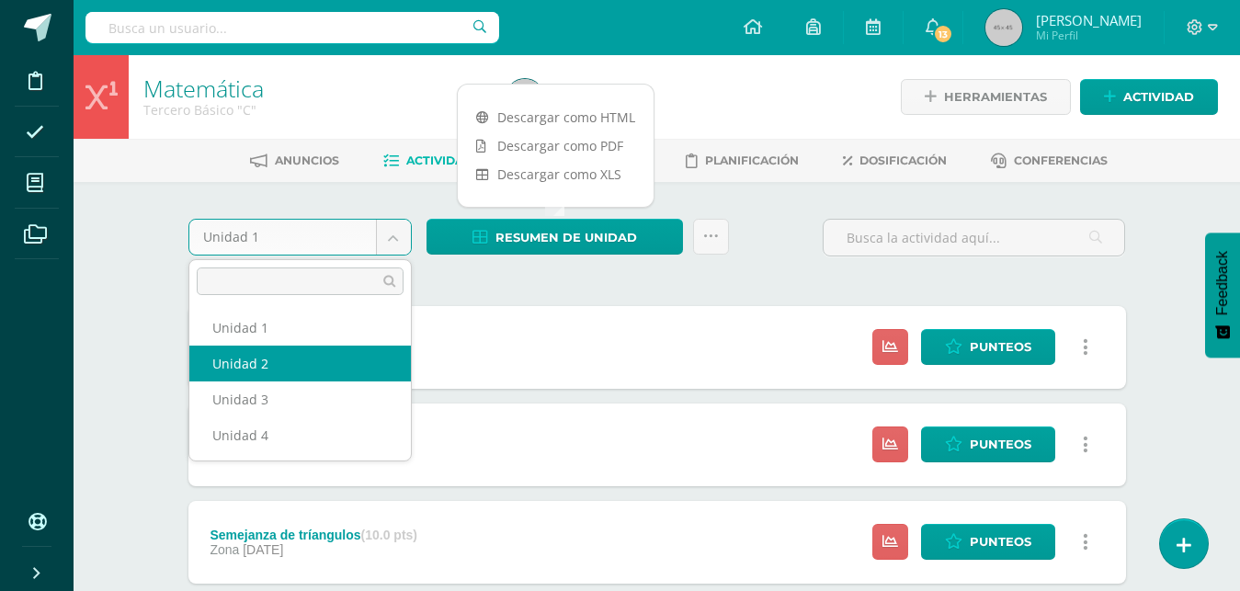
select select "Unidad 2"
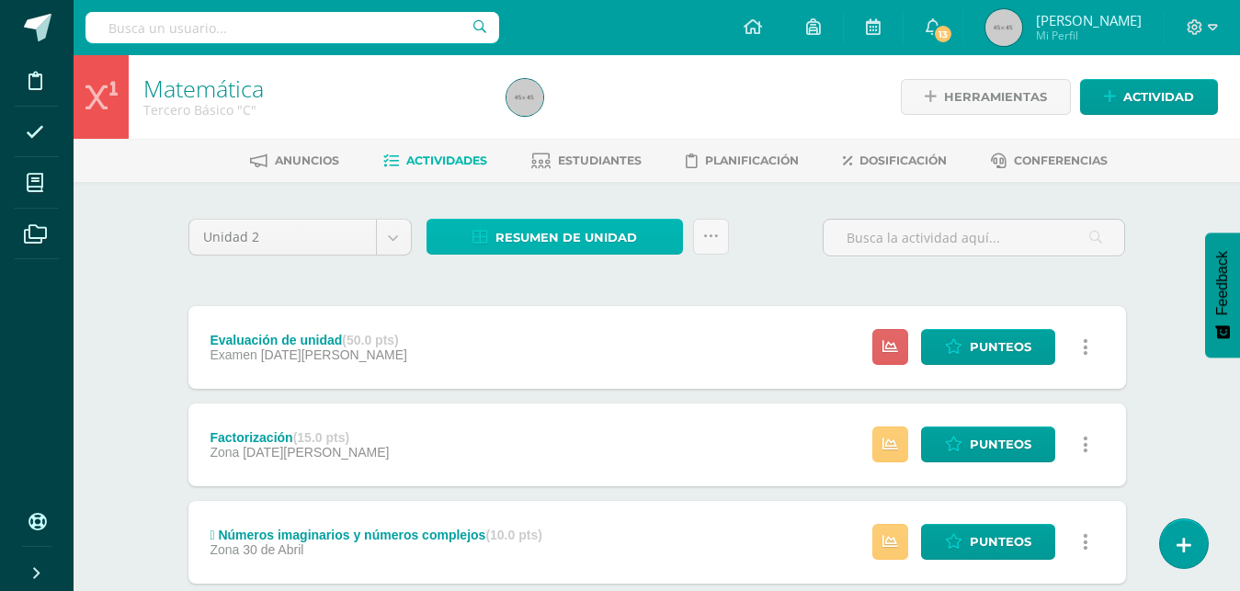
click at [524, 236] on span "Resumen de unidad" at bounding box center [567, 238] width 142 height 34
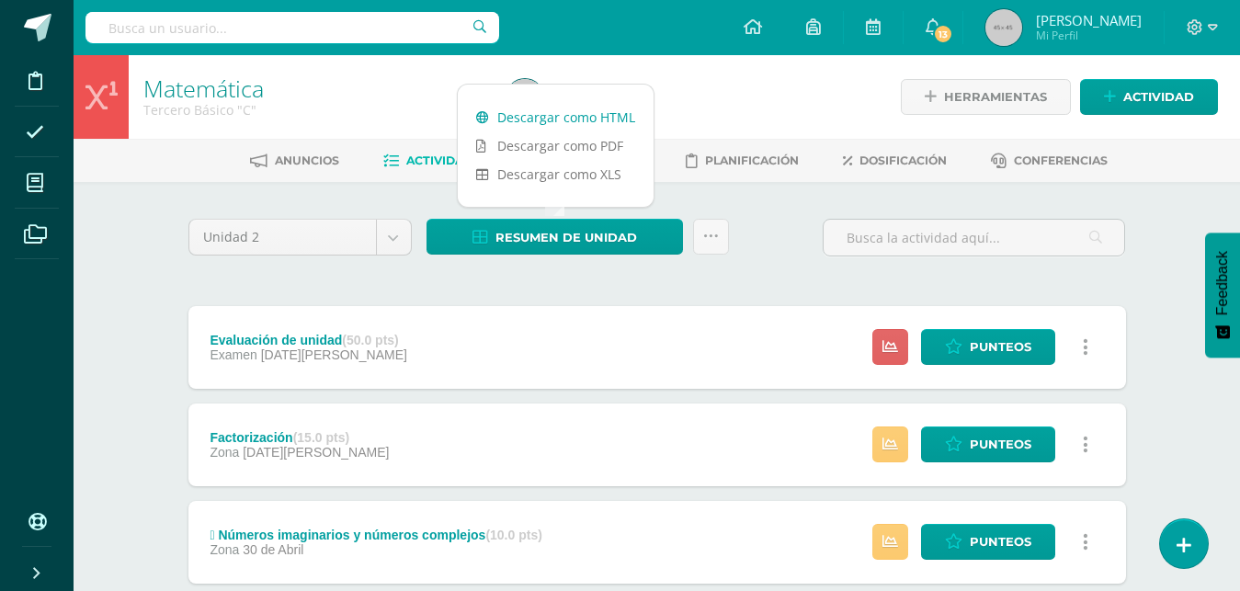
click at [582, 125] on link "Descargar como HTML" at bounding box center [556, 117] width 196 height 29
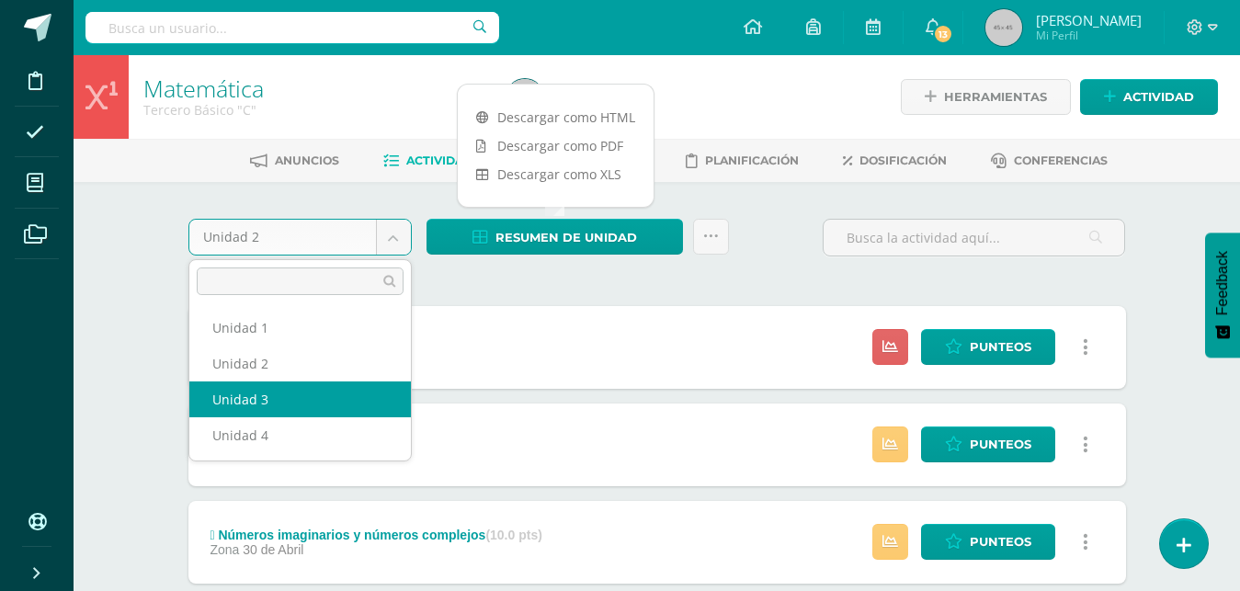
select select "Unidad 3"
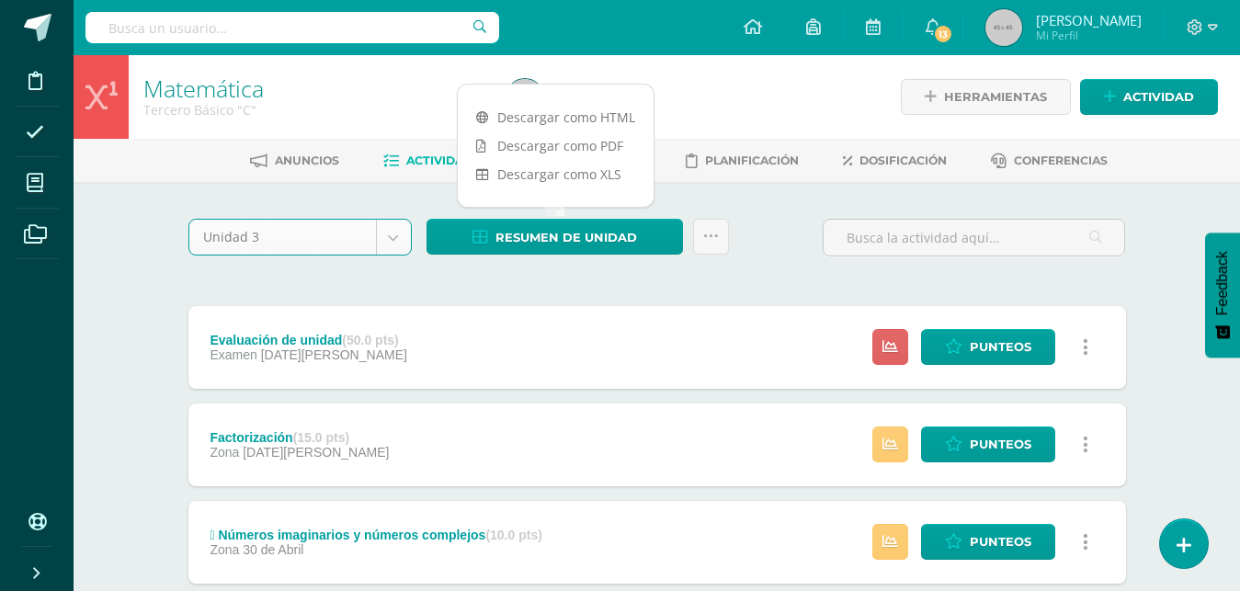
scroll to position [5, 0]
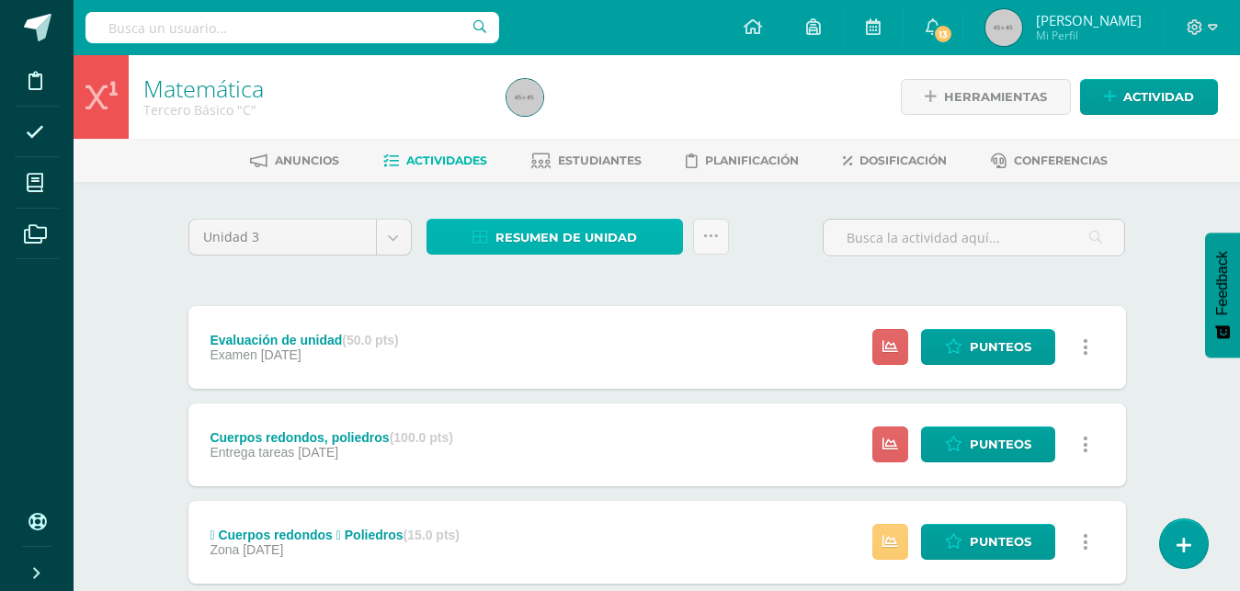
click at [572, 234] on span "Resumen de unidad" at bounding box center [567, 238] width 142 height 34
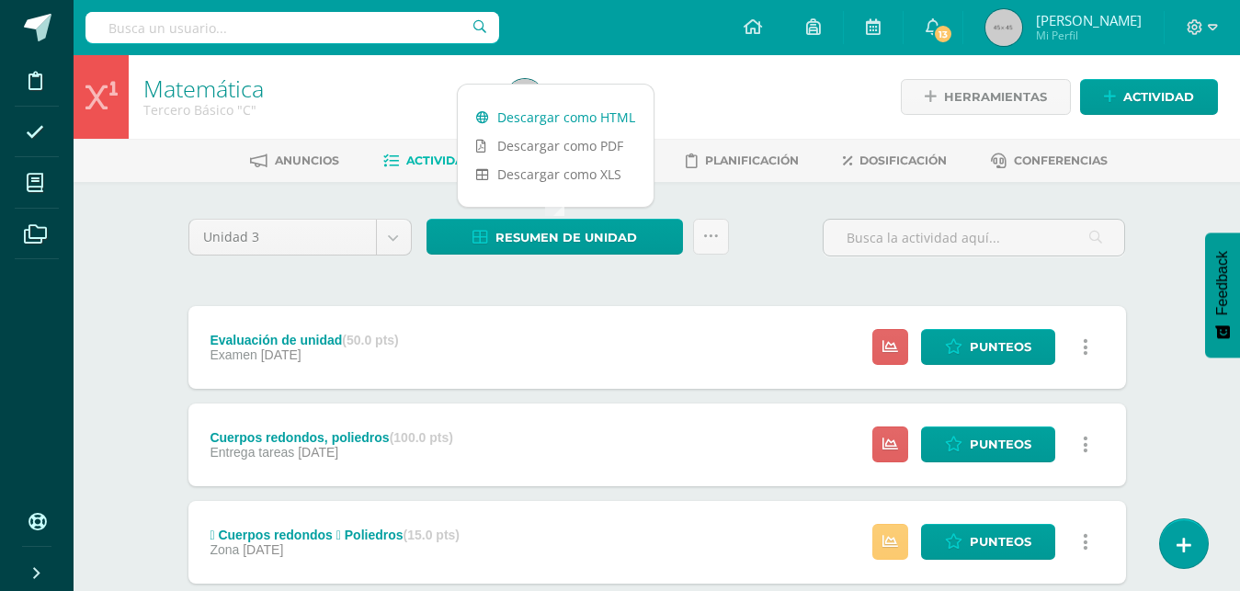
click at [552, 120] on link "Descargar como HTML" at bounding box center [556, 117] width 196 height 29
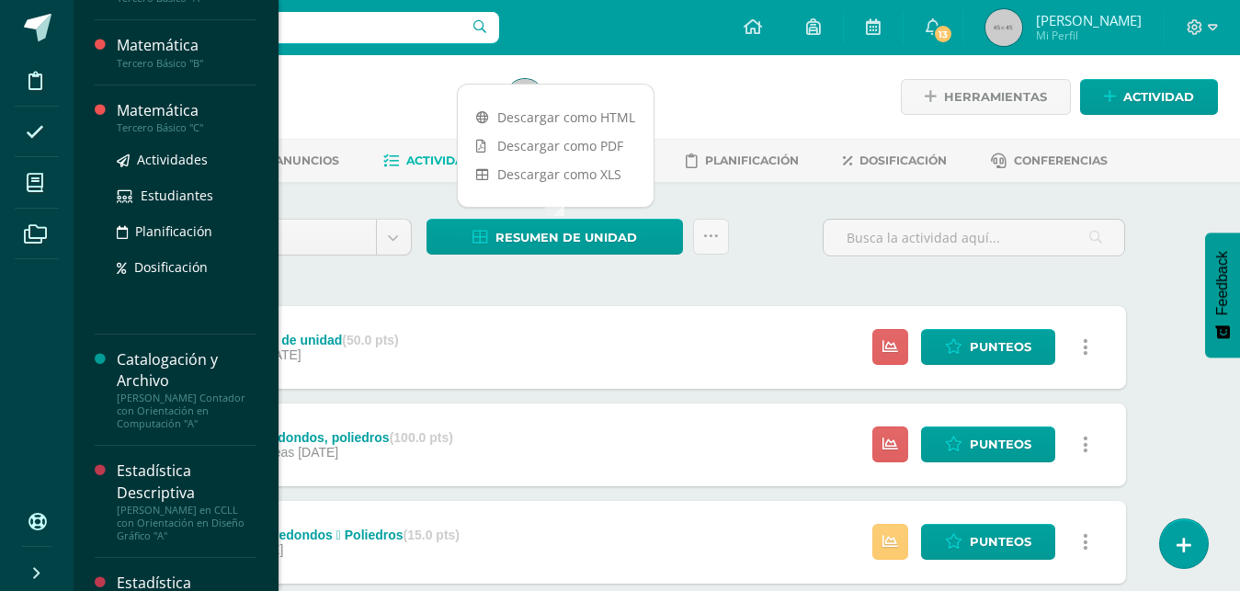
scroll to position [314, 0]
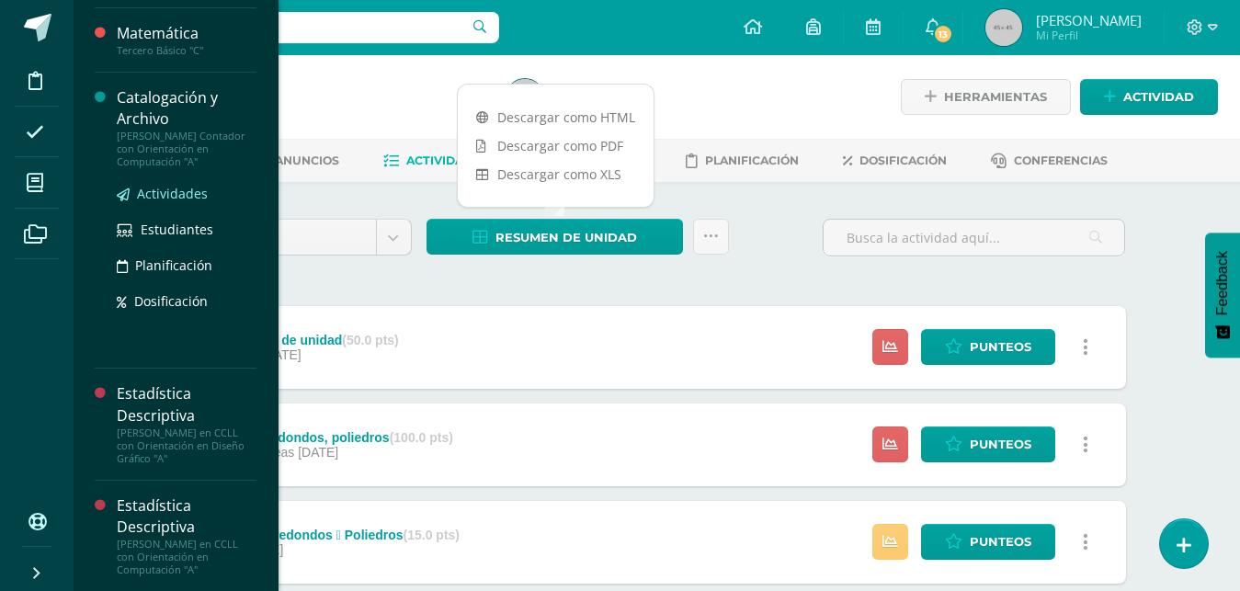
click at [156, 195] on span "Actividades" at bounding box center [172, 193] width 71 height 17
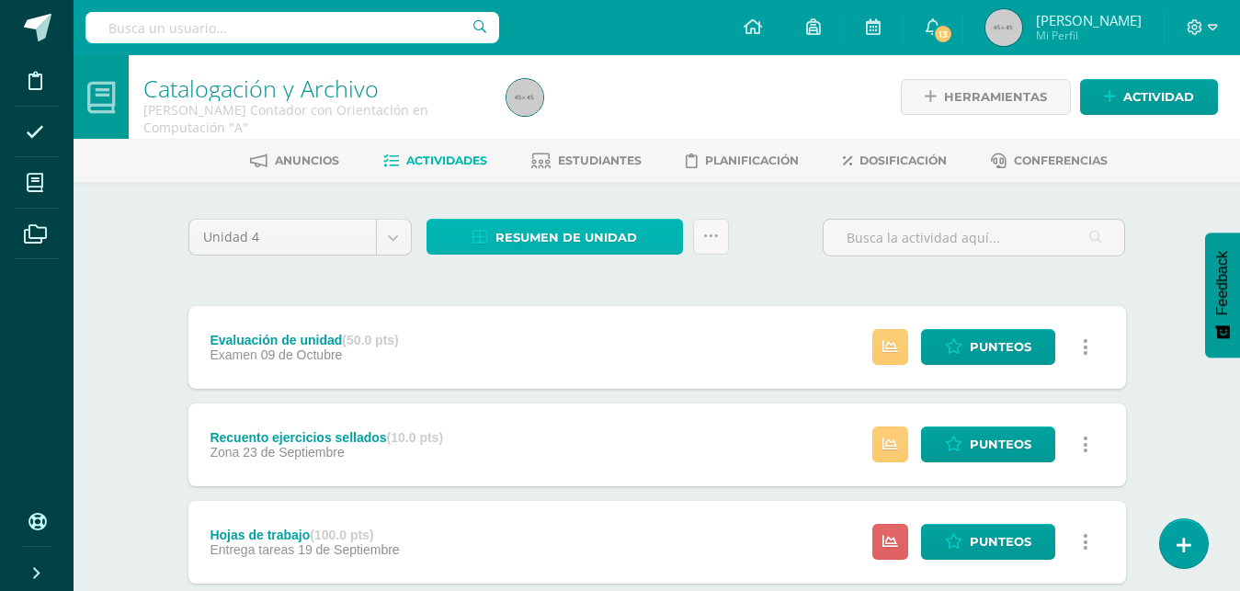
click at [553, 238] on span "Resumen de unidad" at bounding box center [567, 238] width 142 height 34
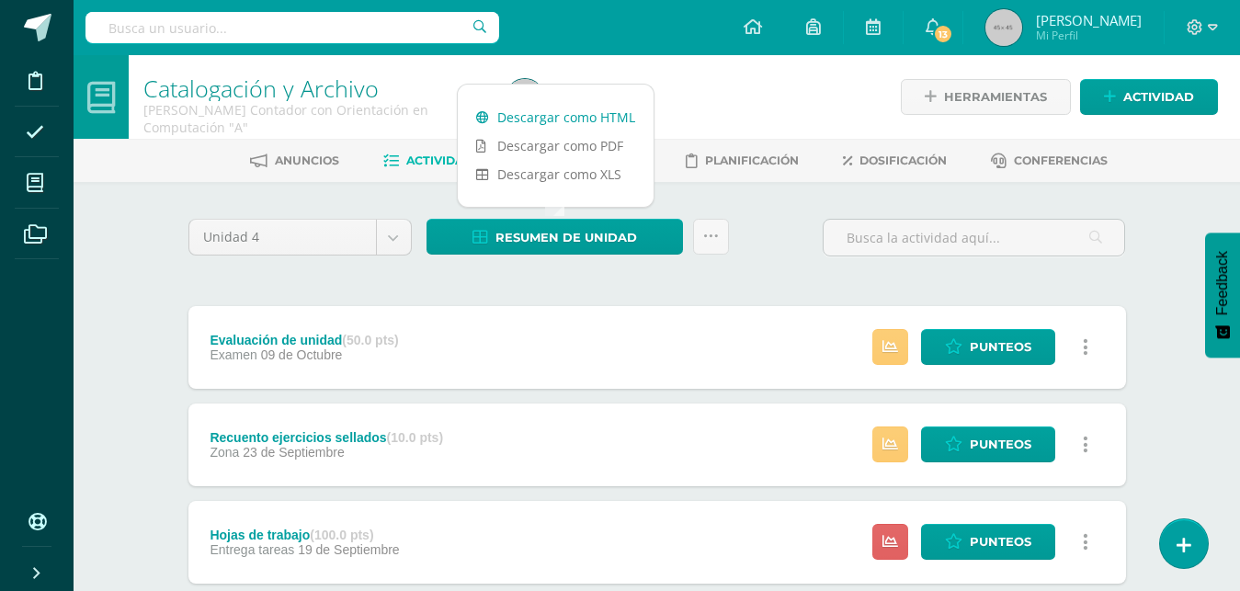
click at [570, 110] on link "Descargar como HTML" at bounding box center [556, 117] width 196 height 29
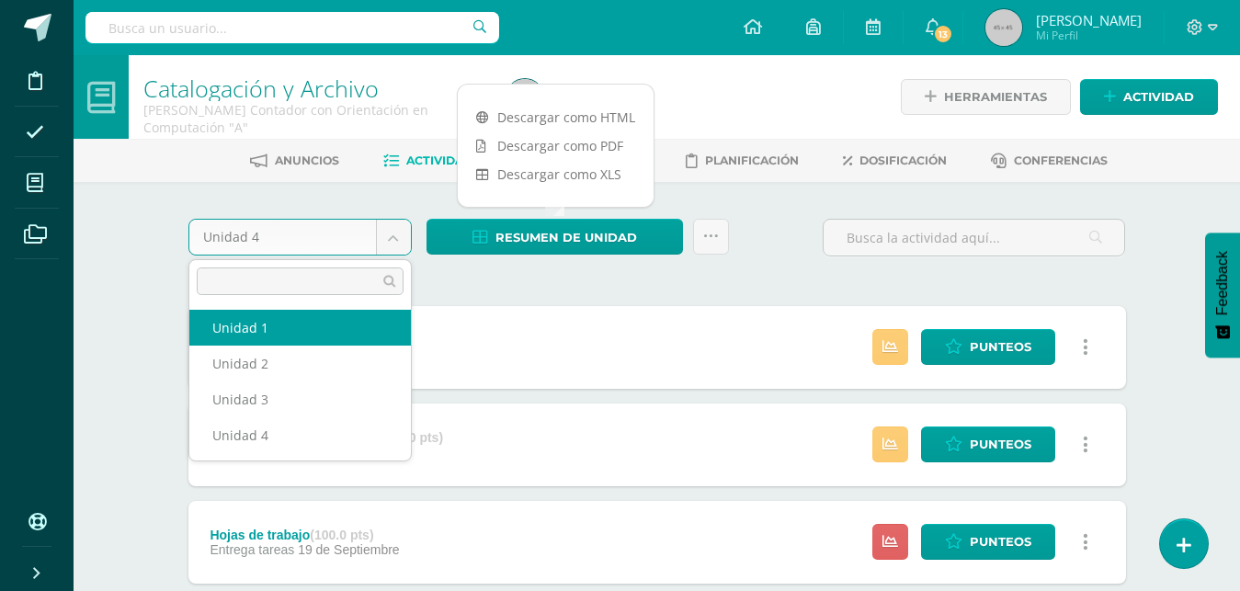
select select "Unidad 1"
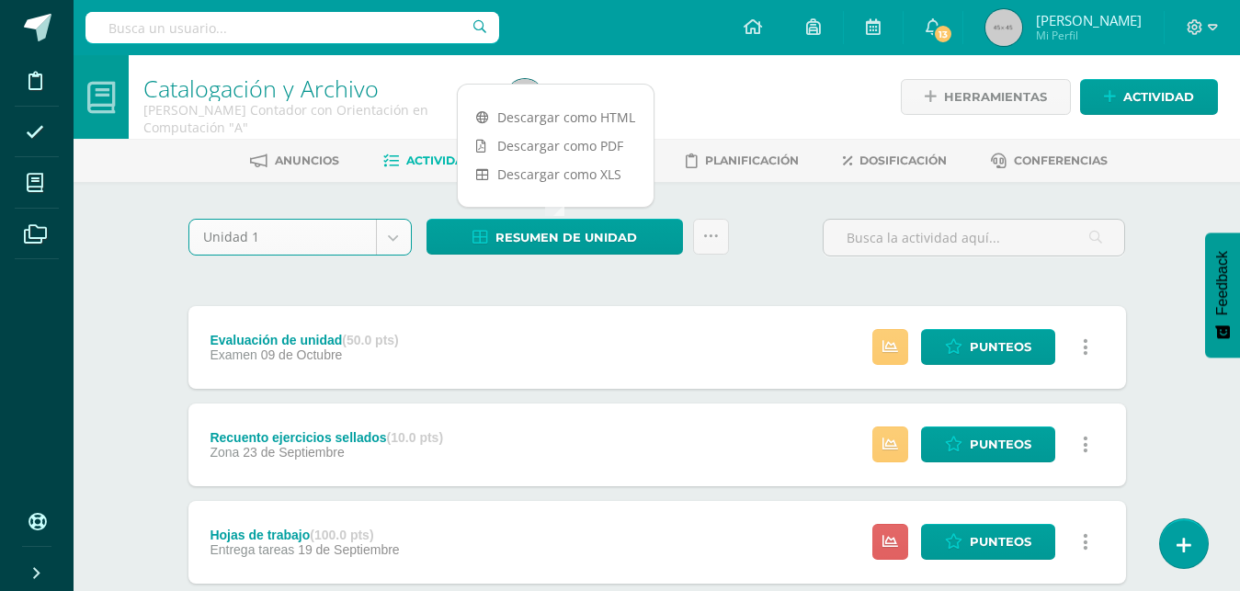
scroll to position [5, 0]
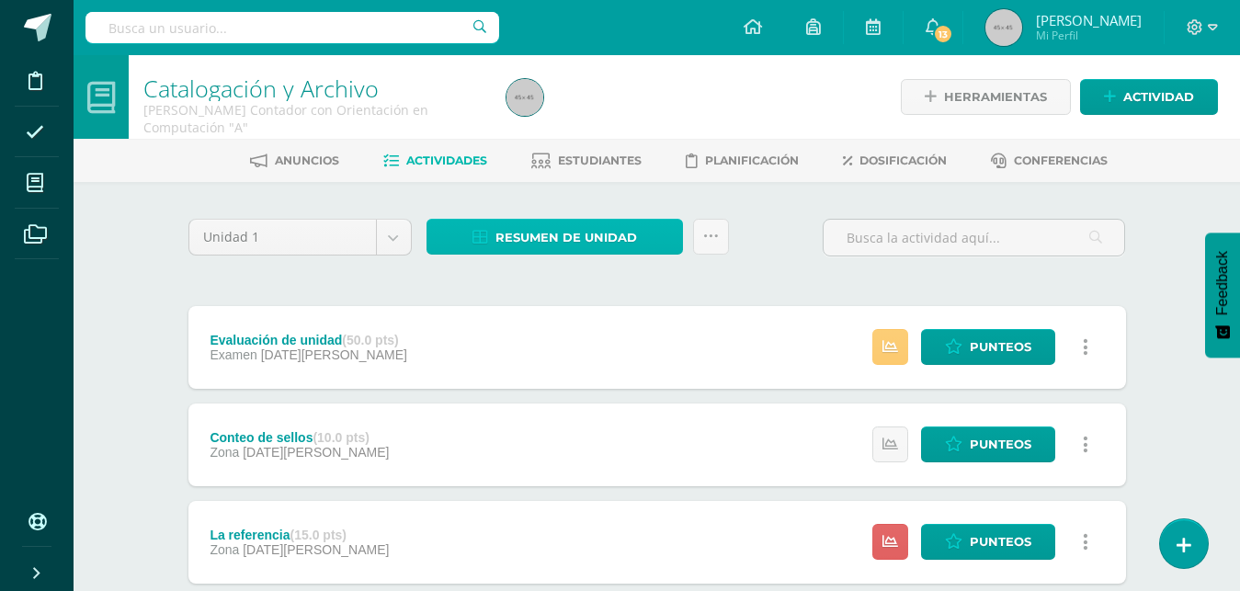
click at [508, 234] on span "Resumen de unidad" at bounding box center [567, 238] width 142 height 34
click at [547, 236] on span "Resumen de unidad" at bounding box center [567, 238] width 142 height 34
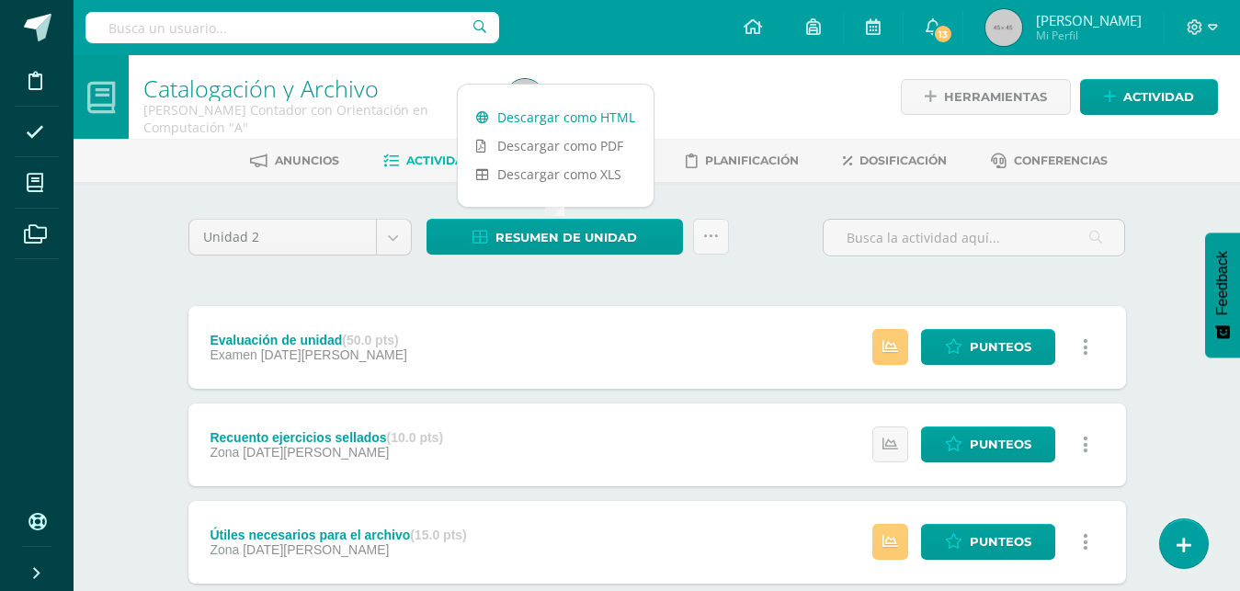
click at [565, 119] on link "Descargar como HTML" at bounding box center [556, 117] width 196 height 29
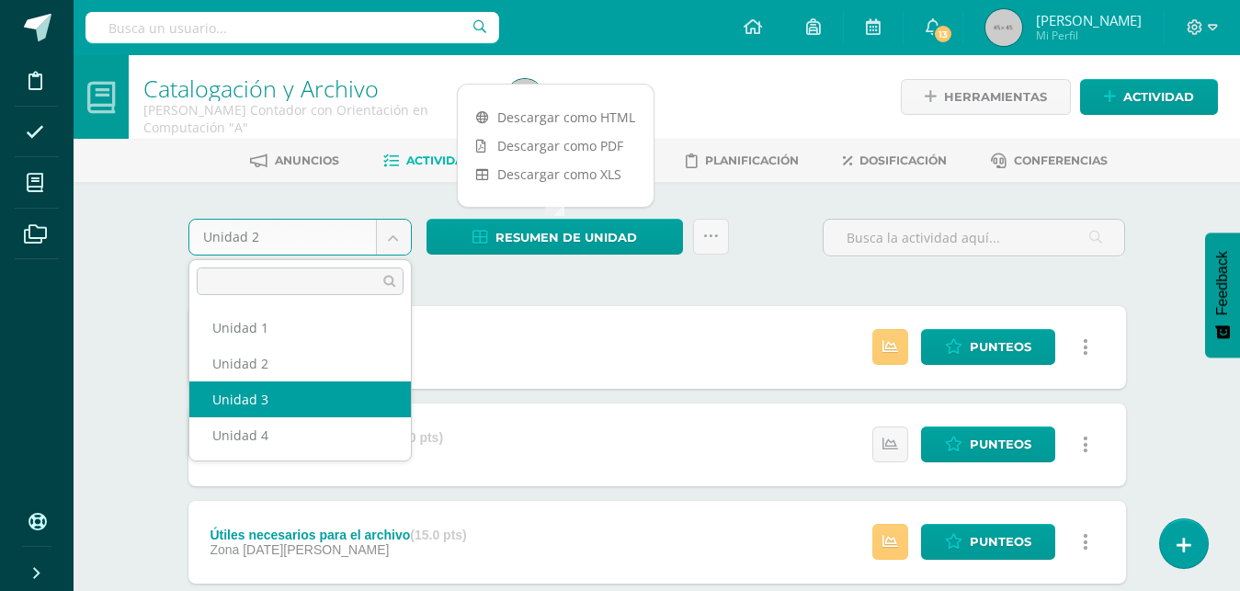
select select "Unidad 3"
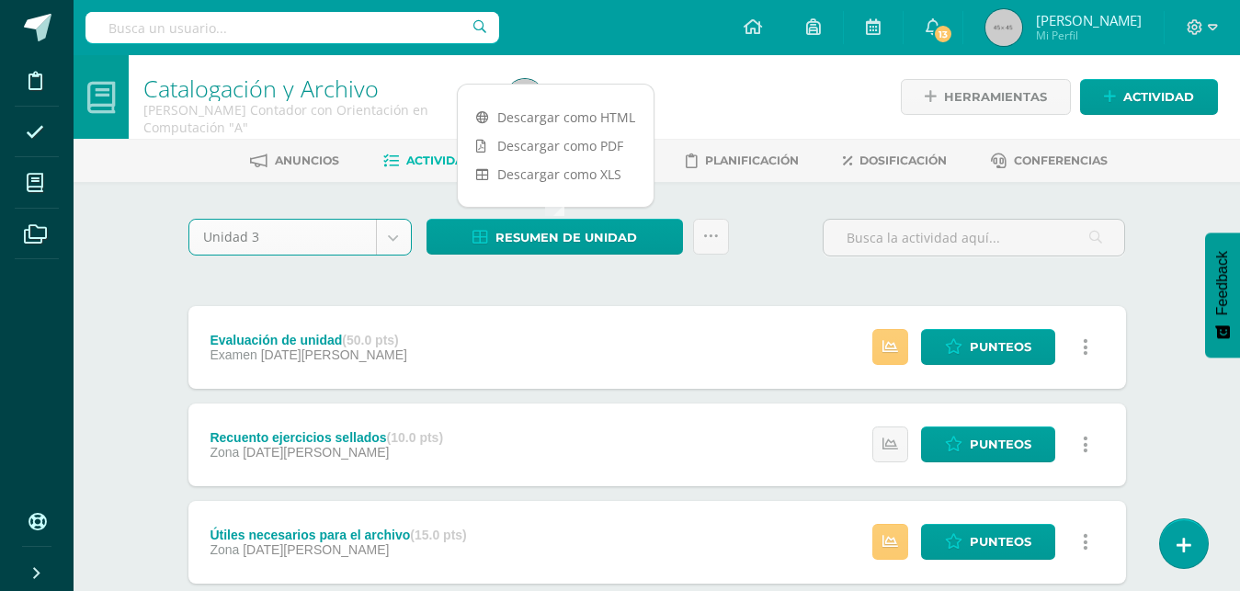
scroll to position [5, 0]
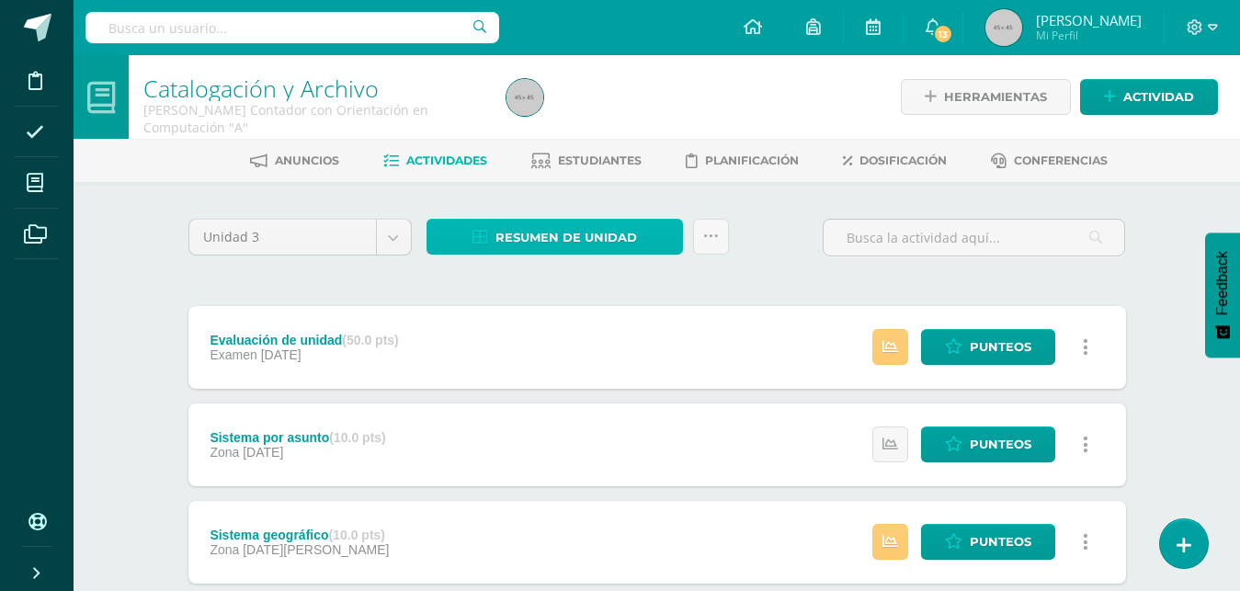
click at [565, 236] on span "Resumen de unidad" at bounding box center [567, 238] width 142 height 34
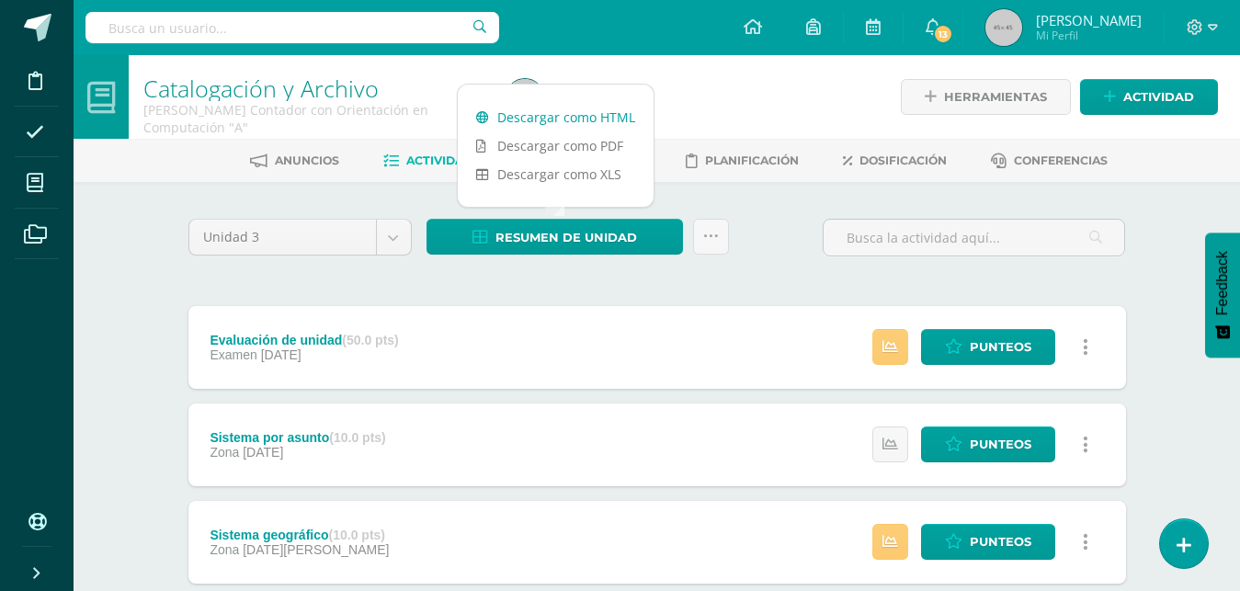
click at [549, 118] on link "Descargar como HTML" at bounding box center [556, 117] width 196 height 29
